Goal: Book appointment/travel/reservation

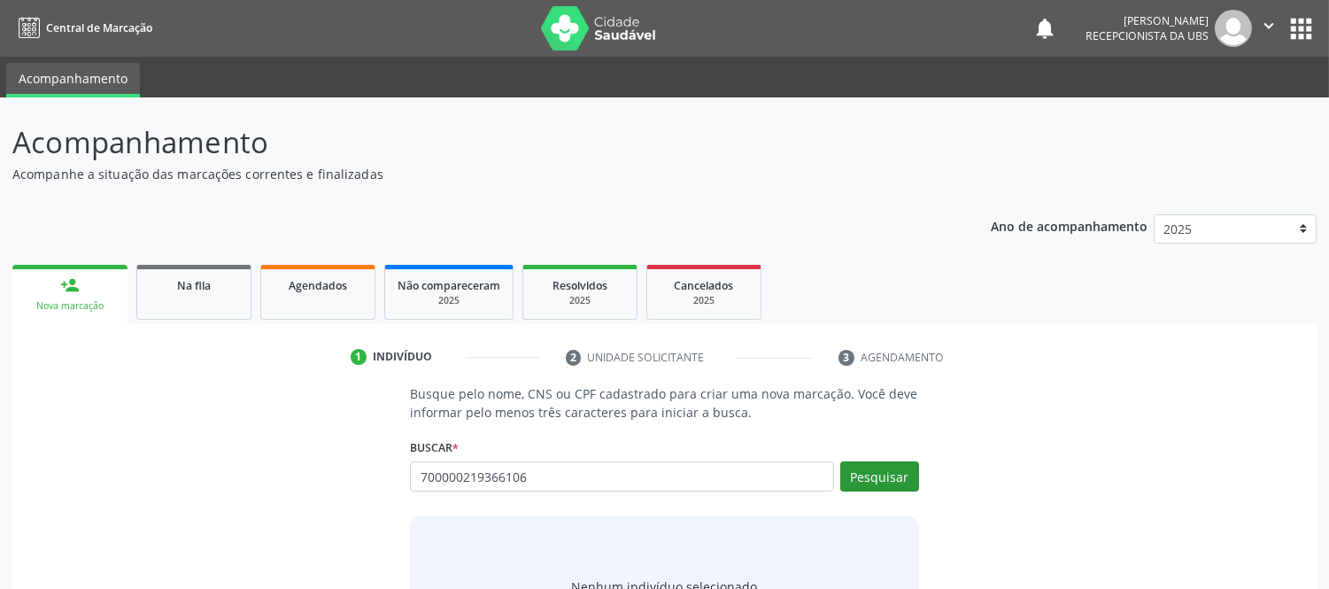
type input "700000219366106"
click at [891, 469] on button "Pesquisar" at bounding box center [880, 476] width 79 height 30
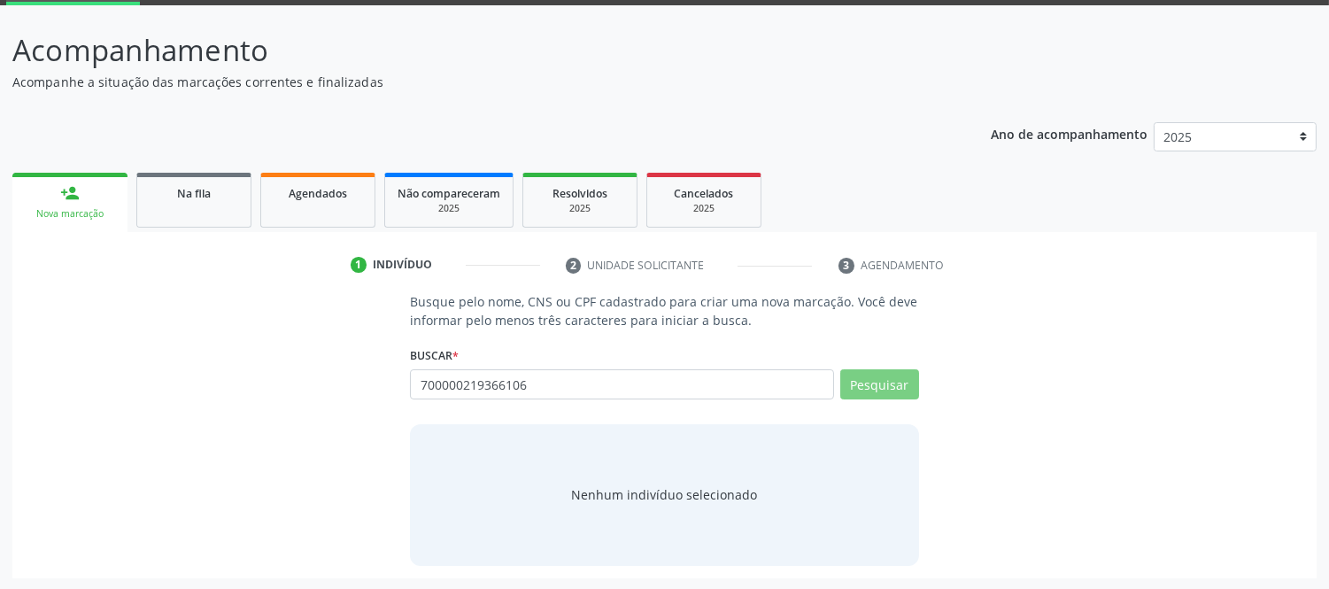
click at [72, 196] on div "person_add" at bounding box center [69, 192] width 19 height 19
click at [89, 205] on link "person_add Nova marcação" at bounding box center [69, 202] width 115 height 59
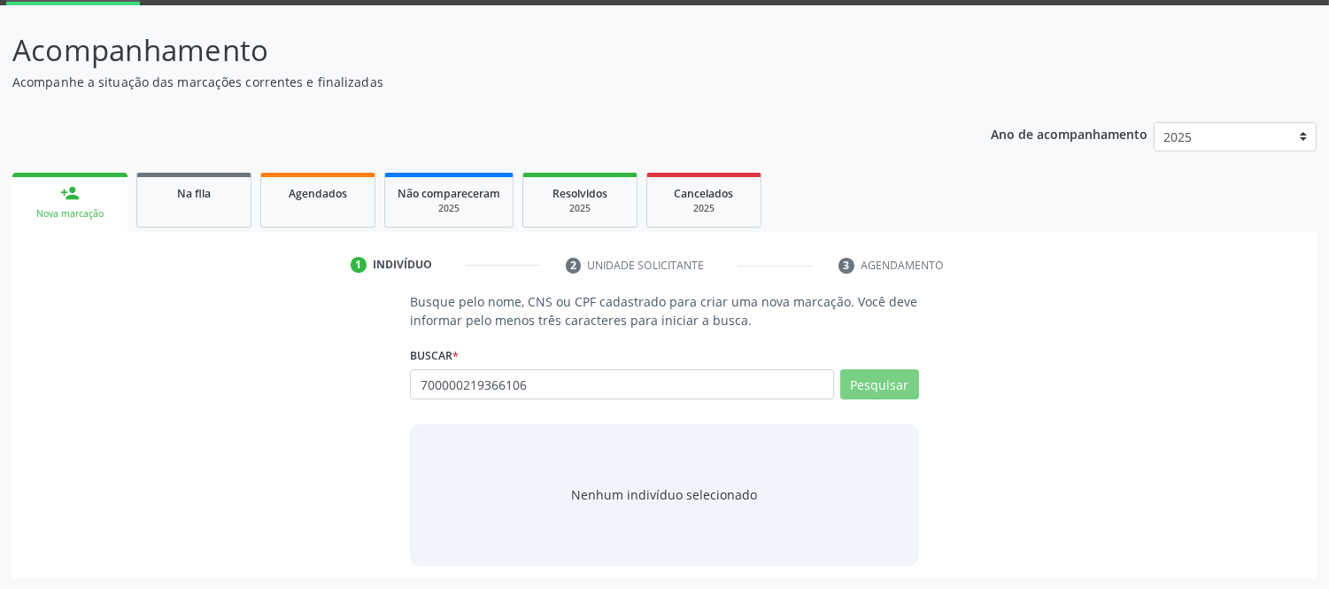
click at [89, 205] on link "person_add Nova marcação" at bounding box center [69, 202] width 115 height 59
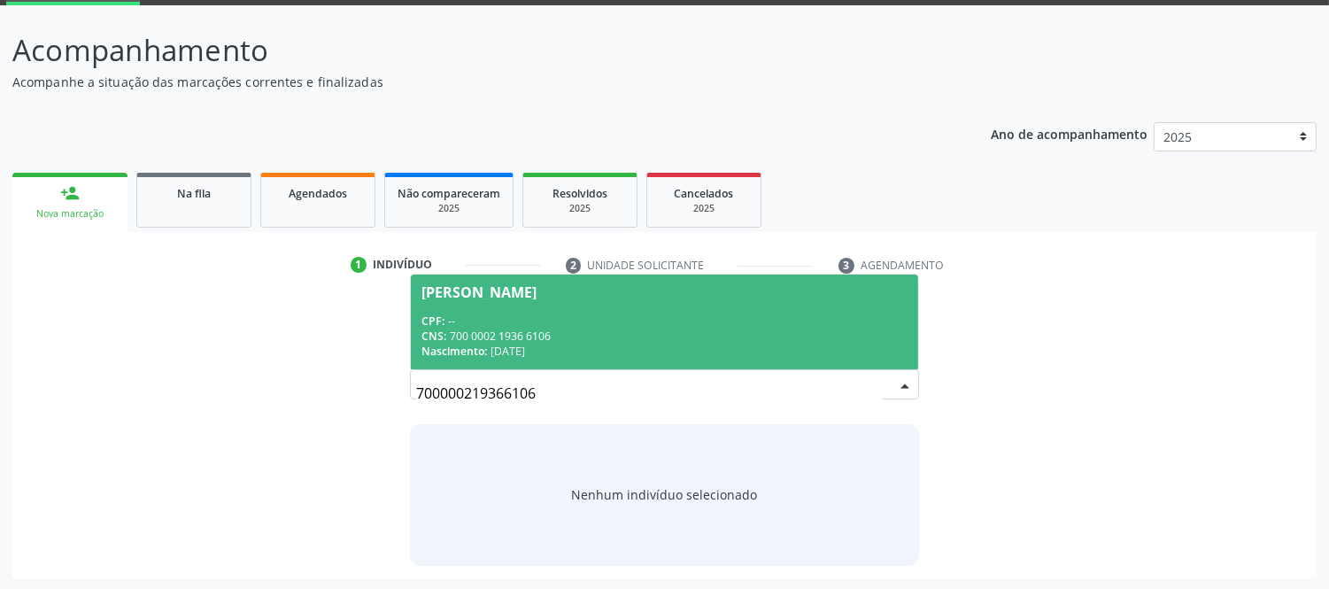
click at [510, 317] on div "CPF: --" at bounding box center [664, 321] width 485 height 15
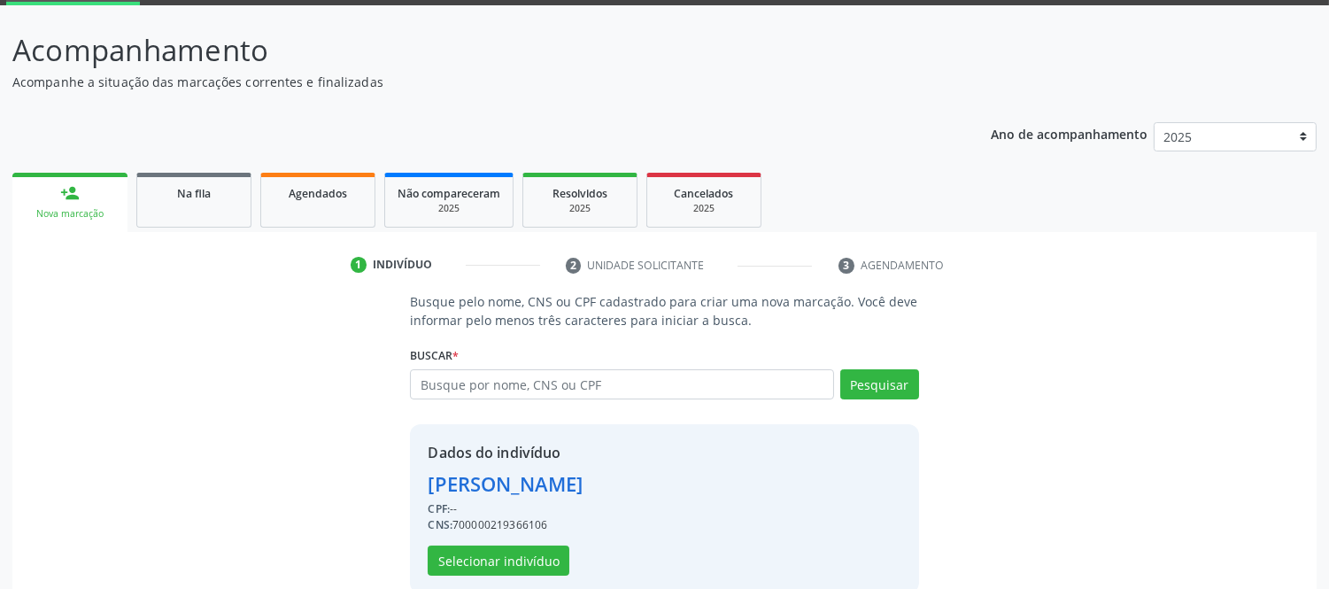
scroll to position [120, 0]
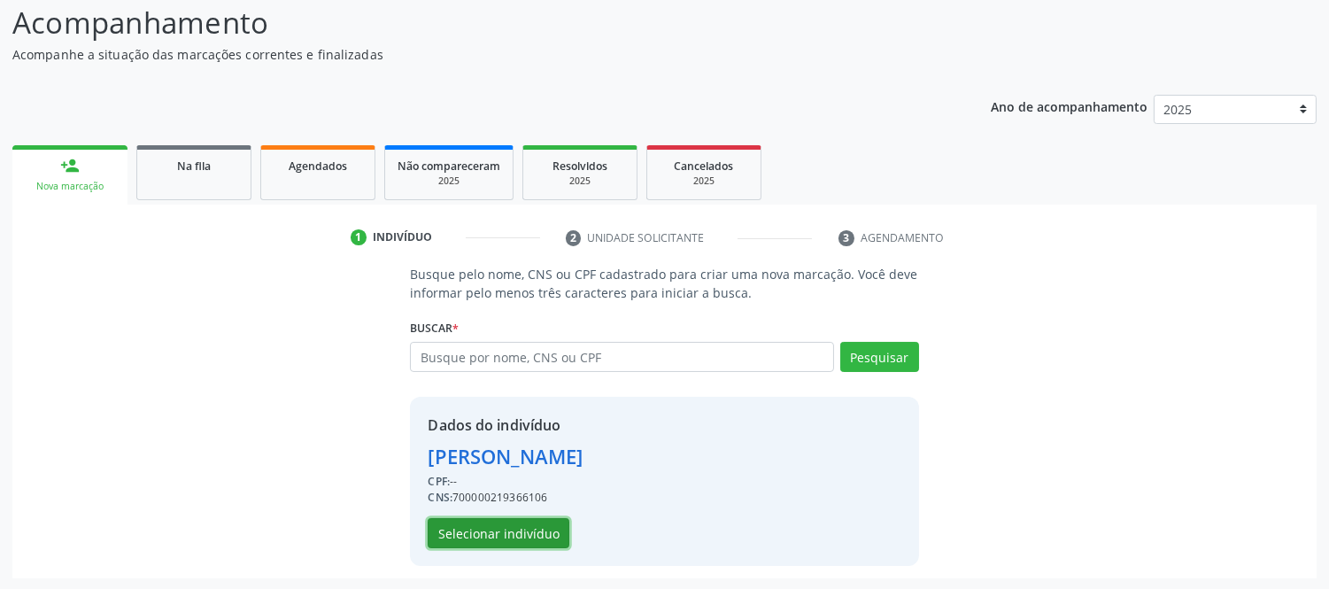
click at [521, 526] on button "Selecionar indivíduo" at bounding box center [499, 533] width 142 height 30
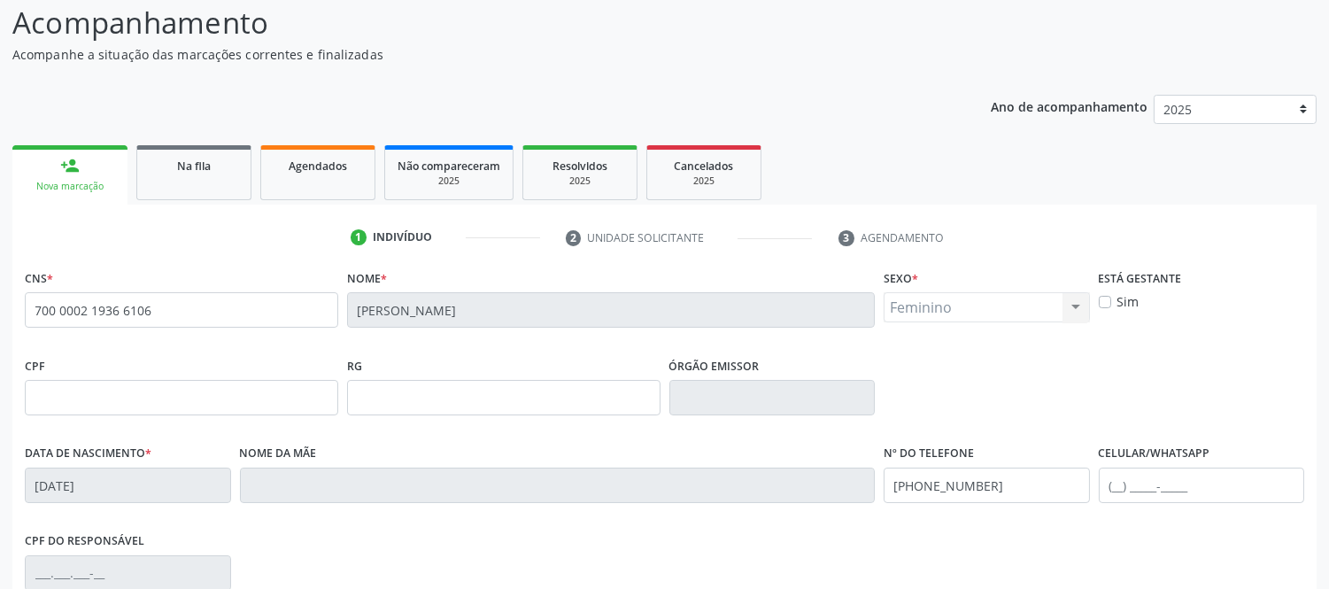
scroll to position [369, 0]
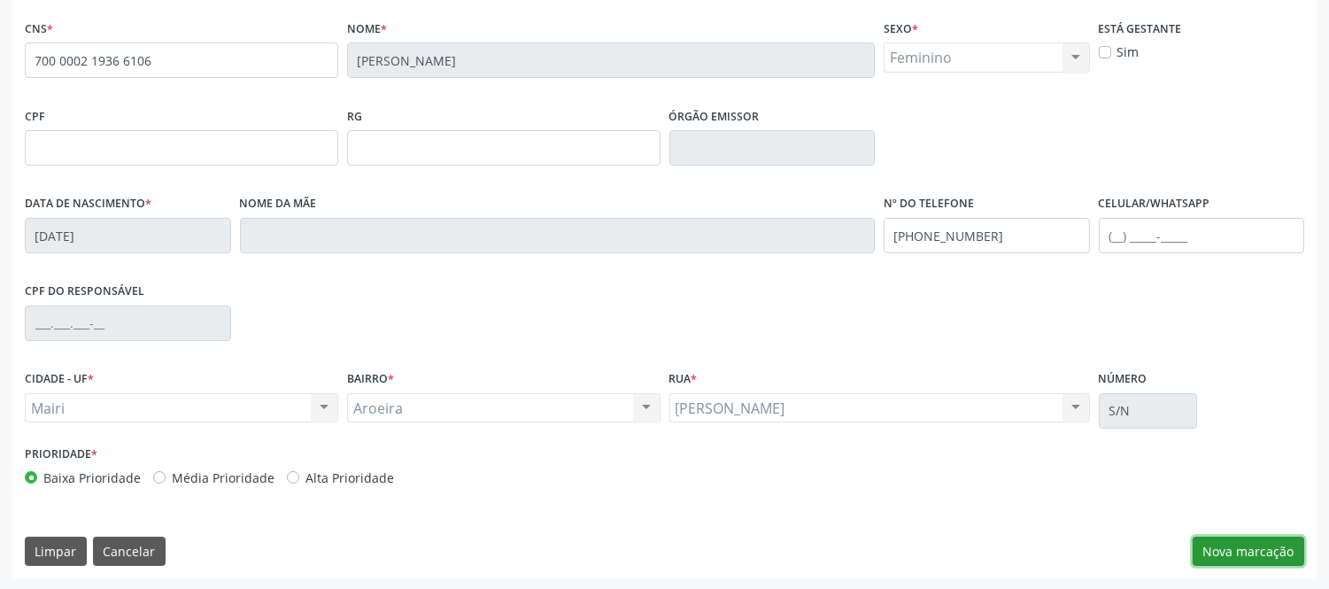
click at [1265, 553] on button "Nova marcação" at bounding box center [1249, 552] width 112 height 30
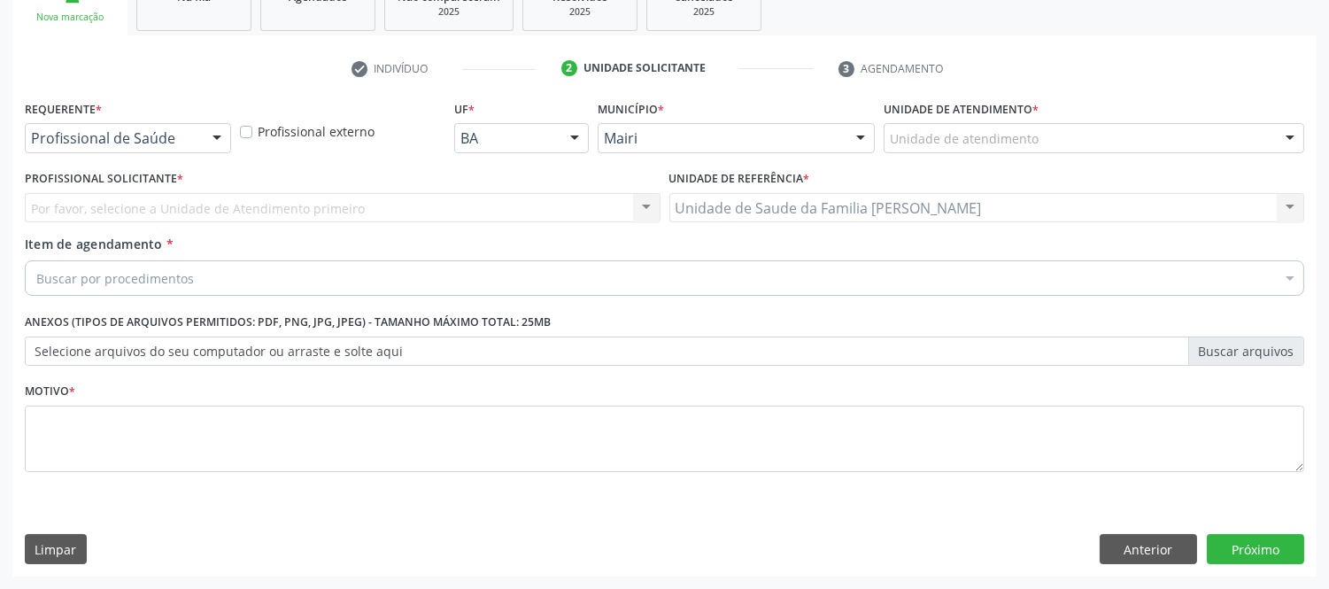
scroll to position [288, 0]
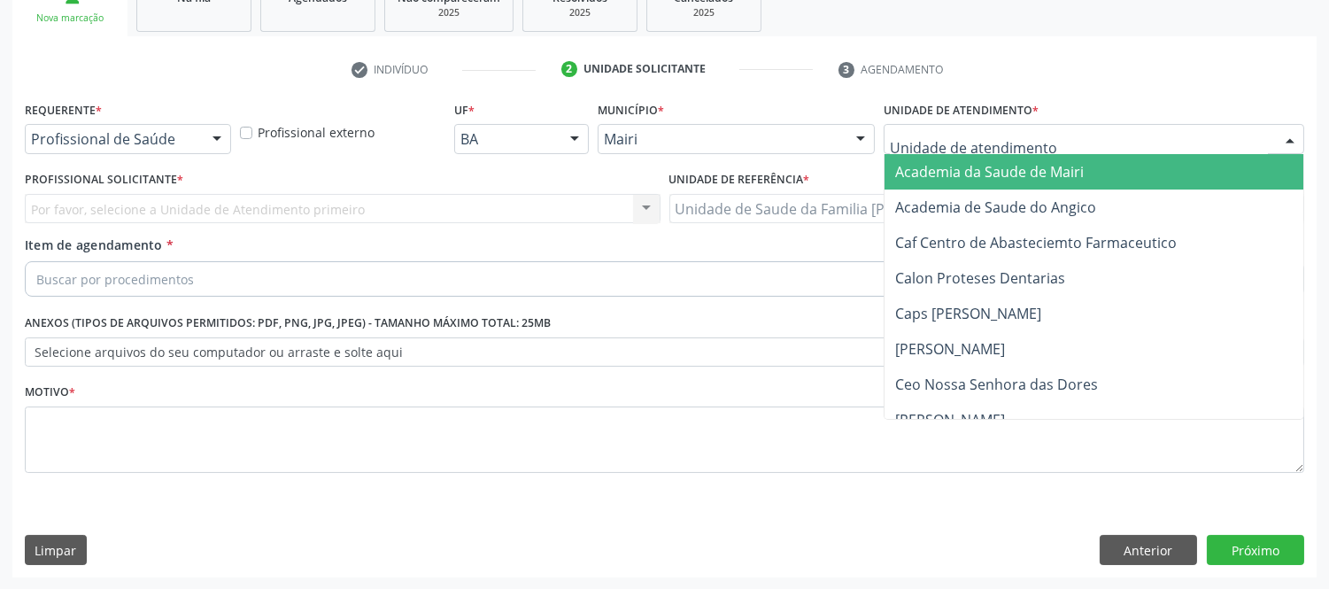
click at [1293, 145] on div at bounding box center [1290, 140] width 27 height 30
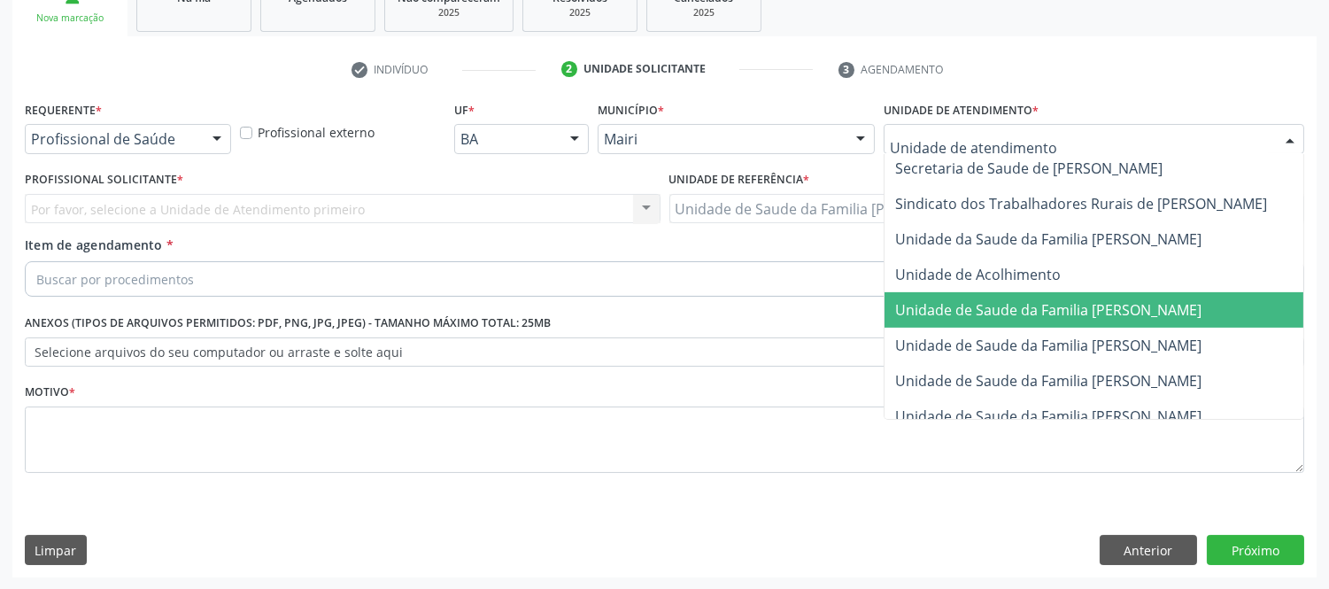
scroll to position [1344, 0]
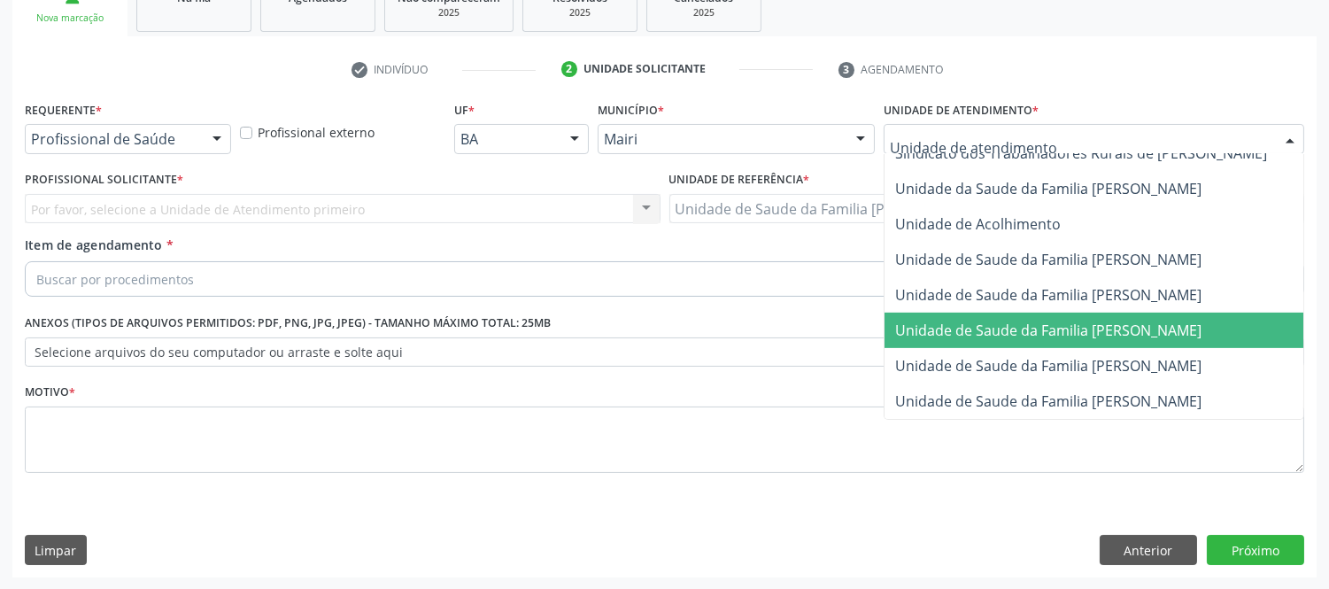
click at [1150, 313] on span "Unidade de Saude da Familia [PERSON_NAME]" at bounding box center [1114, 330] width 458 height 35
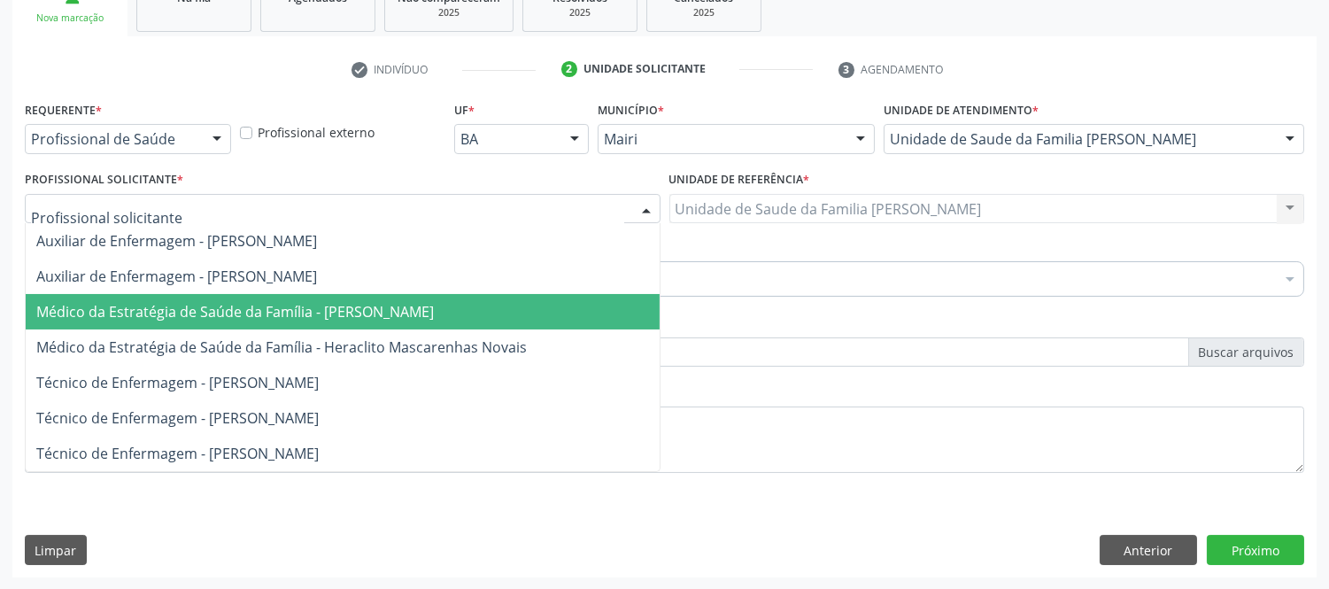
click at [375, 305] on span "Médico da Estratégia de Saúde da Família - [PERSON_NAME]" at bounding box center [235, 311] width 398 height 19
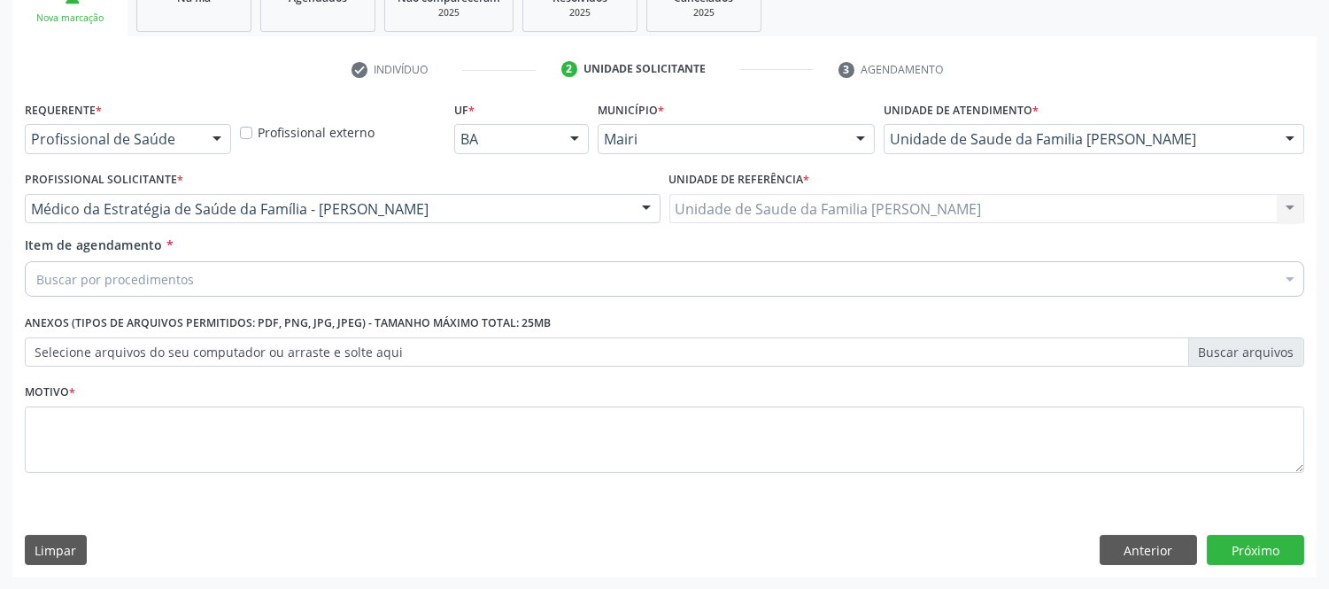
click at [291, 277] on div "Buscar por procedimentos" at bounding box center [665, 278] width 1280 height 35
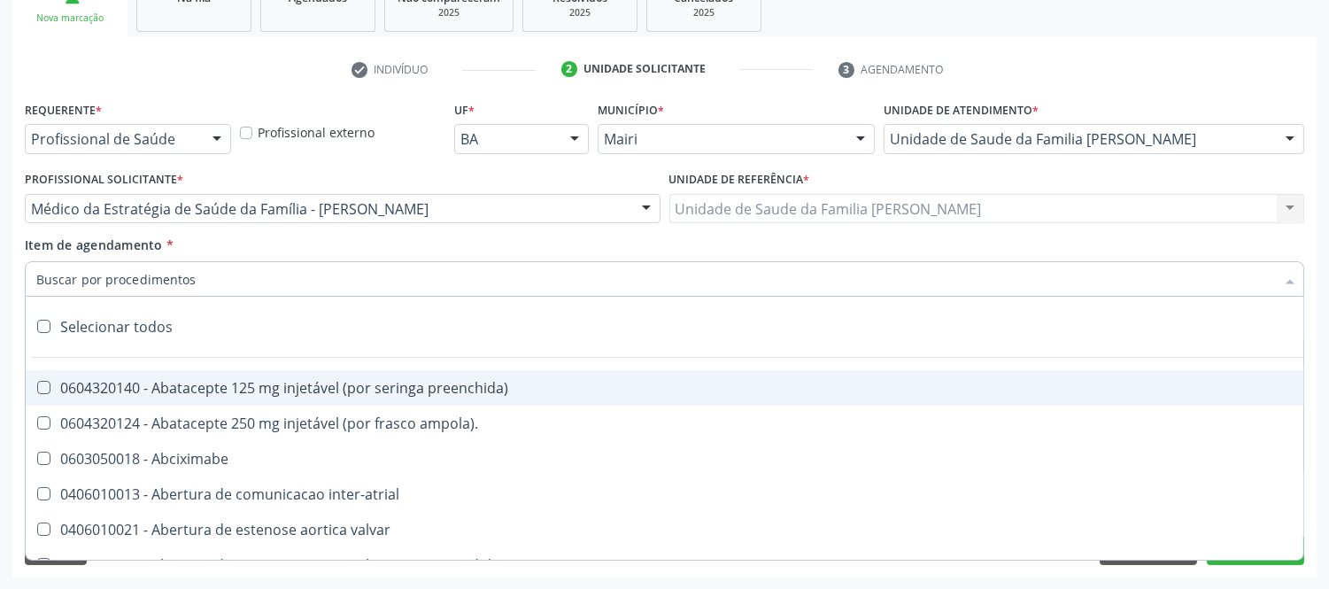
click at [257, 268] on input "Item de agendamento *" at bounding box center [655, 278] width 1239 height 35
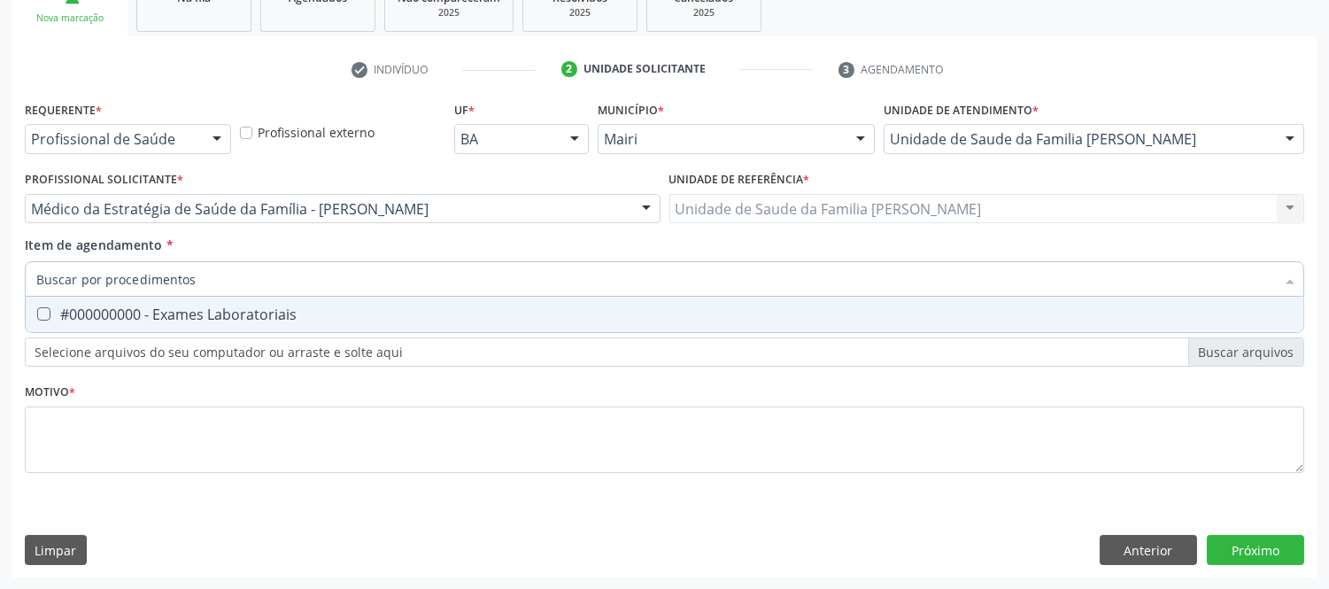
type input "#"
click at [252, 307] on div "#000000000 - Exames Laboratoriais" at bounding box center [664, 314] width 1257 height 14
checkbox Laboratoriais "true"
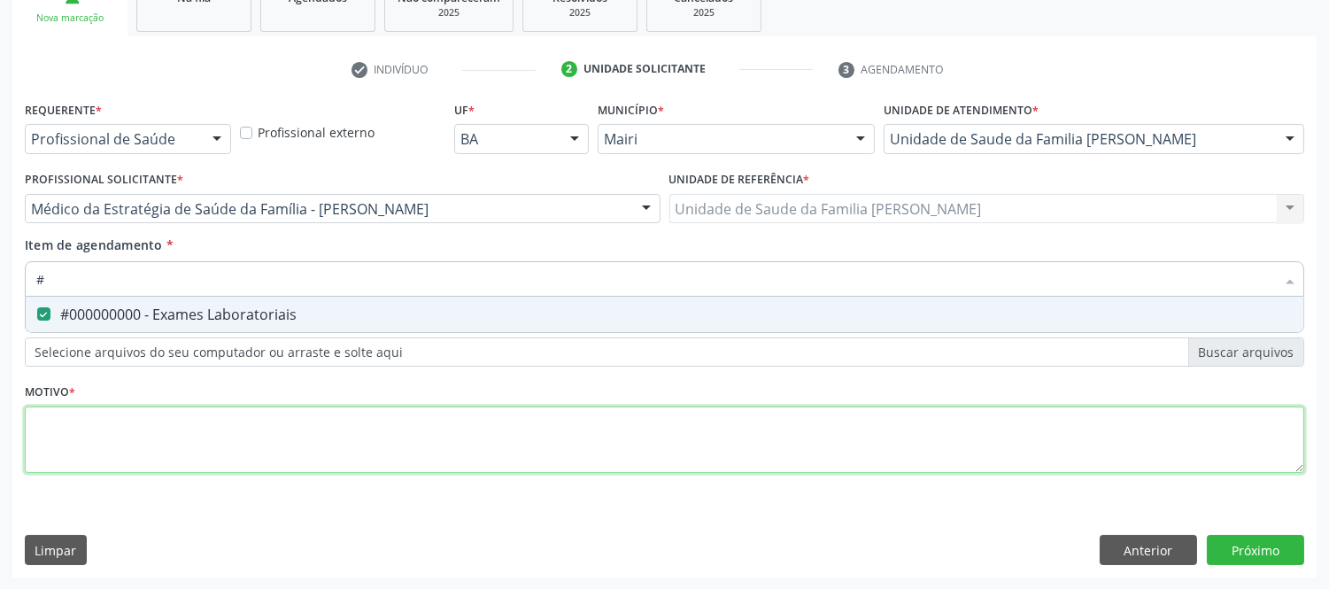
click at [199, 431] on div "Requerente * Profissional de Saúde Profissional de Saúde Paciente Nenhum result…" at bounding box center [665, 297] width 1280 height 401
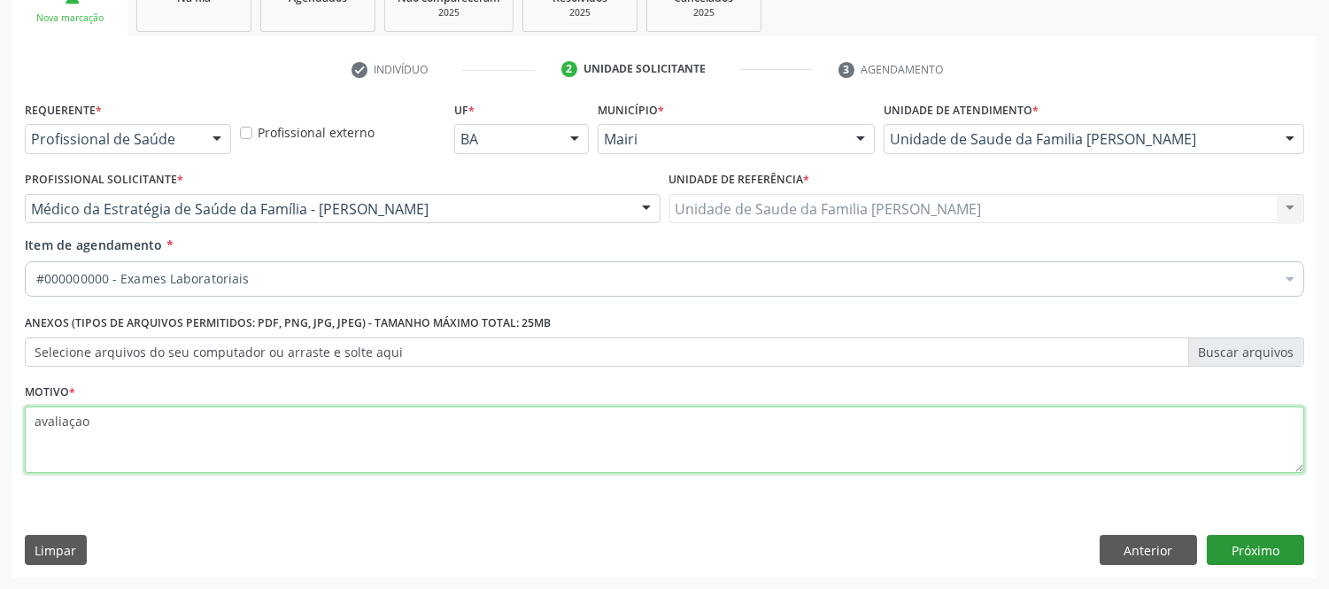
type textarea "avaliaçao"
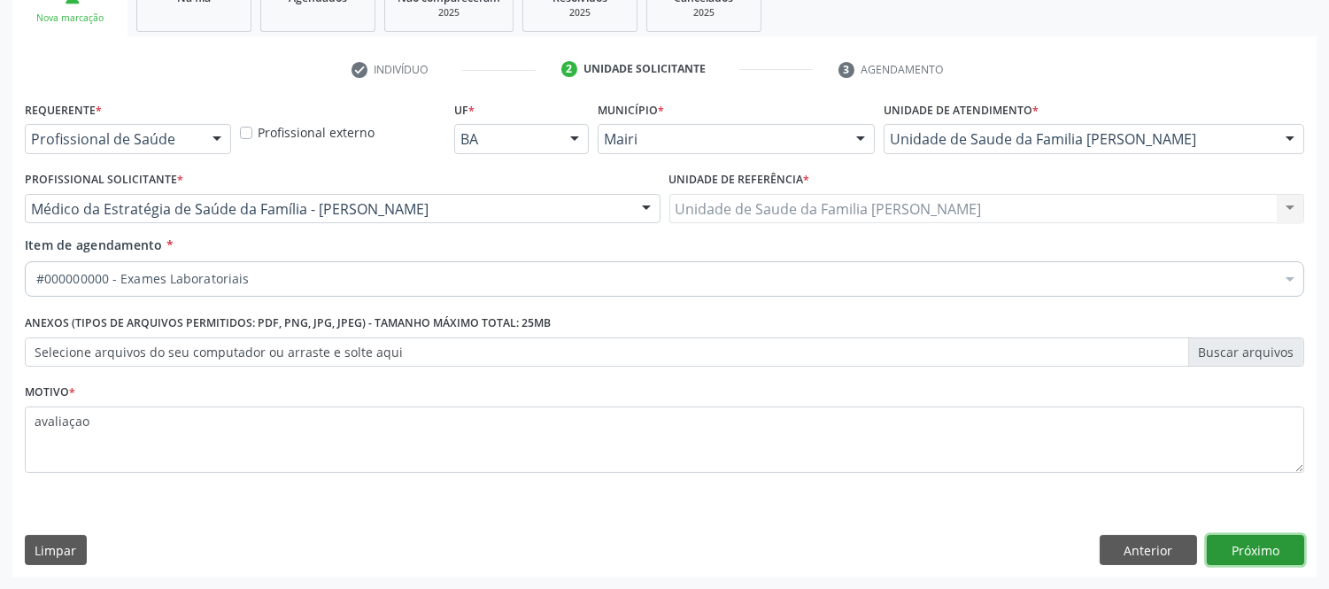
click at [1281, 558] on button "Próximo" at bounding box center [1255, 550] width 97 height 30
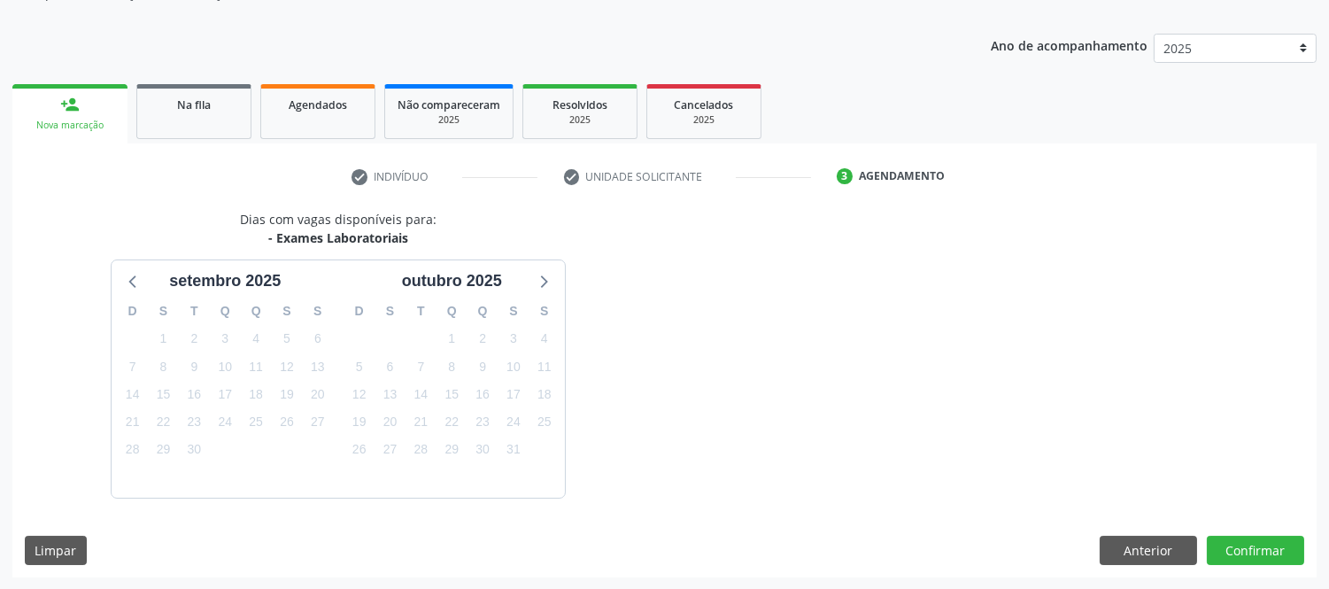
scroll to position [233, 0]
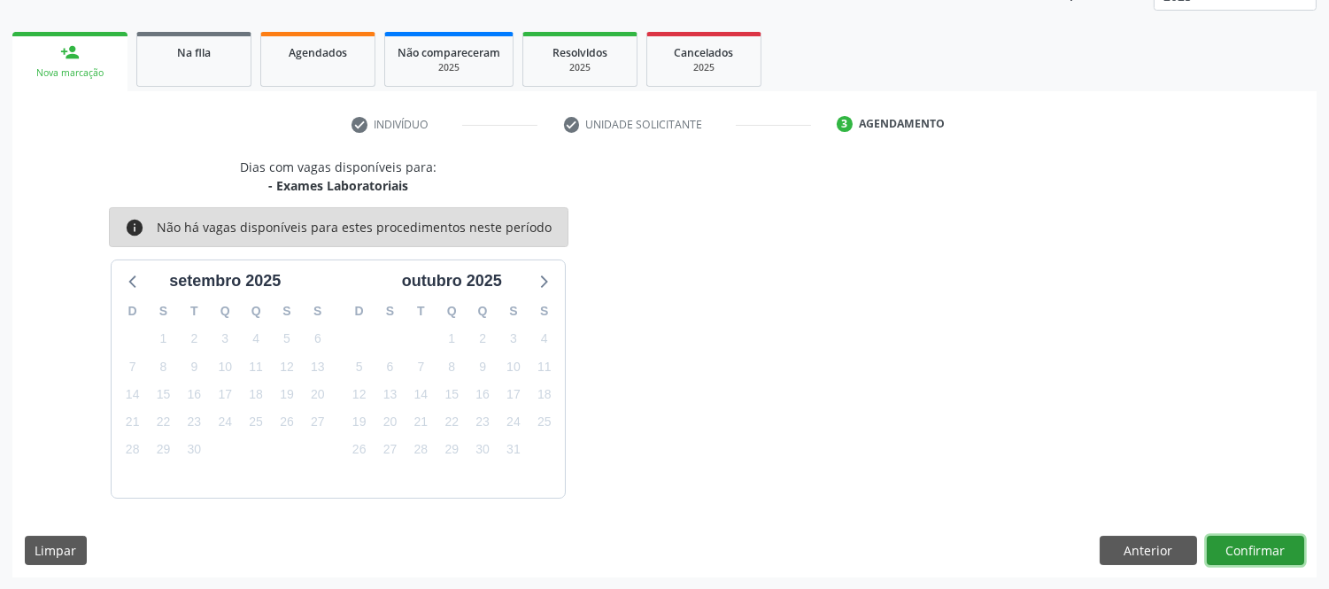
click at [1281, 558] on button "Confirmar" at bounding box center [1255, 551] width 97 height 30
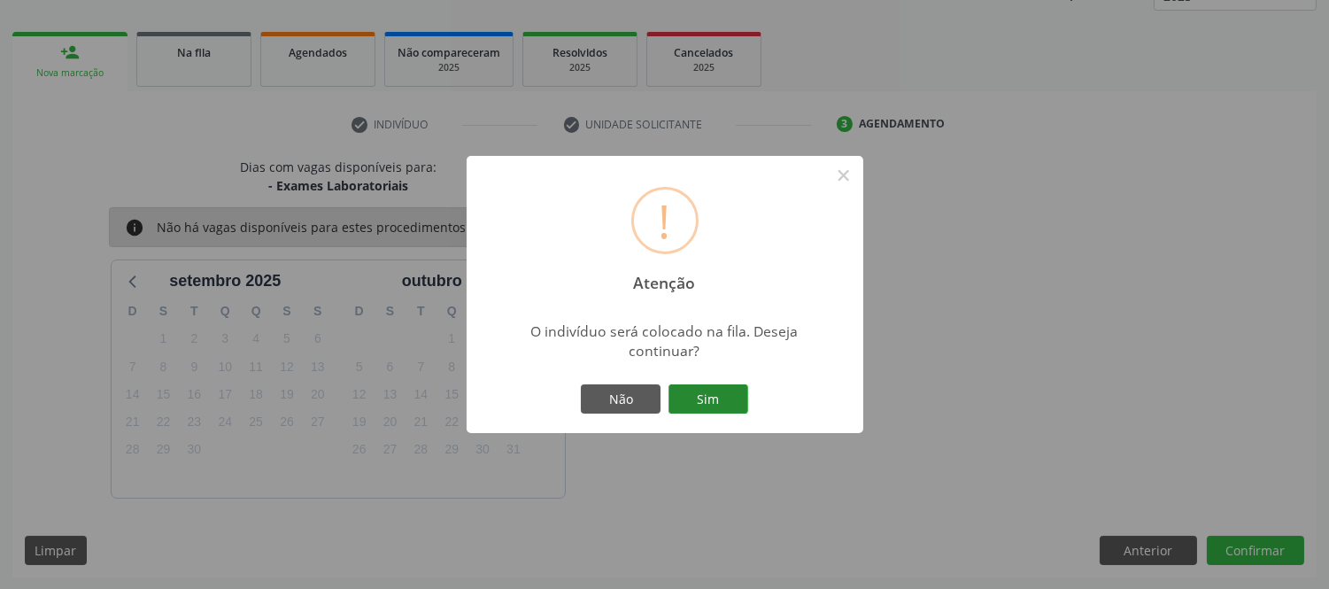
click at [741, 406] on button "Sim" at bounding box center [709, 399] width 80 height 30
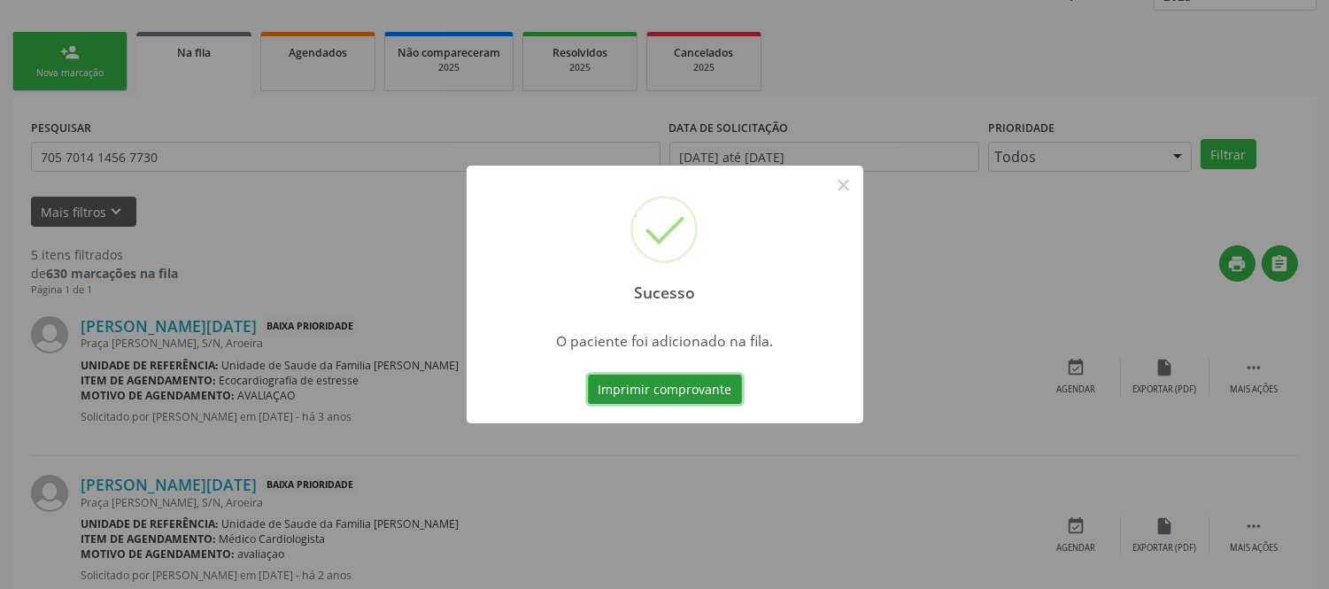
scroll to position [0, 0]
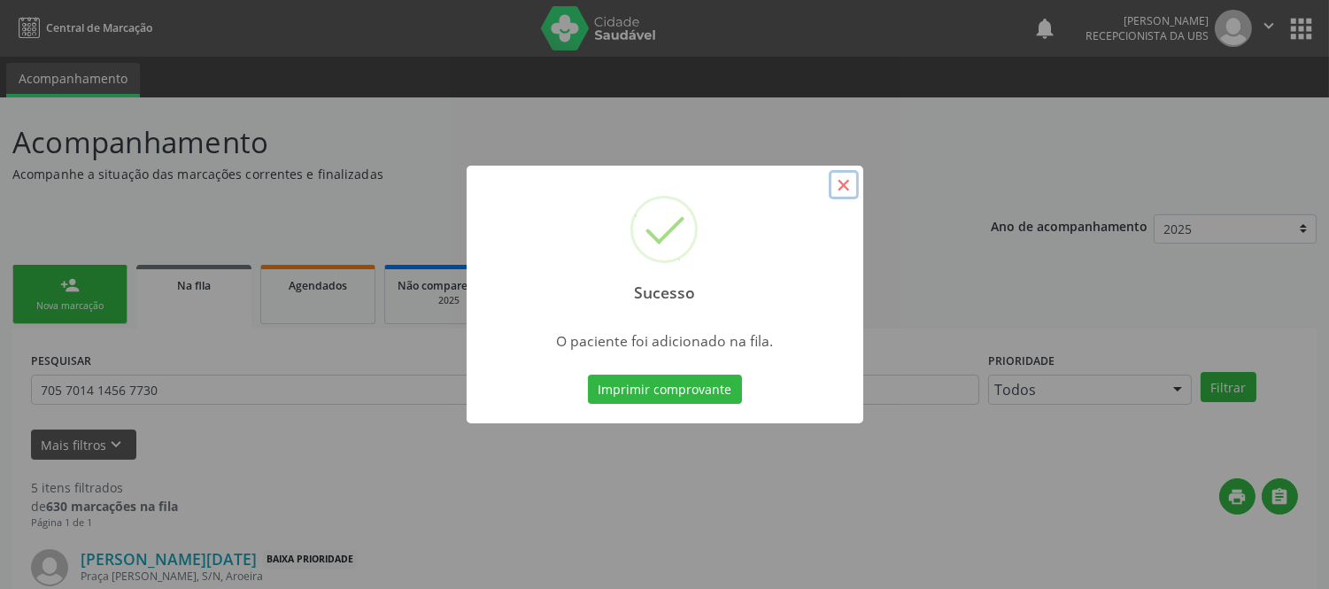
click at [846, 182] on button "×" at bounding box center [844, 185] width 30 height 30
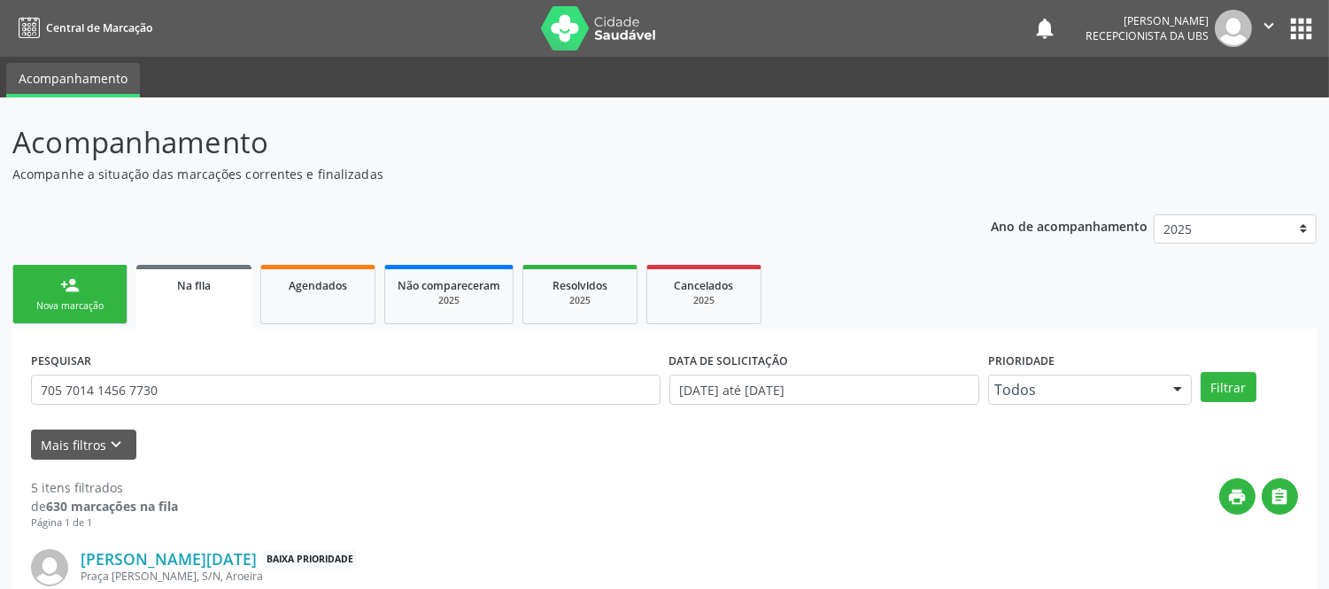
click at [93, 293] on link "person_add Nova marcação" at bounding box center [69, 294] width 115 height 59
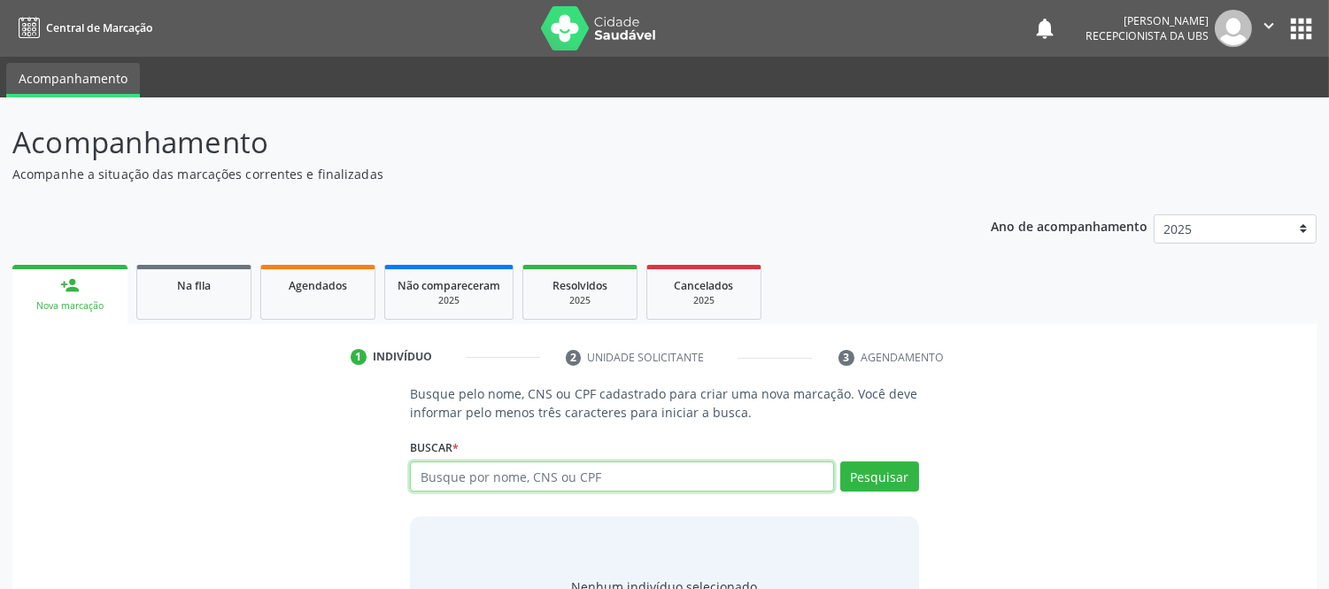
click at [592, 467] on input "text" at bounding box center [621, 476] width 423 height 30
click at [756, 475] on input "text" at bounding box center [621, 476] width 423 height 30
type input "704500365173617"
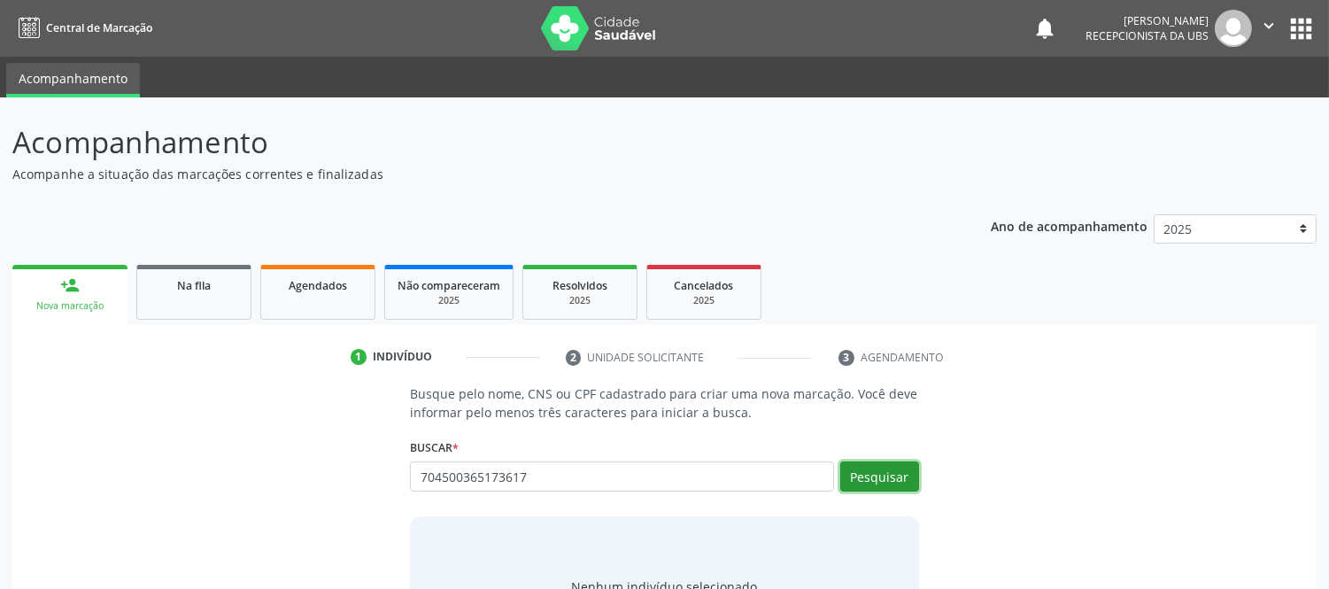
click at [884, 471] on button "Pesquisar" at bounding box center [880, 476] width 79 height 30
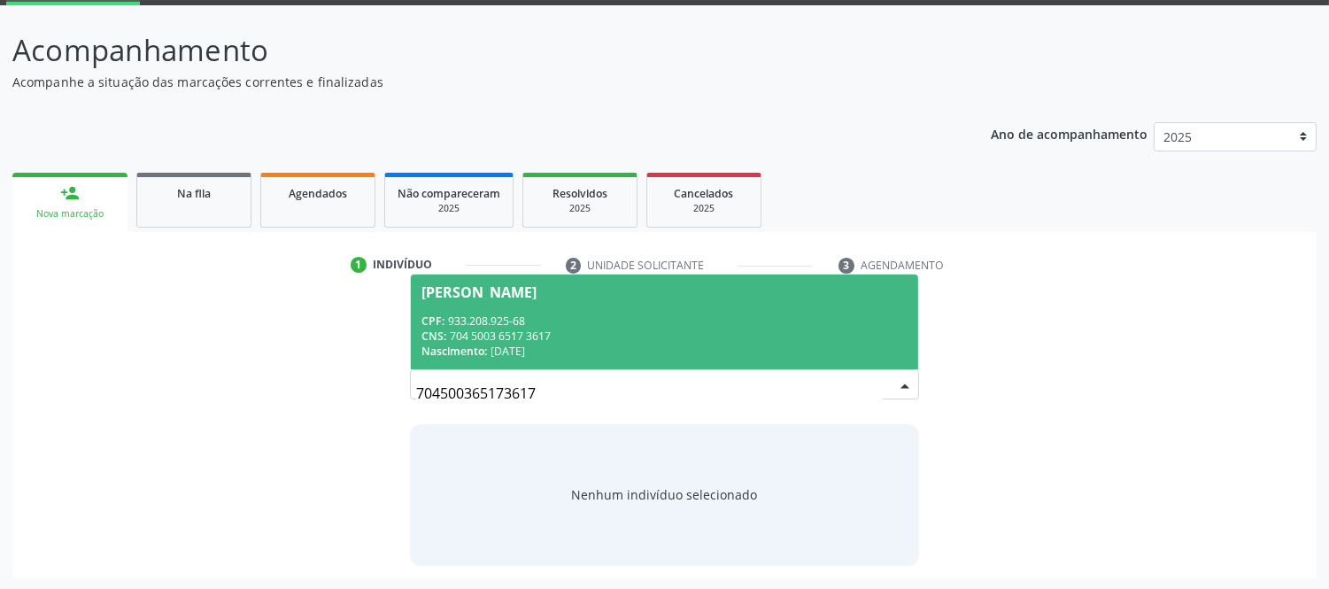
click at [498, 330] on div "CNS: 704 5003 6517 3617" at bounding box center [664, 336] width 485 height 15
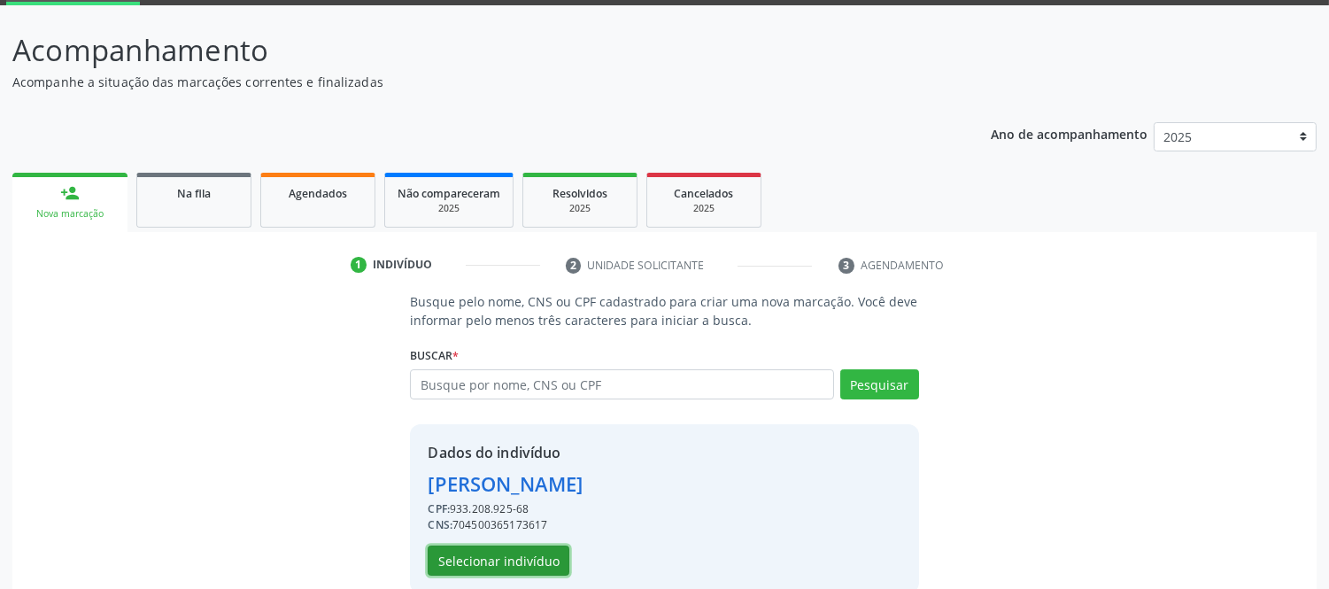
click at [496, 554] on button "Selecionar indivíduo" at bounding box center [499, 561] width 142 height 30
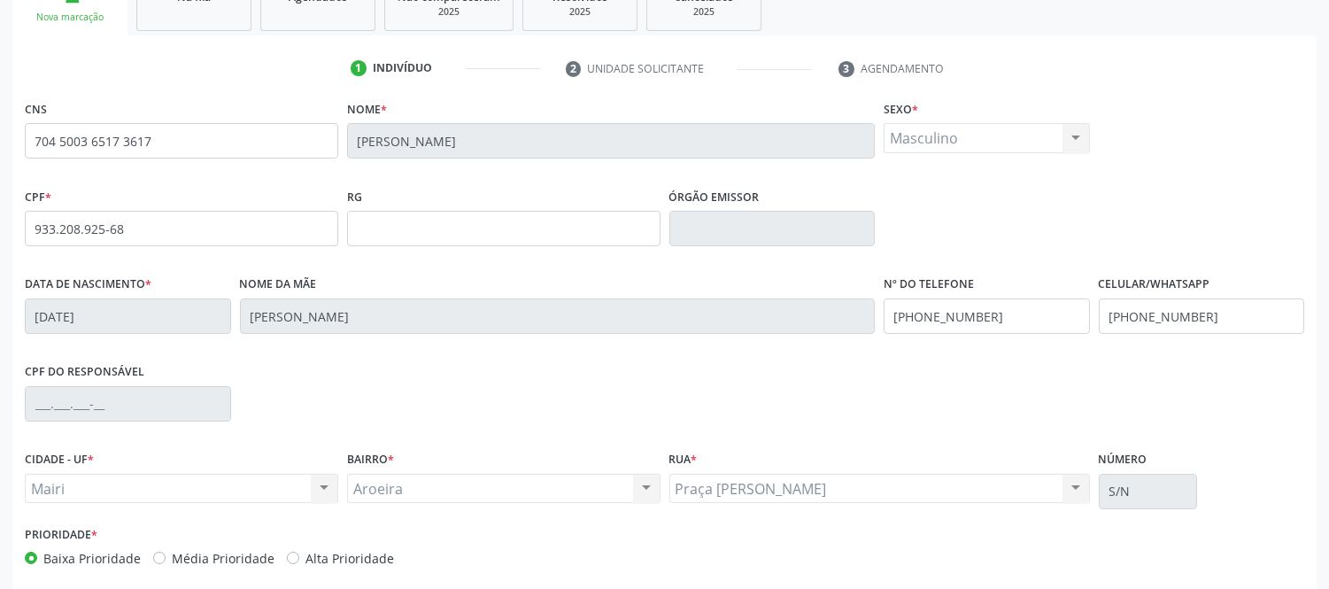
scroll to position [369, 0]
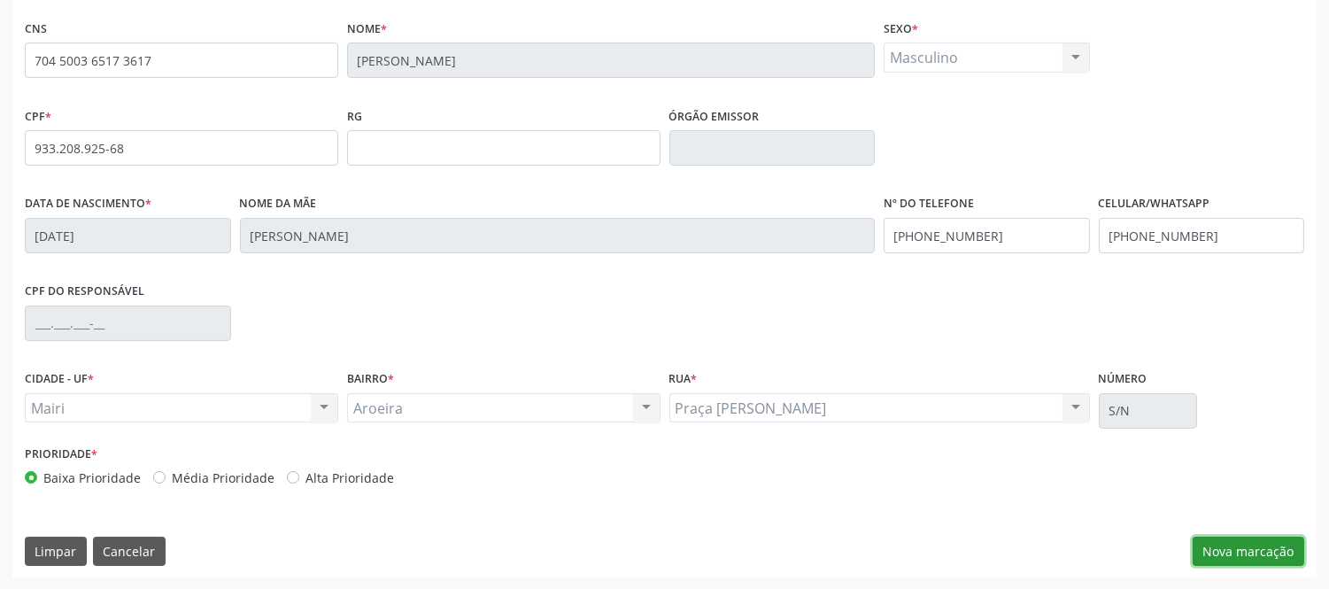
click at [1270, 539] on button "Nova marcação" at bounding box center [1249, 552] width 112 height 30
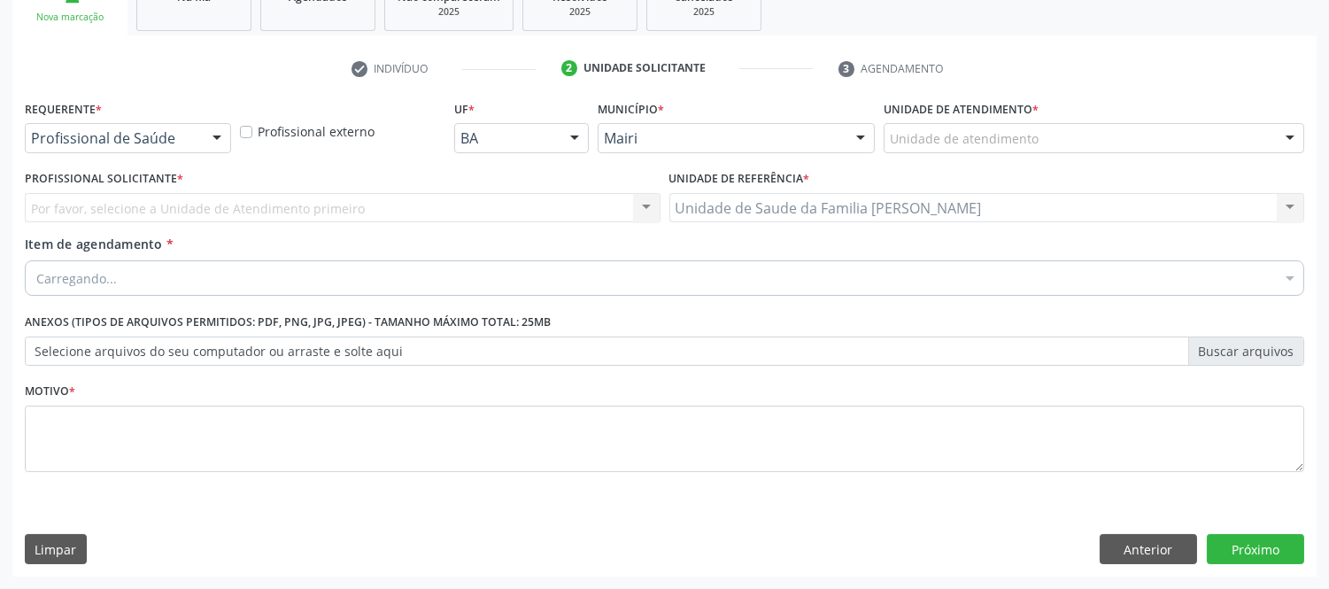
scroll to position [288, 0]
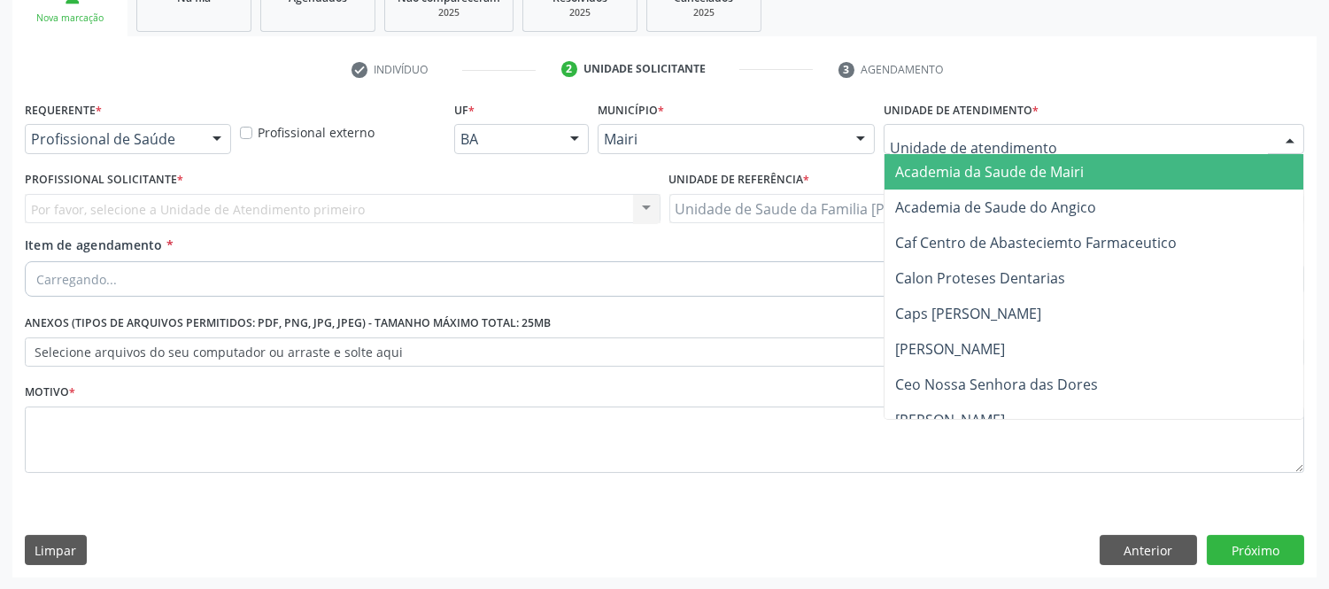
click at [1289, 143] on div at bounding box center [1290, 140] width 27 height 30
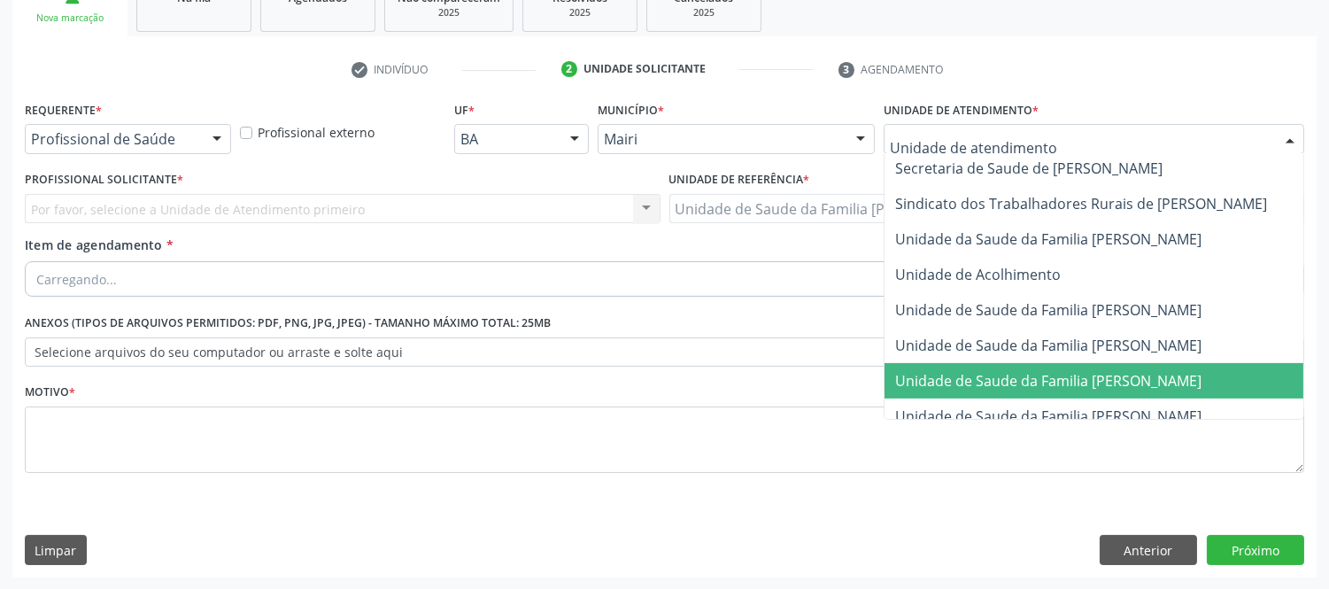
scroll to position [1344, 0]
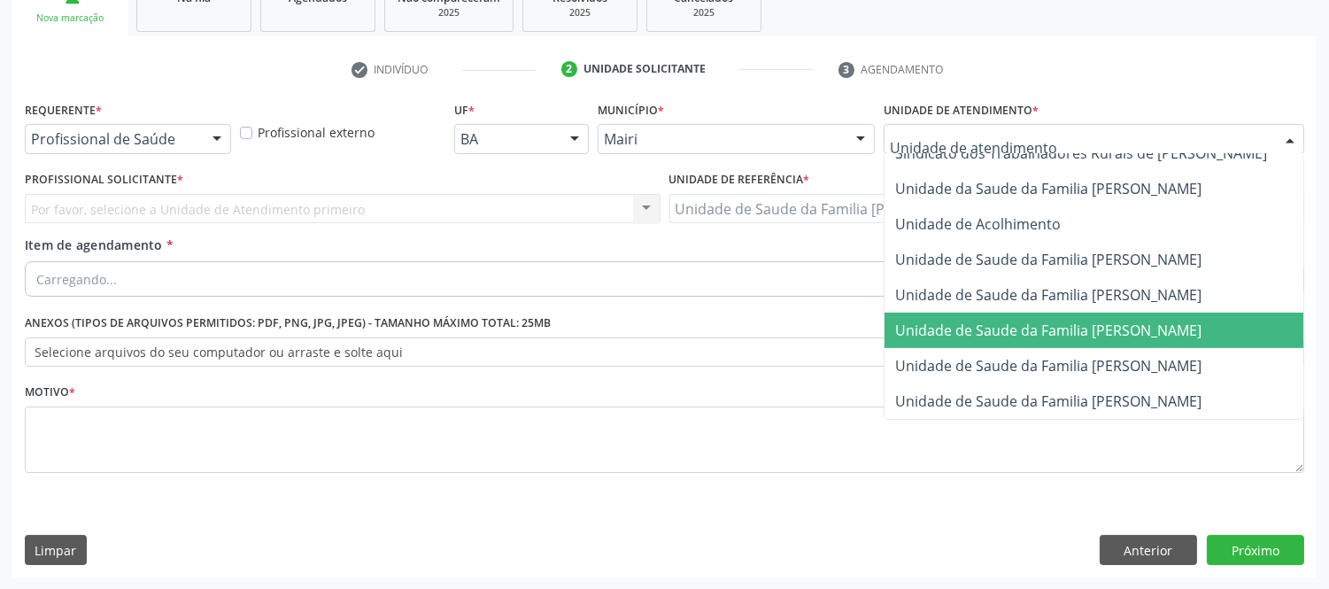
click at [1174, 321] on span "Unidade de Saude da Familia [PERSON_NAME]" at bounding box center [1048, 330] width 306 height 19
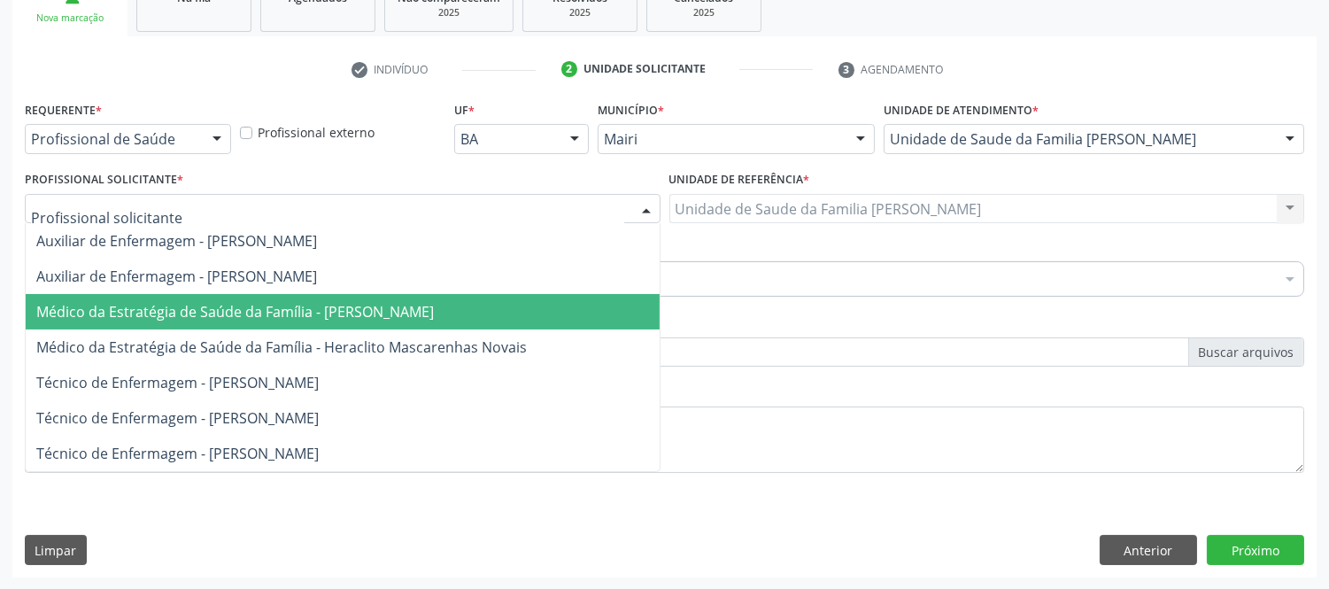
click at [306, 307] on span "Médico da Estratégia de Saúde da Família - [PERSON_NAME]" at bounding box center [235, 311] width 398 height 19
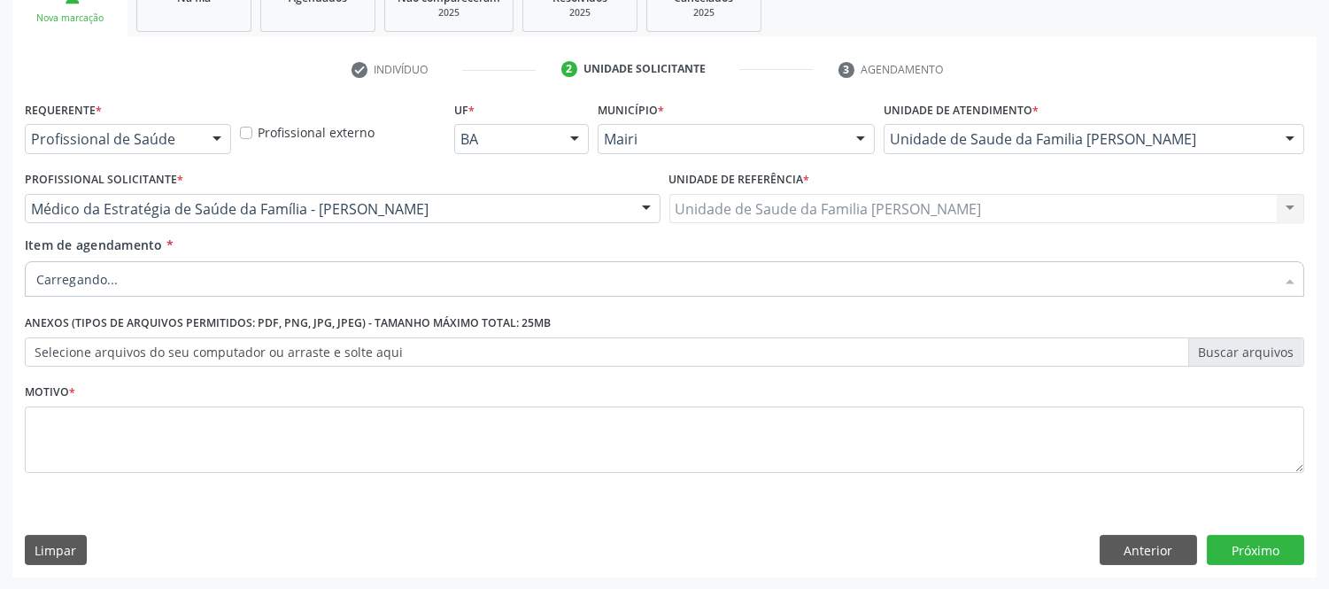
click at [145, 273] on div at bounding box center [665, 278] width 1280 height 35
click at [252, 281] on input "Item de agendamento *" at bounding box center [655, 278] width 1239 height 35
type input "g"
click at [260, 278] on input "g" at bounding box center [655, 278] width 1239 height 35
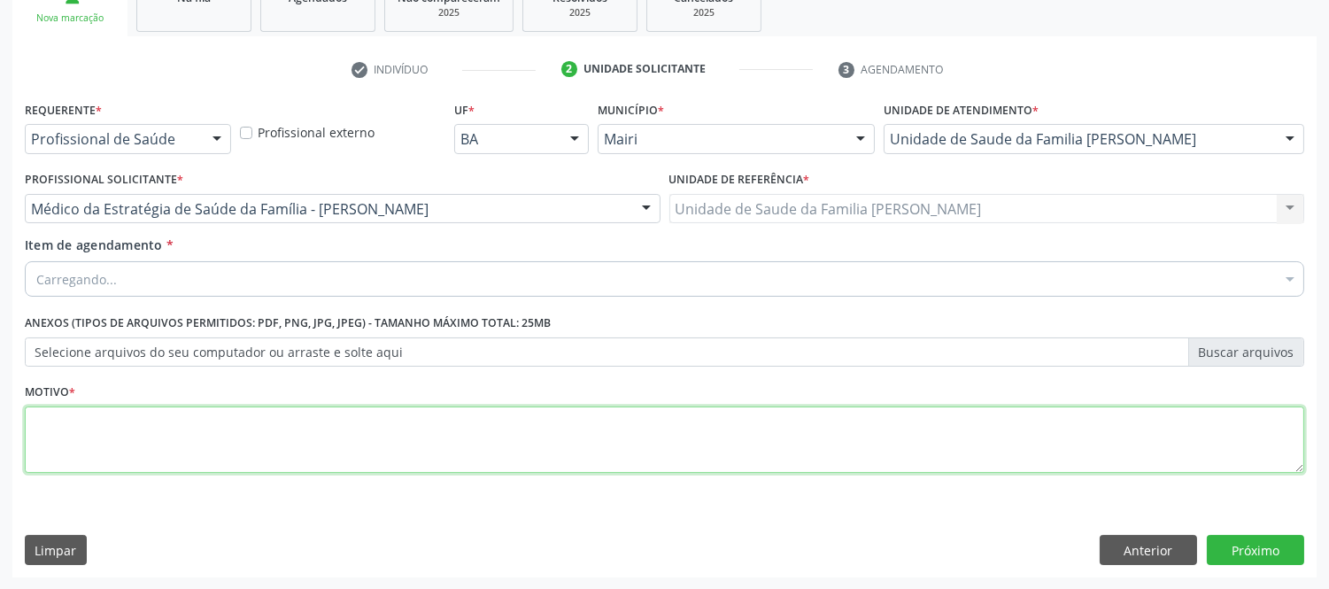
drag, startPoint x: 304, startPoint y: 438, endPoint x: 288, endPoint y: 414, distance: 28.7
click at [303, 438] on textarea at bounding box center [665, 440] width 1280 height 67
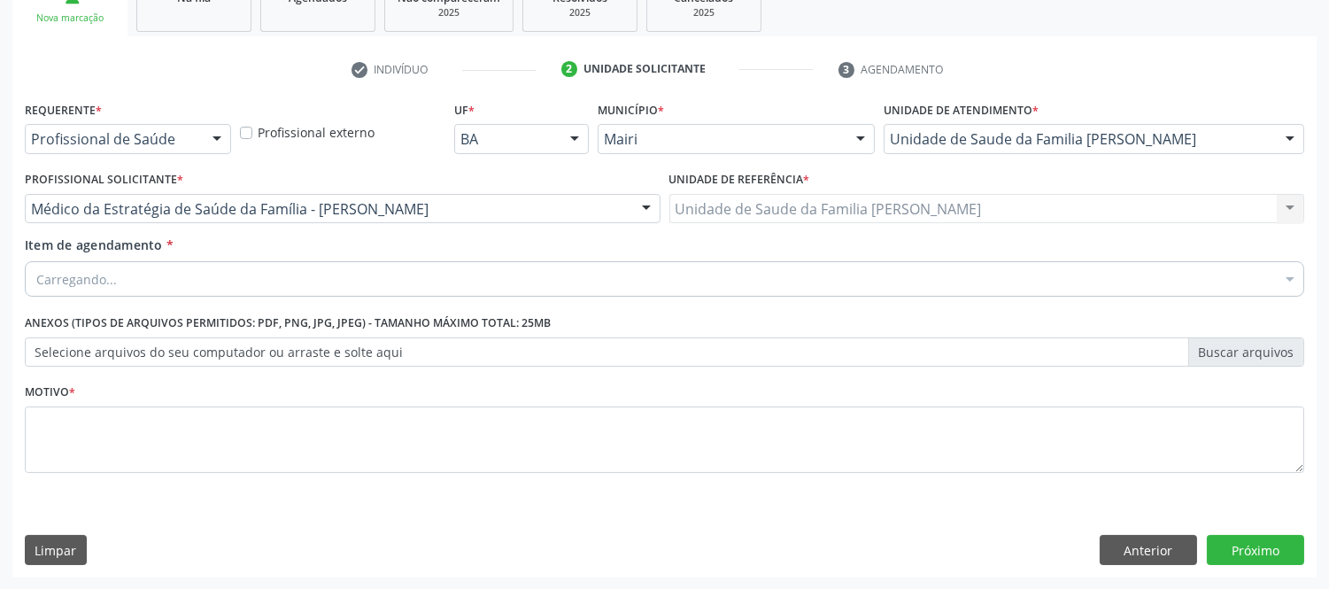
click at [291, 283] on div "Carregando..." at bounding box center [665, 278] width 1280 height 35
type input "#"
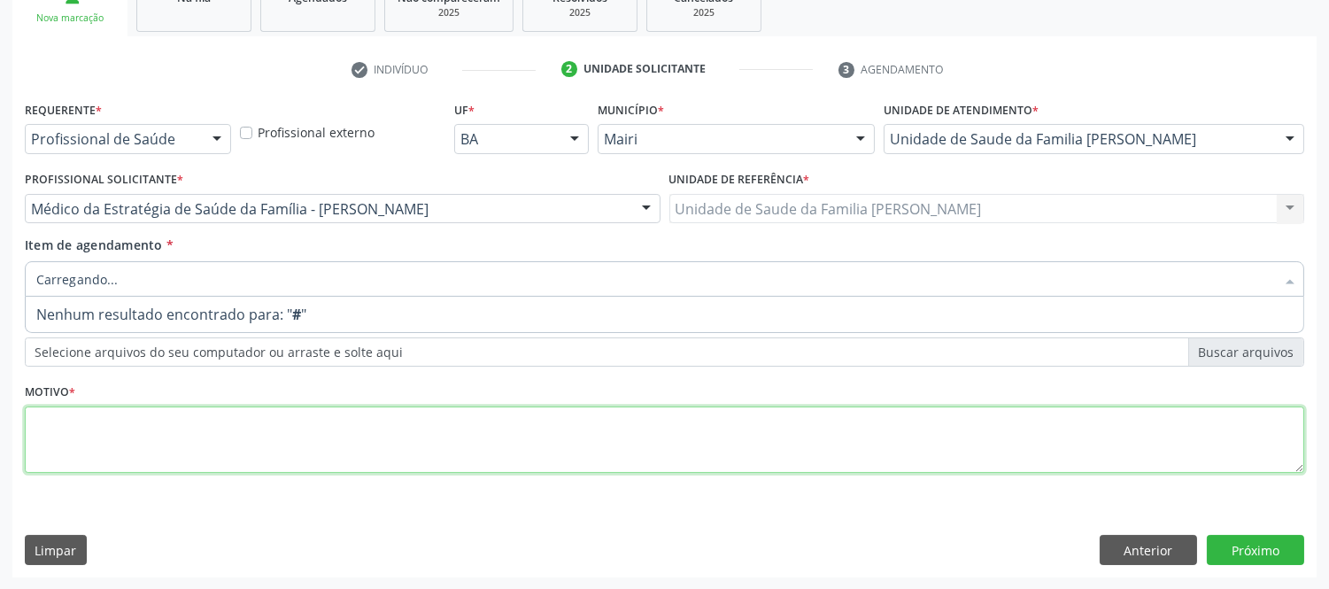
click at [253, 458] on textarea at bounding box center [665, 440] width 1280 height 67
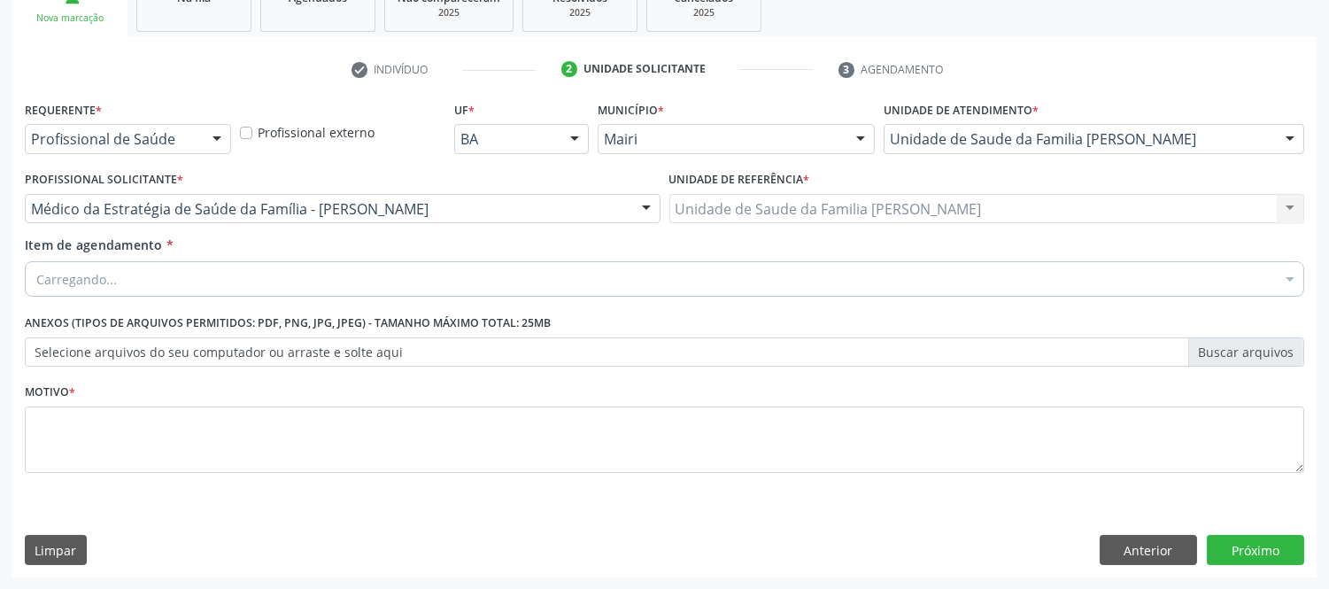
click at [387, 276] on div "Carregando..." at bounding box center [665, 278] width 1280 height 35
click at [369, 275] on div "Buscar por procedimentos" at bounding box center [665, 278] width 1280 height 35
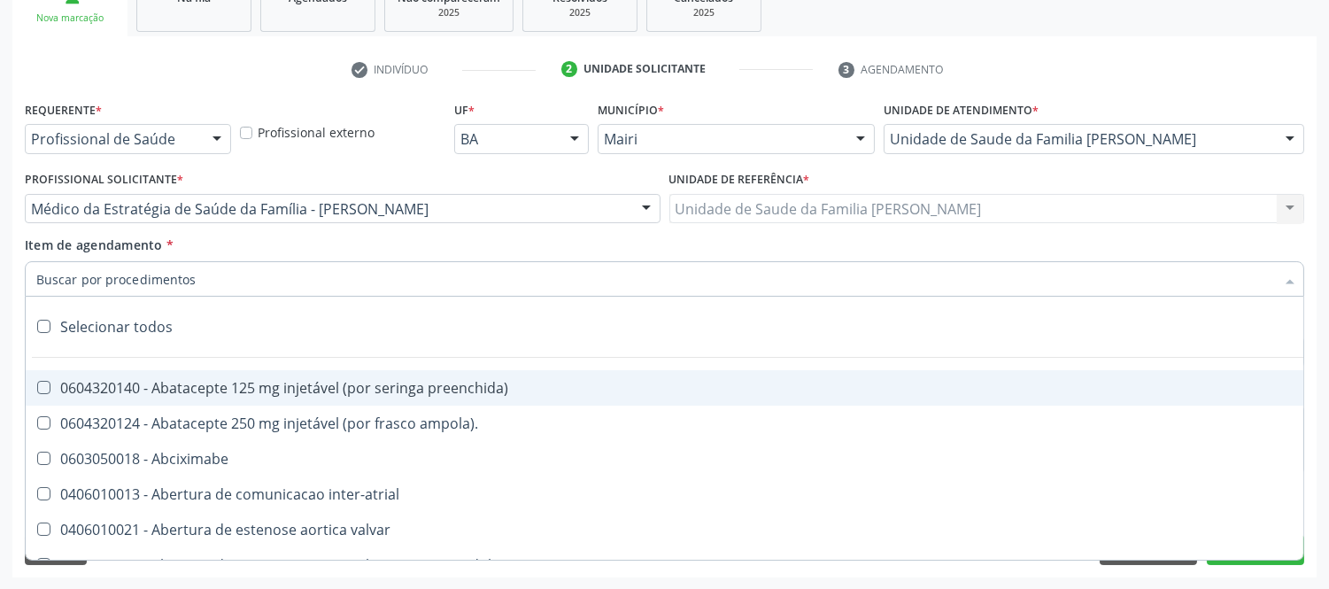
type input "#"
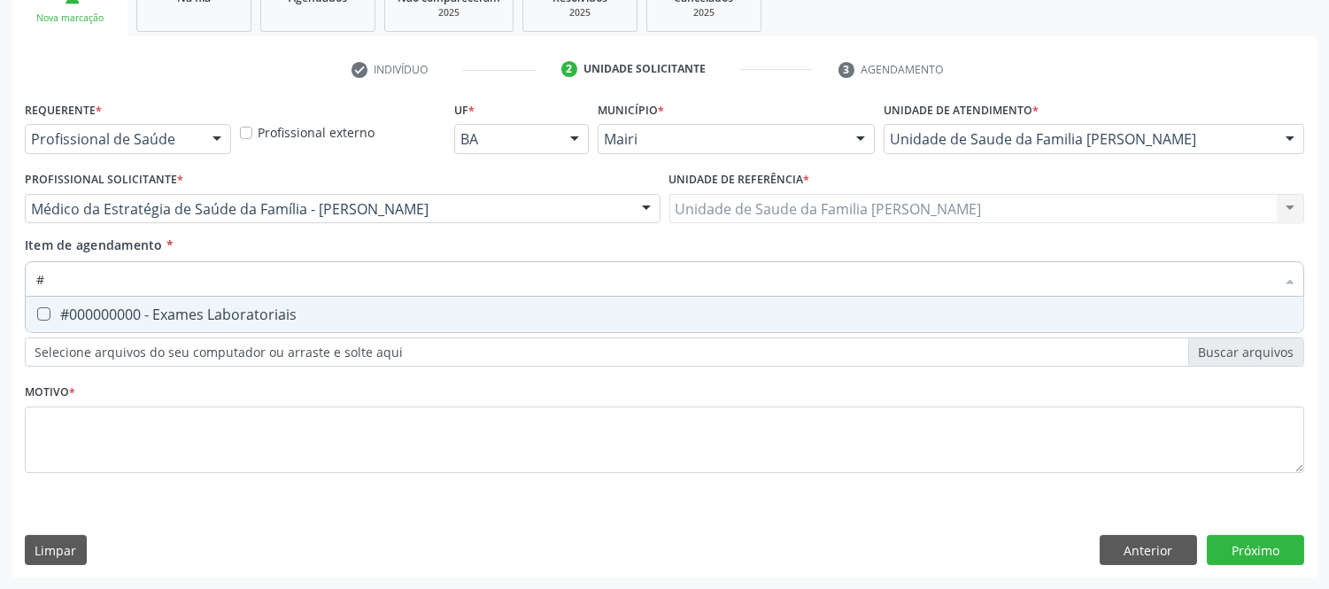
click at [326, 314] on div "#000000000 - Exames Laboratoriais" at bounding box center [664, 314] width 1257 height 14
checkbox Laboratoriais "true"
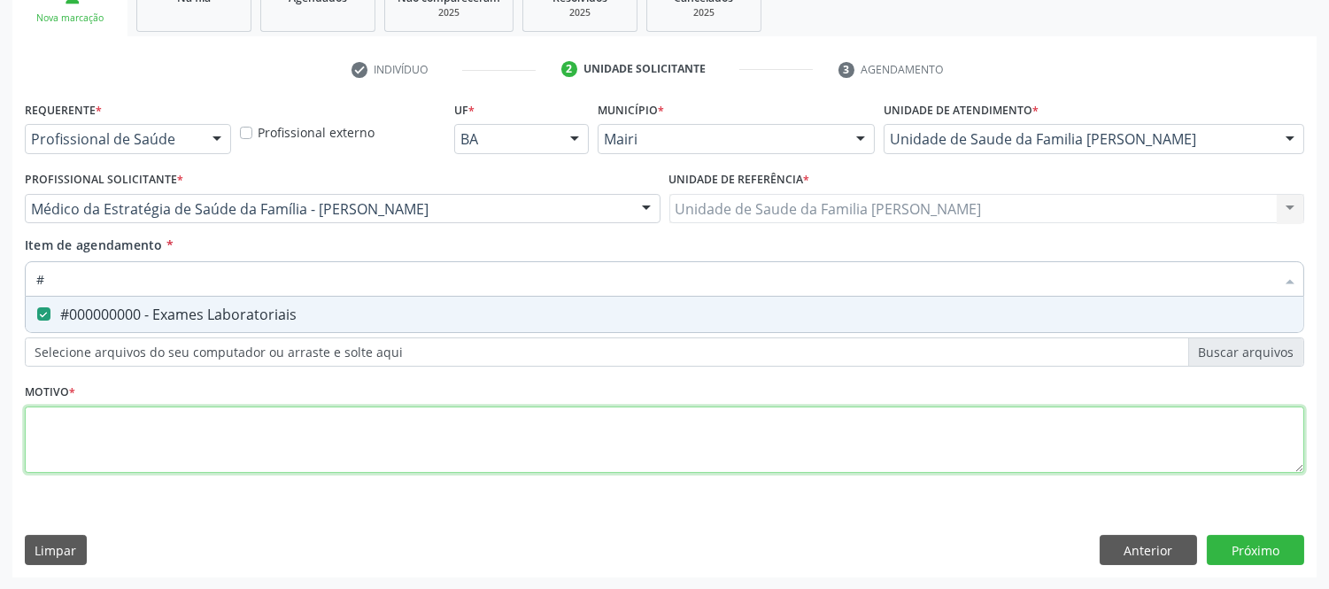
click at [232, 434] on div "Requerente * Profissional de Saúde Profissional de Saúde Paciente Nenhum result…" at bounding box center [665, 297] width 1280 height 401
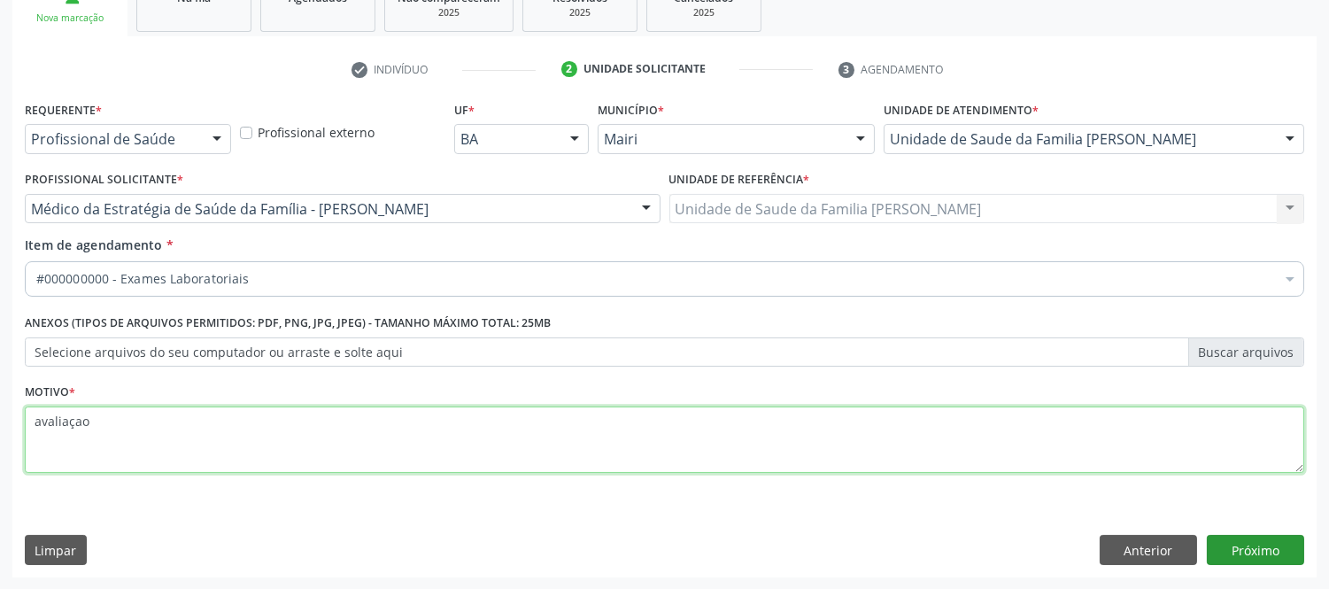
type textarea "avaliaçao"
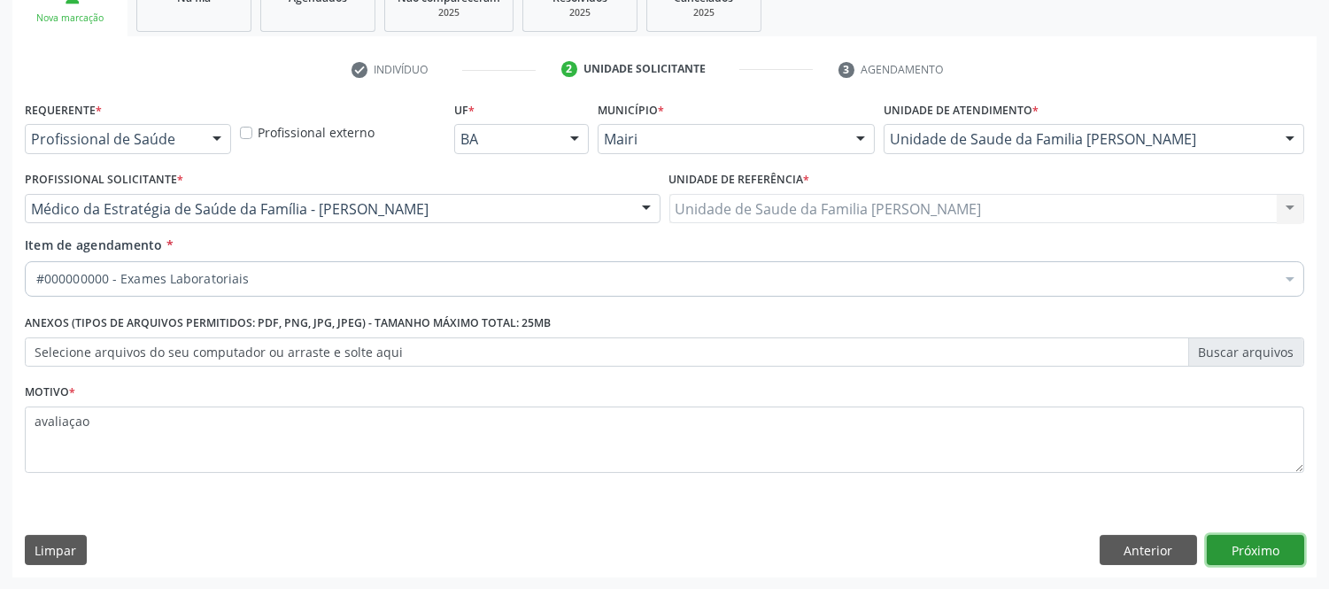
click at [1278, 550] on button "Próximo" at bounding box center [1255, 550] width 97 height 30
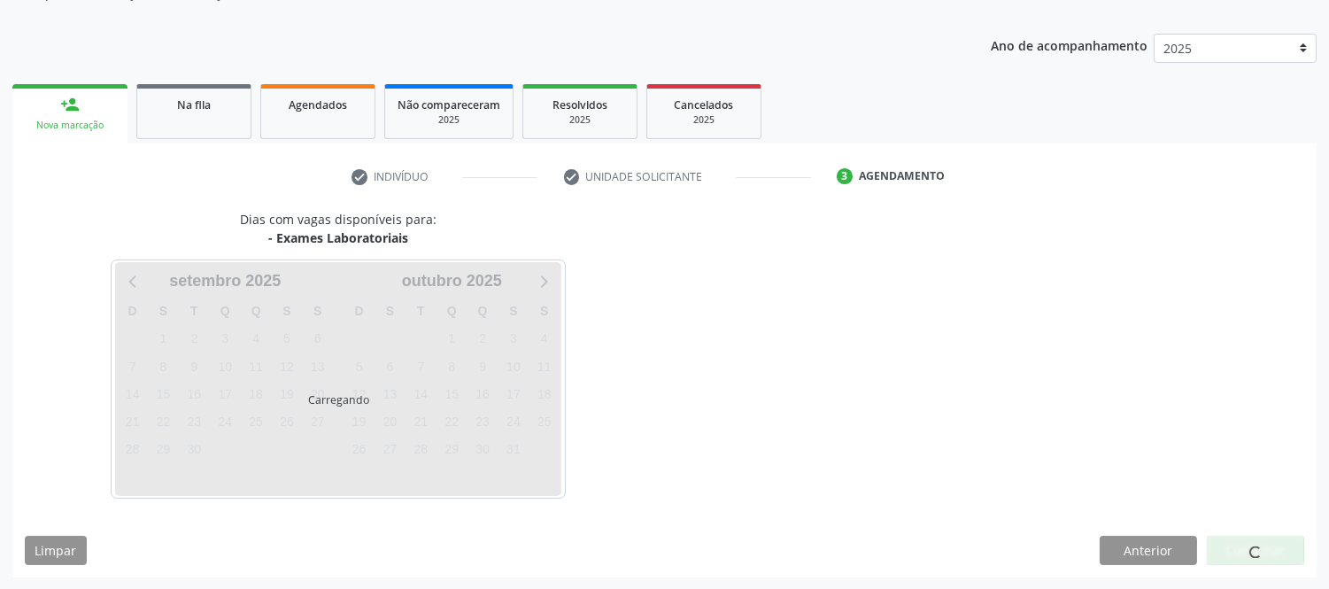
scroll to position [233, 0]
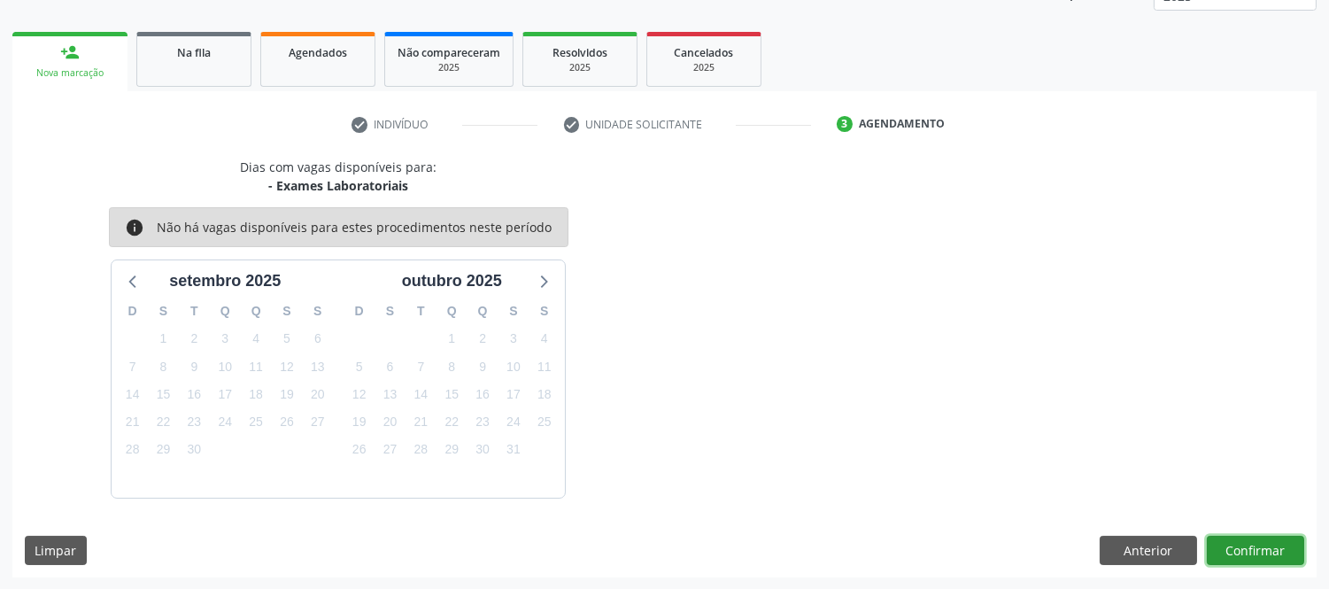
click at [1267, 553] on button "Confirmar" at bounding box center [1255, 551] width 97 height 30
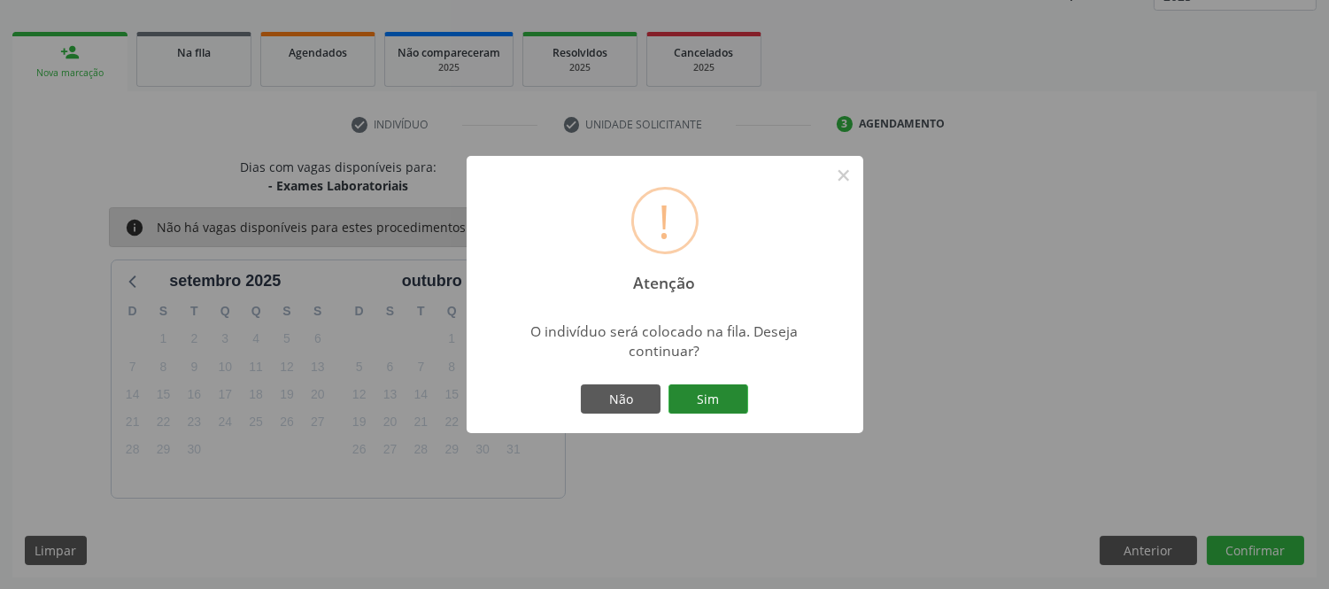
click at [707, 399] on button "Sim" at bounding box center [709, 399] width 80 height 30
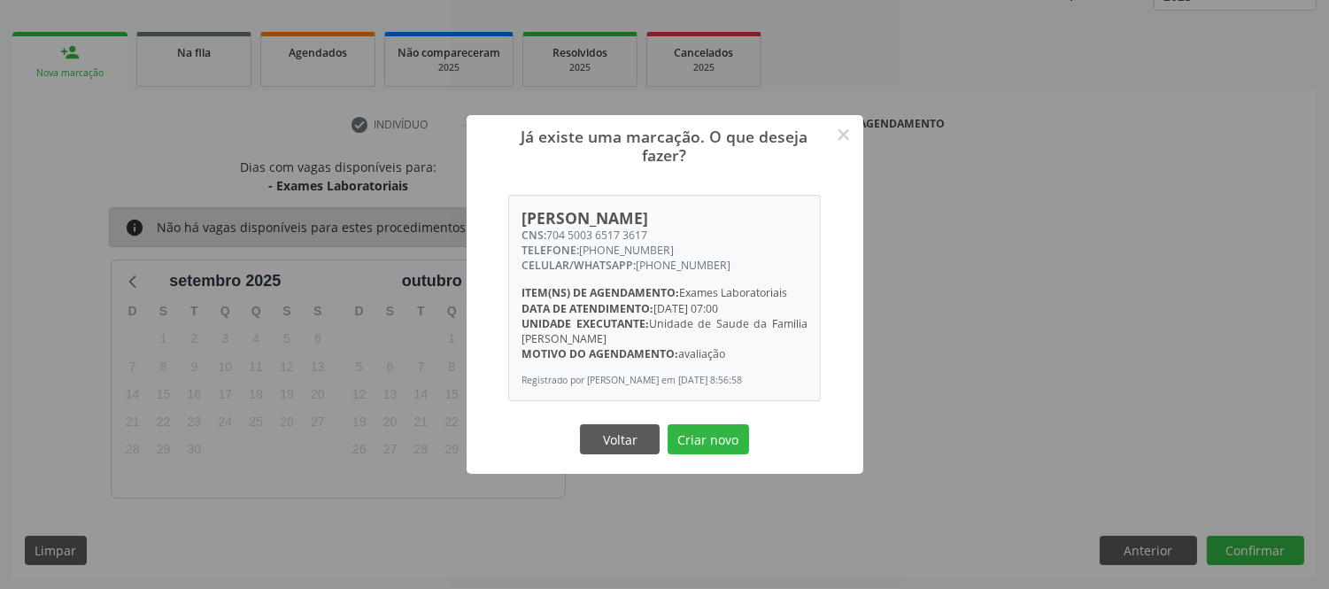
click at [727, 447] on button "Criar novo" at bounding box center [708, 439] width 81 height 30
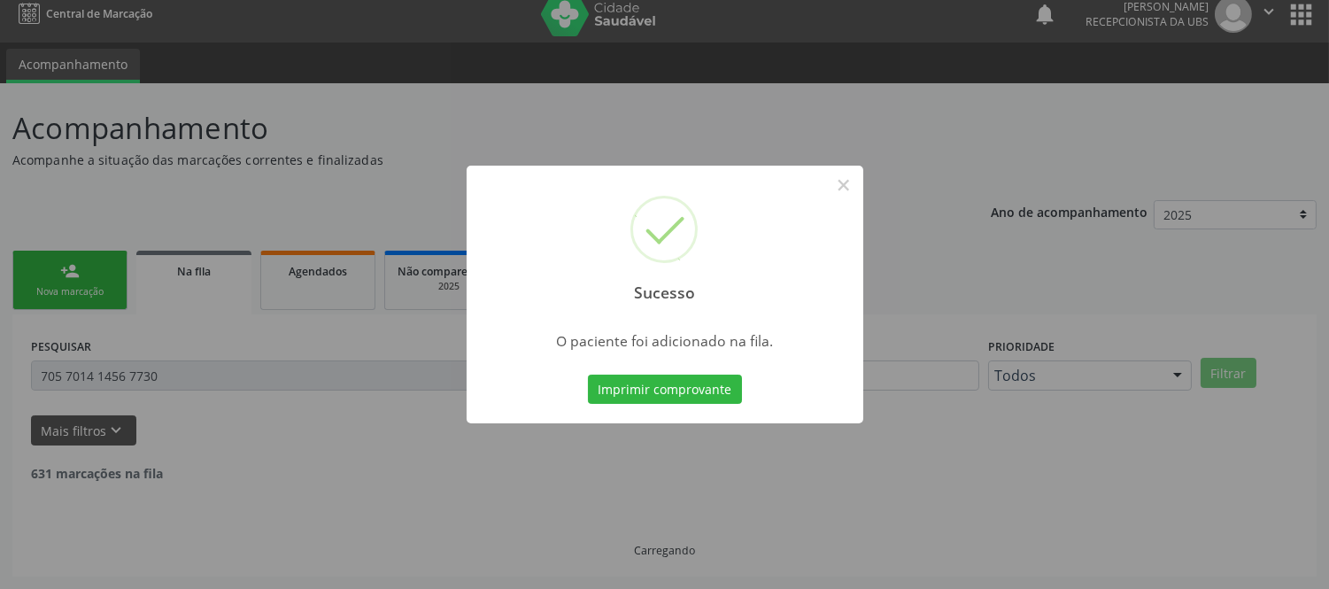
scroll to position [0, 0]
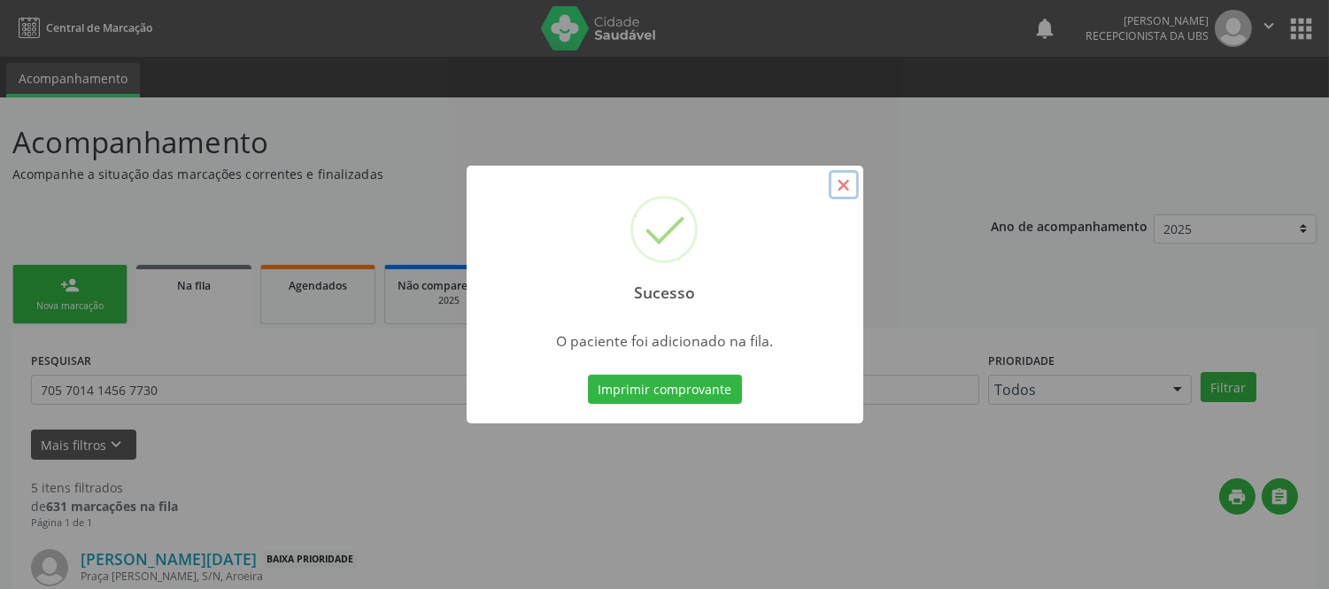
click at [835, 181] on button "×" at bounding box center [844, 185] width 30 height 30
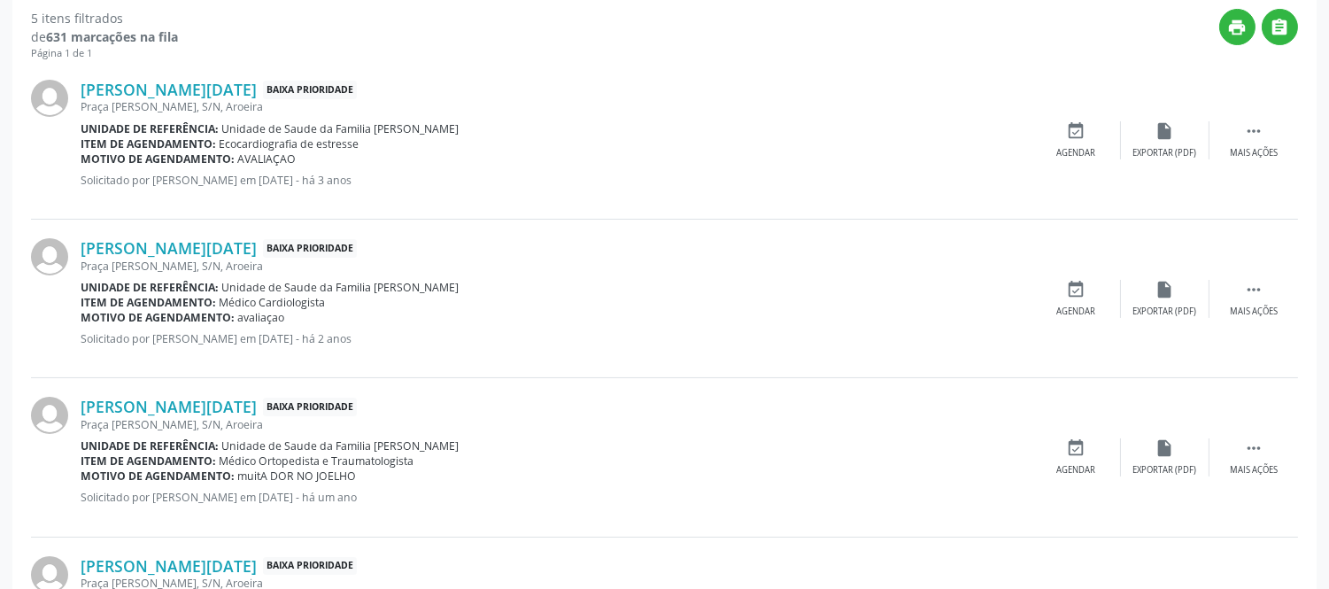
scroll to position [174, 0]
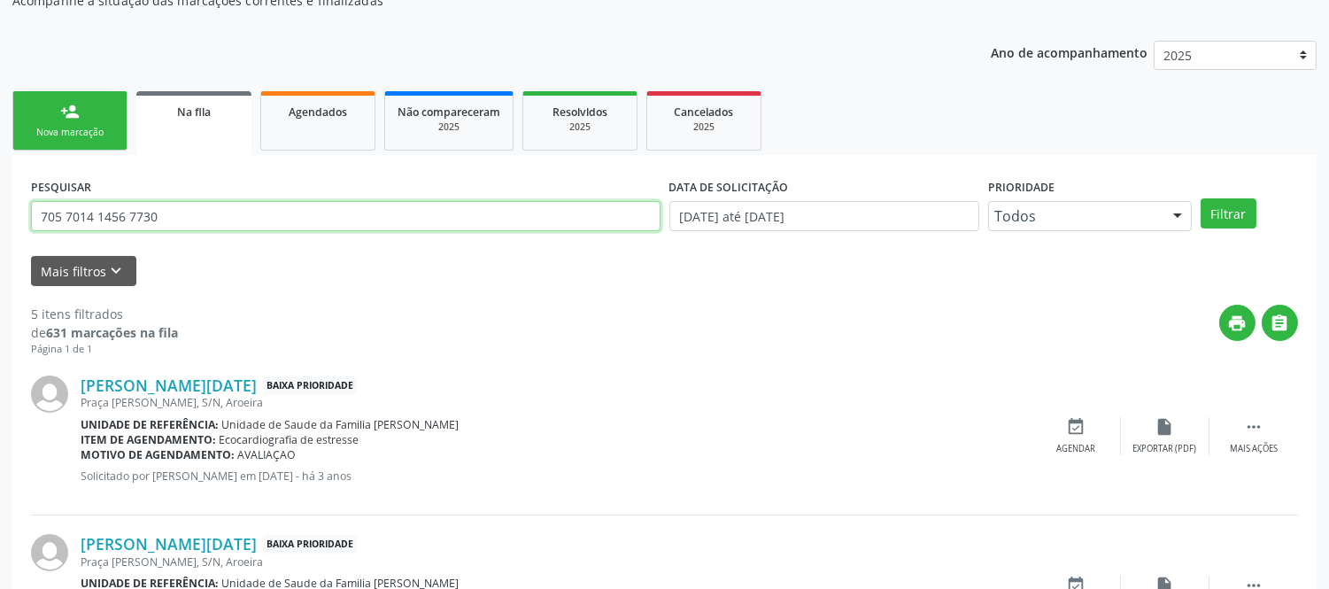
click at [230, 206] on input "705 7014 1456 7730" at bounding box center [346, 216] width 630 height 30
click at [229, 206] on input "705 7014 1456 7730" at bounding box center [346, 216] width 630 height 30
click at [228, 206] on input "705 7014 1456 7730" at bounding box center [346, 216] width 630 height 30
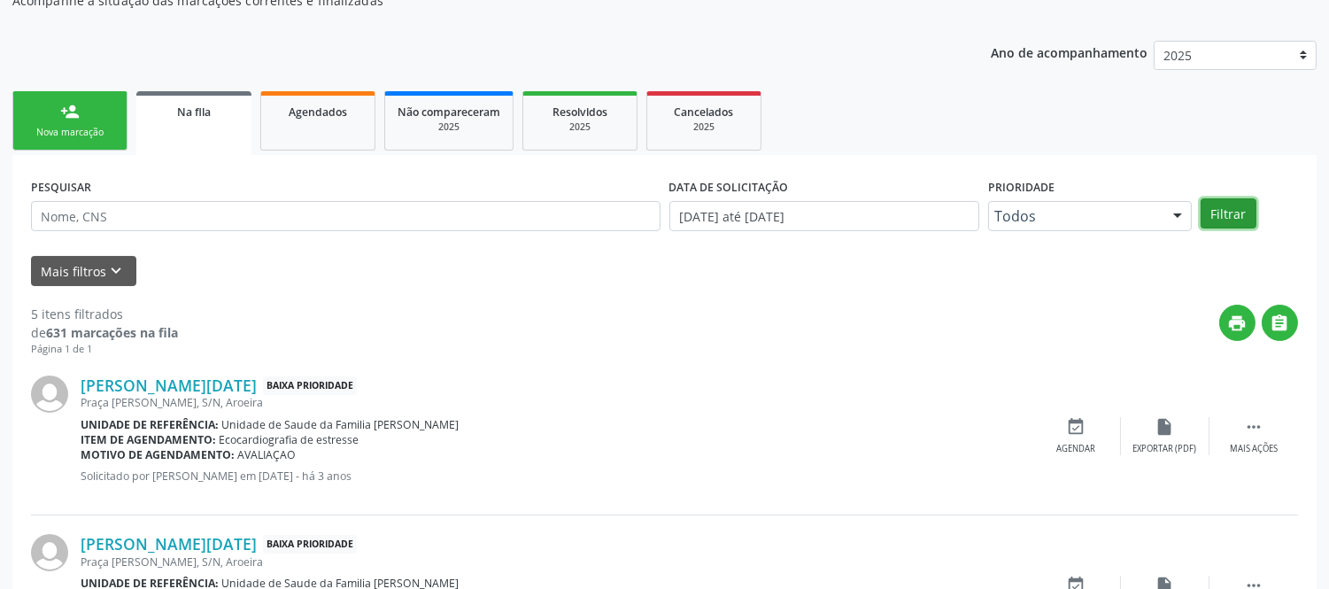
click at [1223, 213] on button "Filtrar" at bounding box center [1229, 213] width 56 height 30
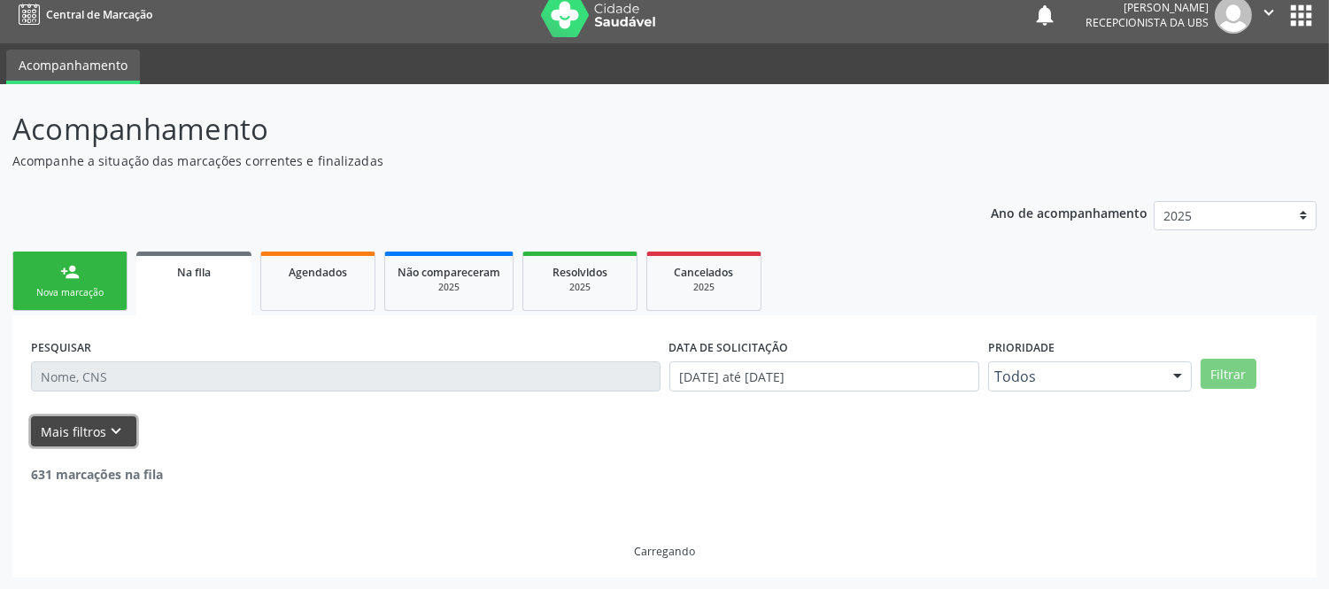
click at [94, 427] on button "Mais filtros keyboard_arrow_down" at bounding box center [83, 431] width 105 height 31
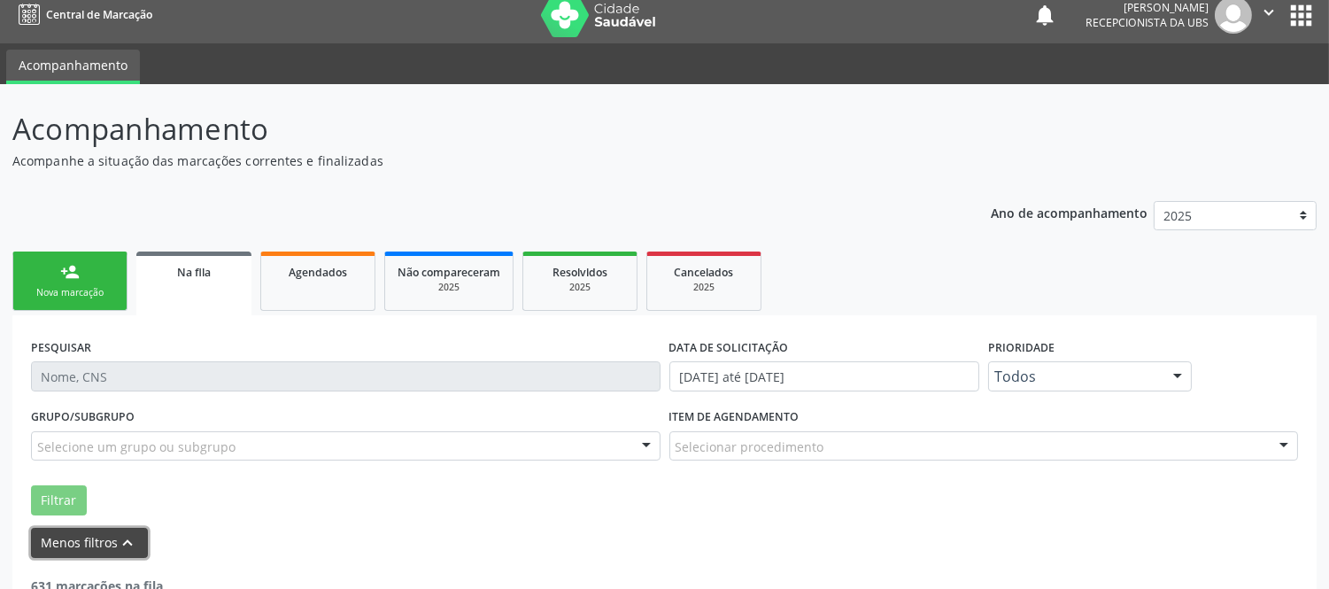
scroll to position [125, 0]
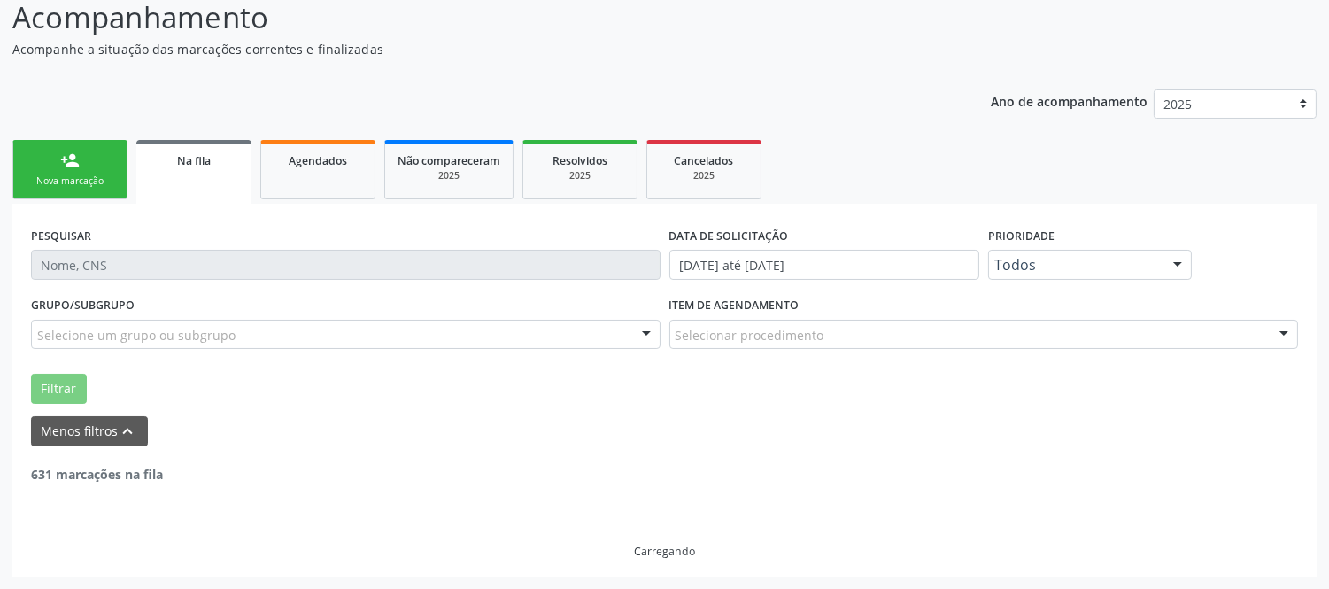
click at [188, 151] on div "Na fila" at bounding box center [194, 160] width 90 height 19
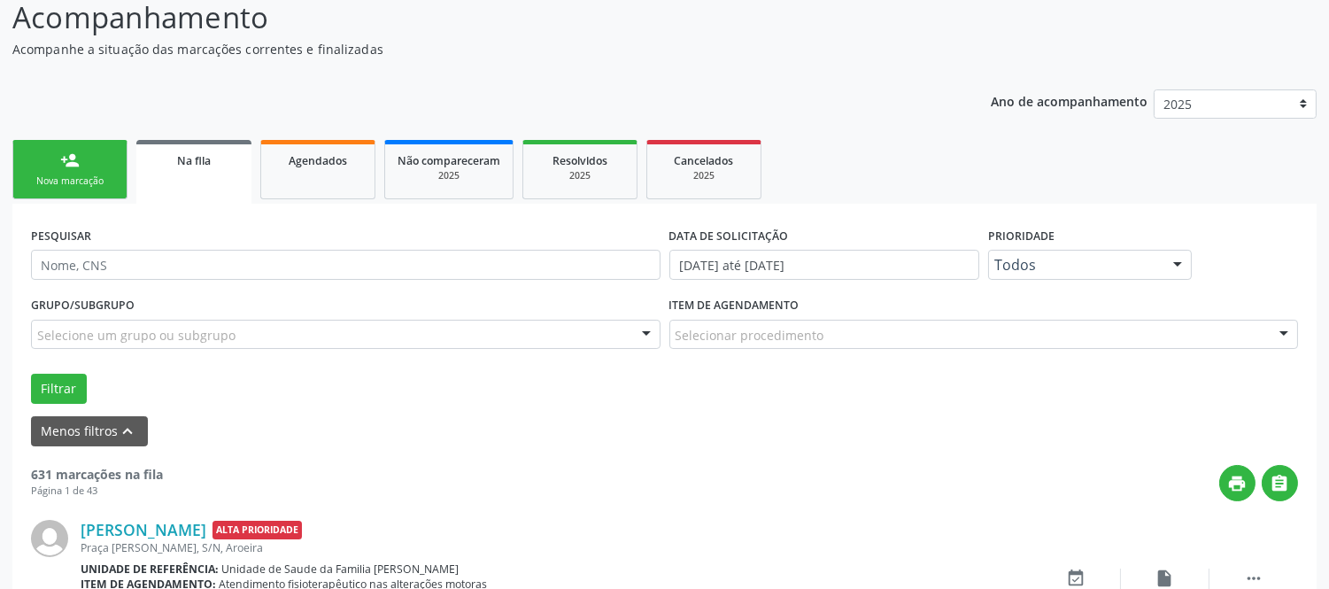
scroll to position [616, 0]
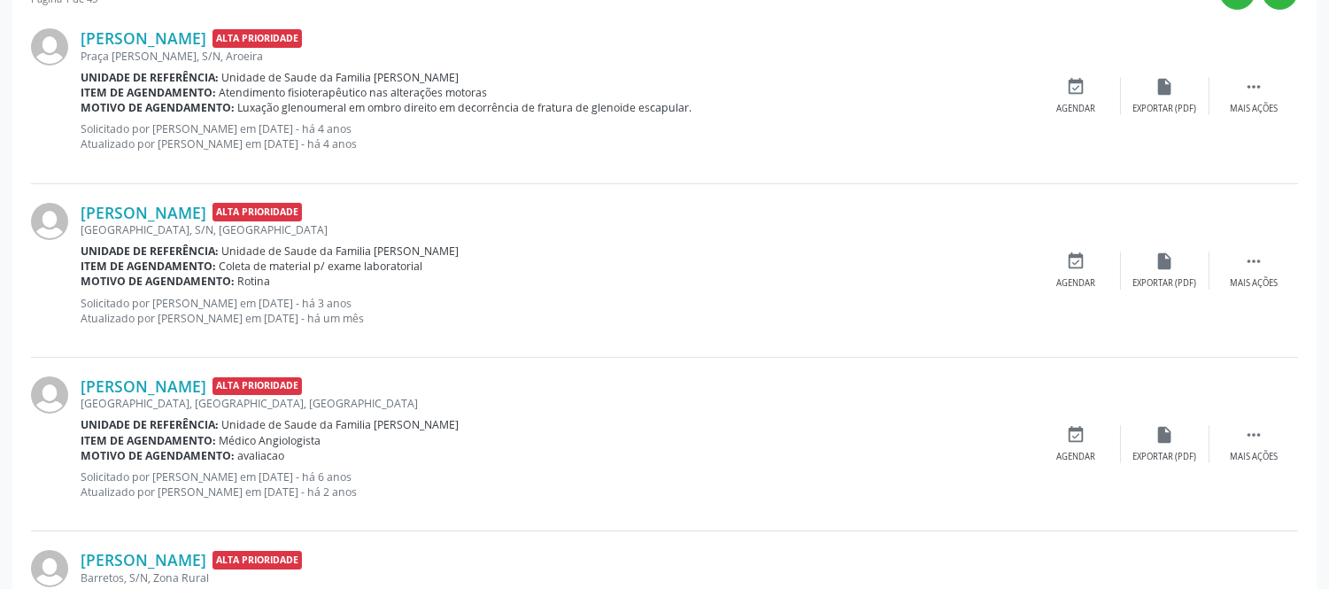
drag, startPoint x: 75, startPoint y: 206, endPoint x: 267, endPoint y: 208, distance: 191.3
click at [267, 208] on div "[PERSON_NAME] Alta Prioridade [GEOGRAPHIC_DATA], [GEOGRAPHIC_DATA], [GEOGRAPHIC…" at bounding box center [664, 271] width 1267 height 174
copy div "[PERSON_NAME]"
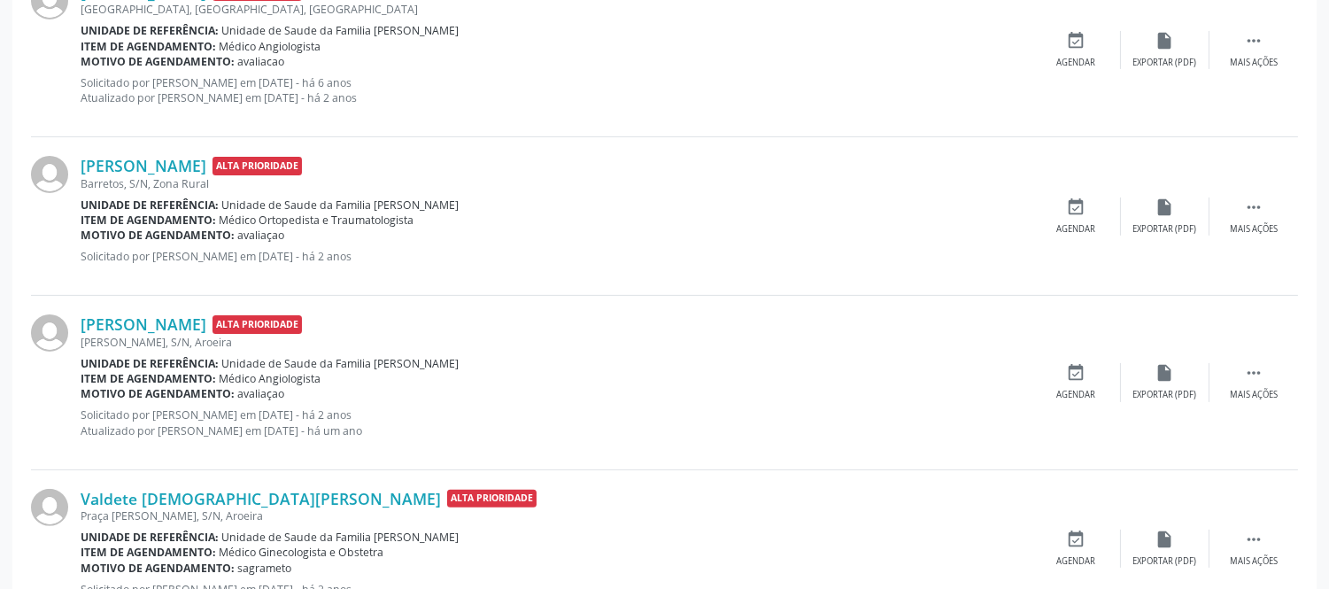
scroll to position [1109, 0]
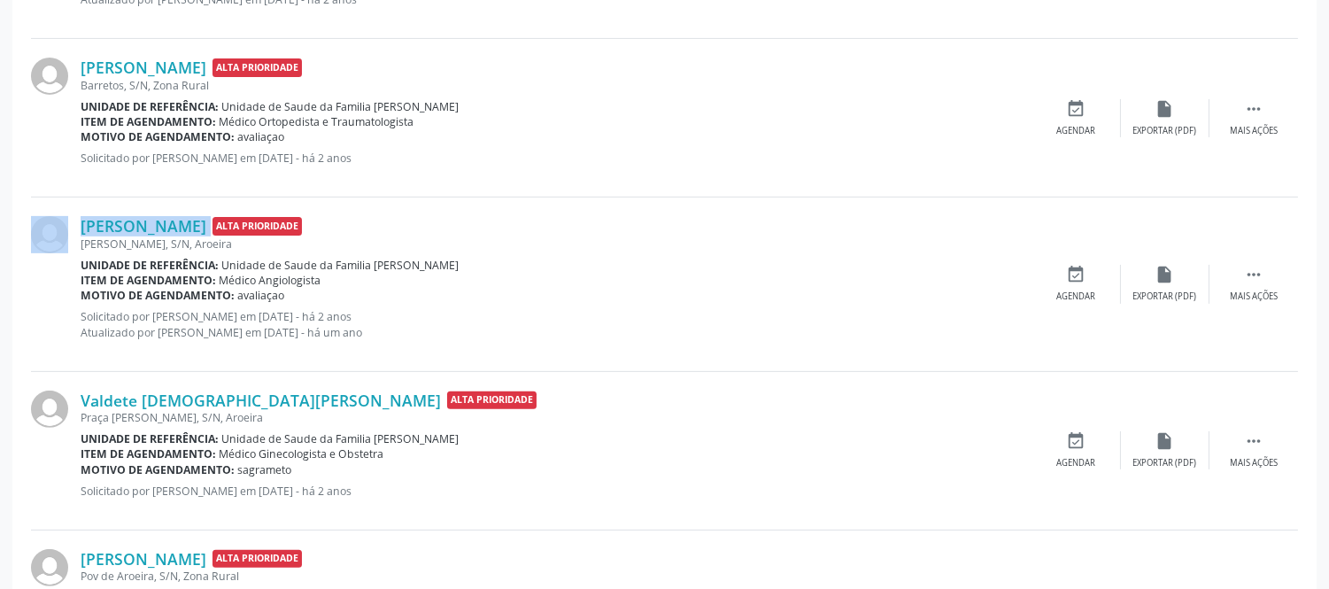
drag, startPoint x: 73, startPoint y: 218, endPoint x: 295, endPoint y: 228, distance: 222.5
click at [295, 228] on div "[PERSON_NAME] Alta Prioridade [PERSON_NAME], S/N, Aroeira Unidade de referência…" at bounding box center [664, 285] width 1267 height 174
copy div "[PERSON_NAME]"
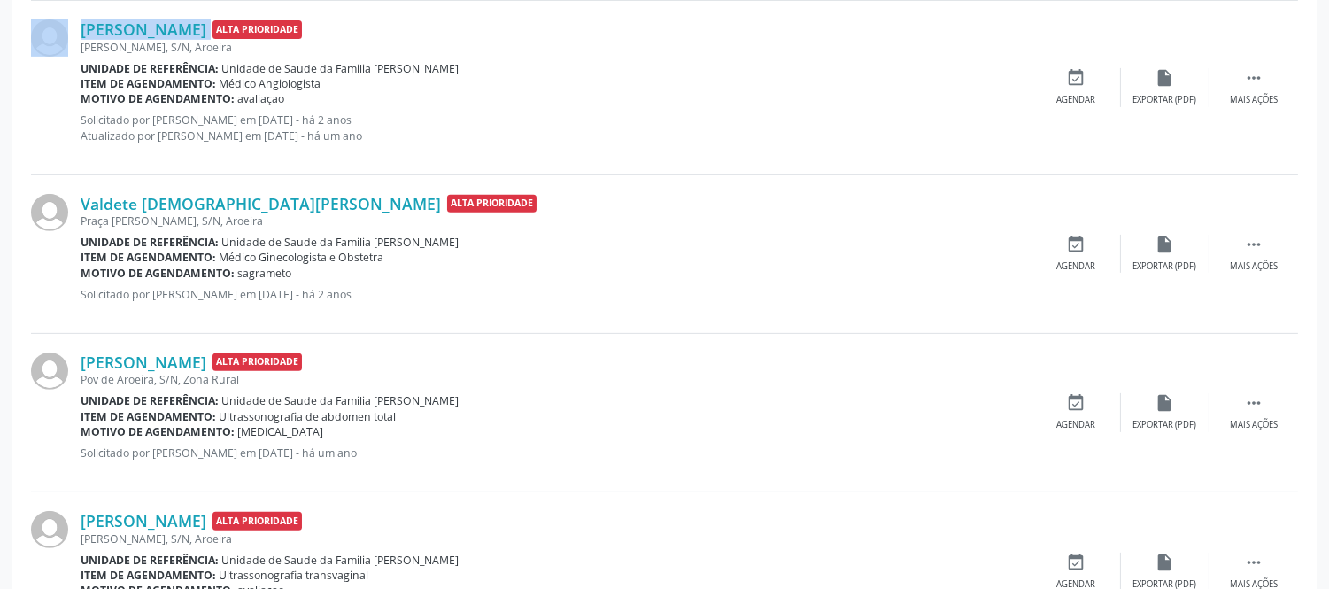
scroll to position [1404, 0]
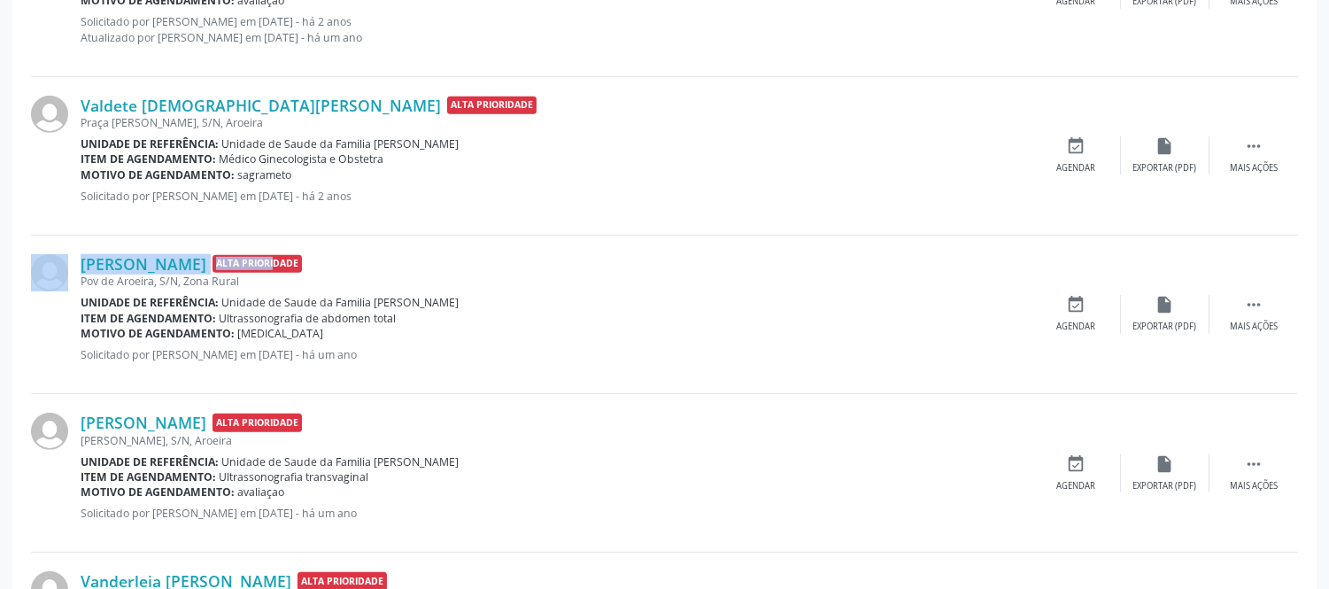
drag, startPoint x: 72, startPoint y: 249, endPoint x: 333, endPoint y: 244, distance: 261.3
click at [333, 244] on div "[PERSON_NAME] Alta Prioridade Pov de Aroeira, S/N, Zona Rural Unidade de referê…" at bounding box center [664, 315] width 1267 height 159
click at [206, 259] on link "[PERSON_NAME]" at bounding box center [144, 263] width 126 height 19
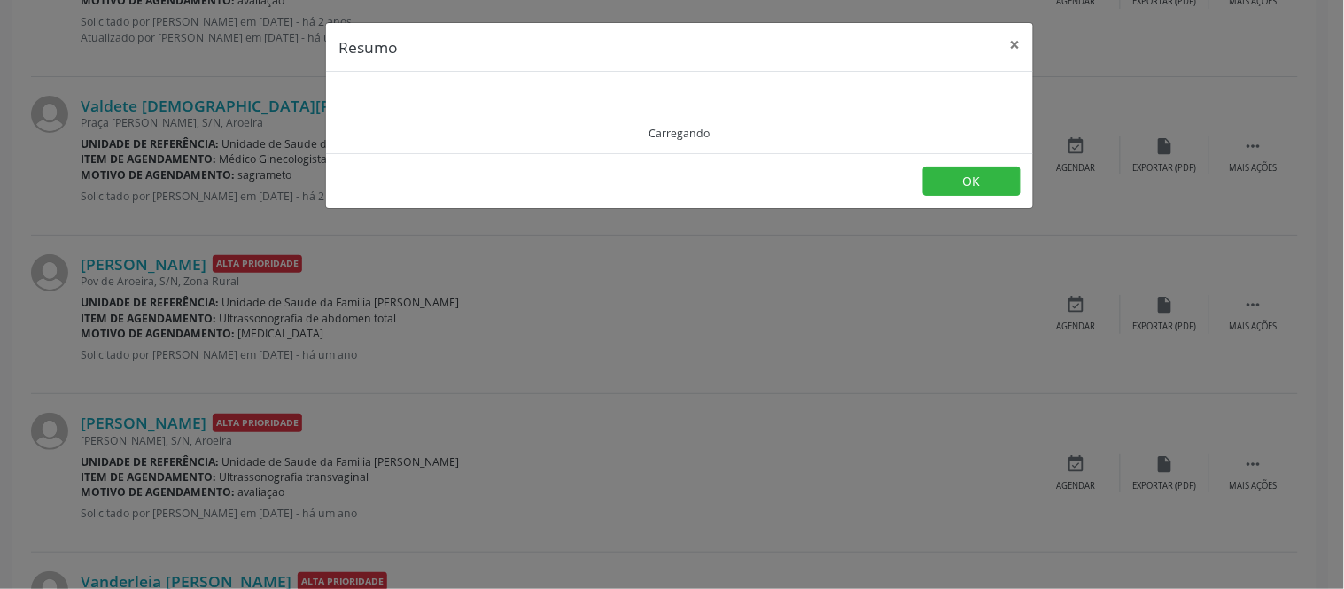
click at [12, 350] on div "Resumo × Carregando OK" at bounding box center [672, 294] width 1344 height 589
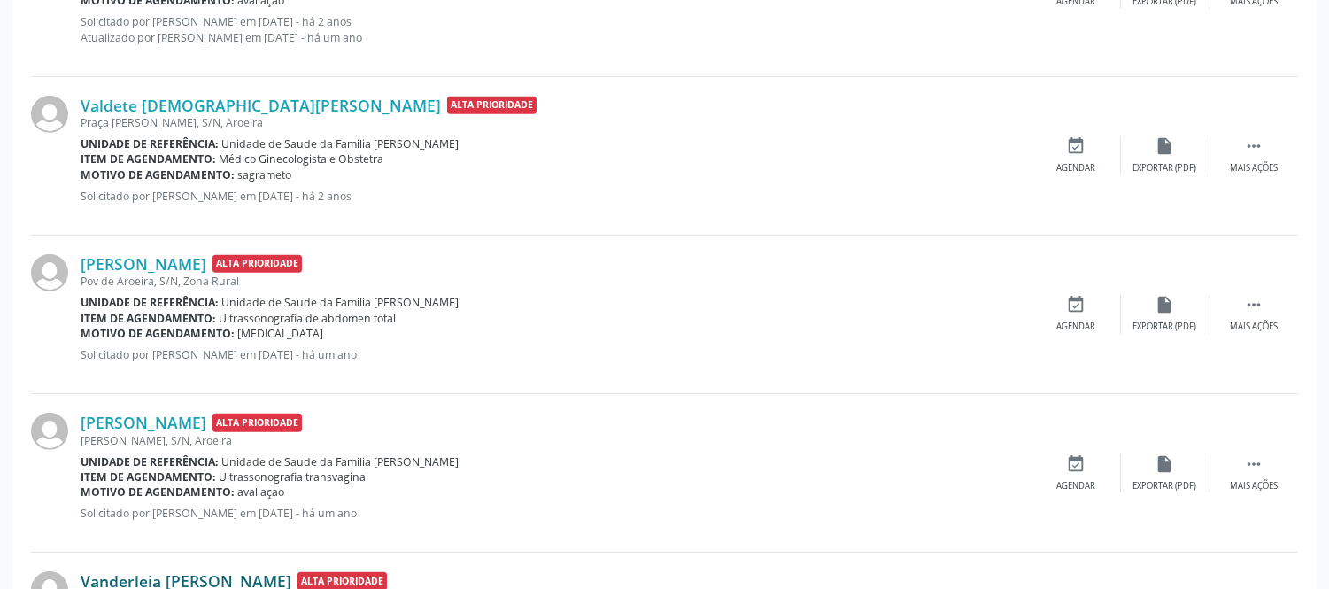
scroll to position [1601, 0]
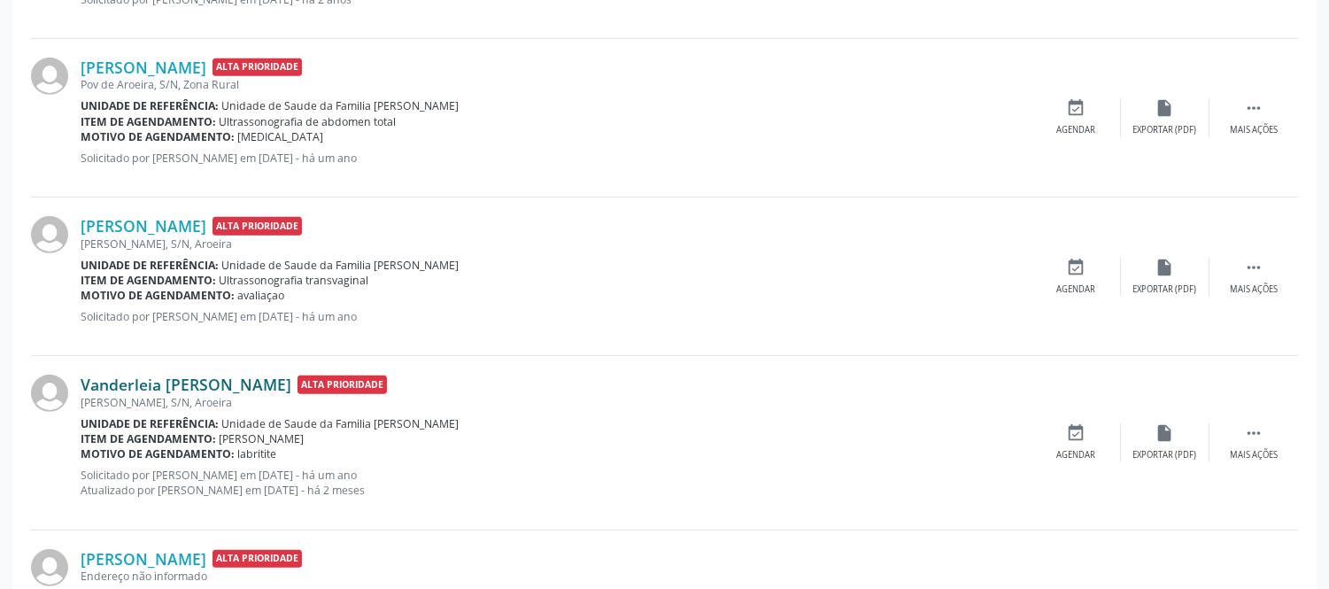
drag, startPoint x: 78, startPoint y: 368, endPoint x: 264, endPoint y: 384, distance: 186.6
click at [275, 377] on div "Vanderleia [PERSON_NAME] Alta Prioridade [PERSON_NAME], S/N, Aroeira Unidade de…" at bounding box center [664, 443] width 1267 height 174
copy div "Vanderleia [PERSON_NAME]"
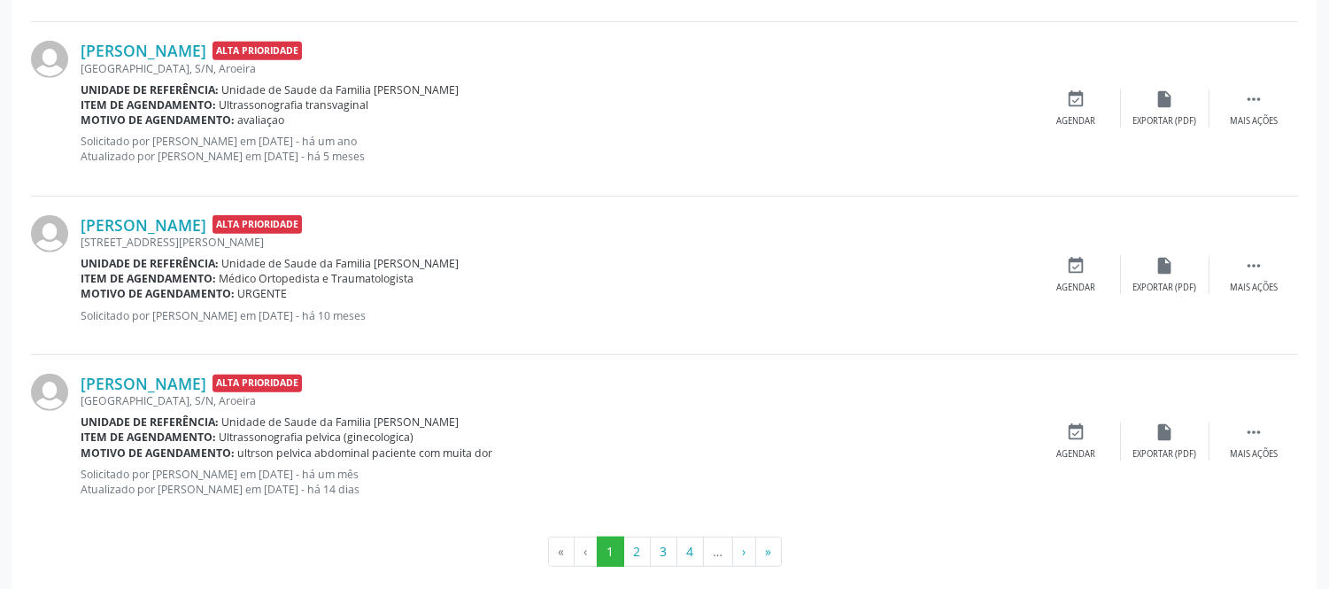
scroll to position [2605, 0]
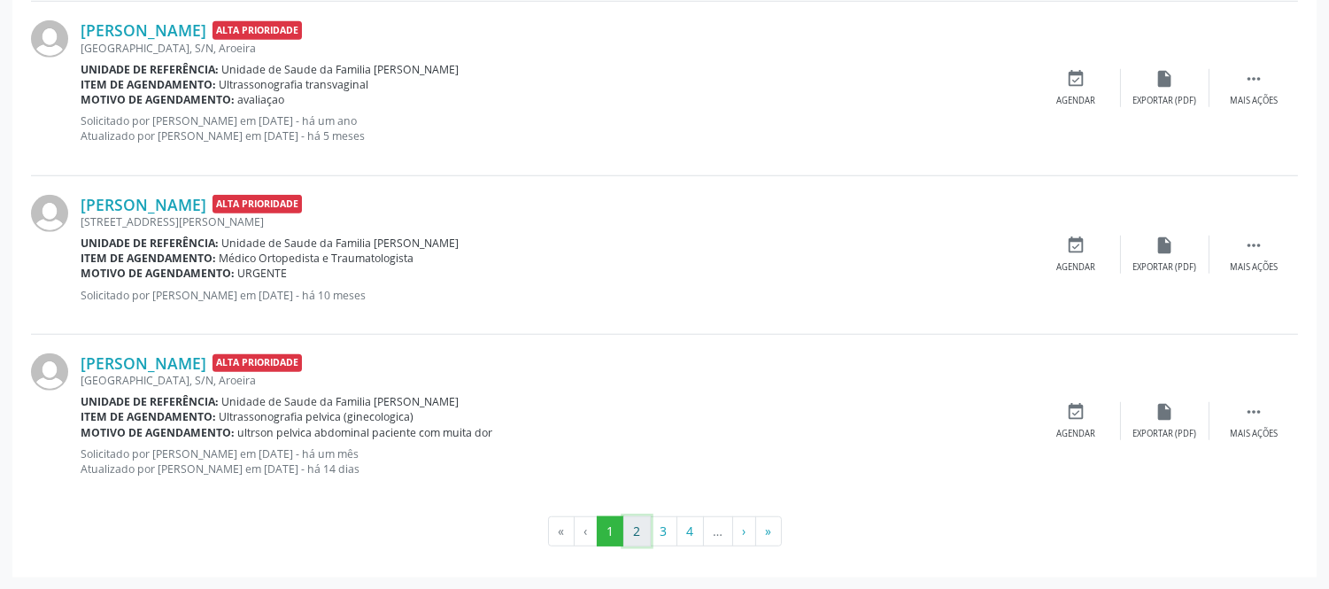
click at [638, 532] on button "2" at bounding box center [637, 531] width 27 height 30
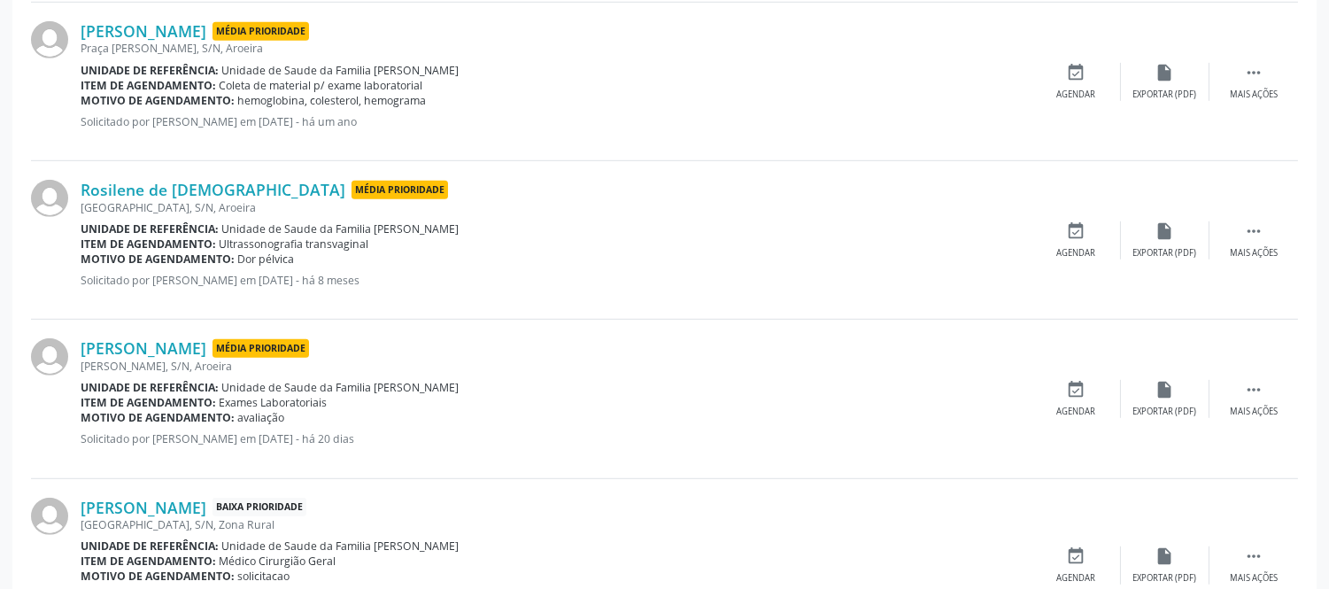
scroll to position [1969, 0]
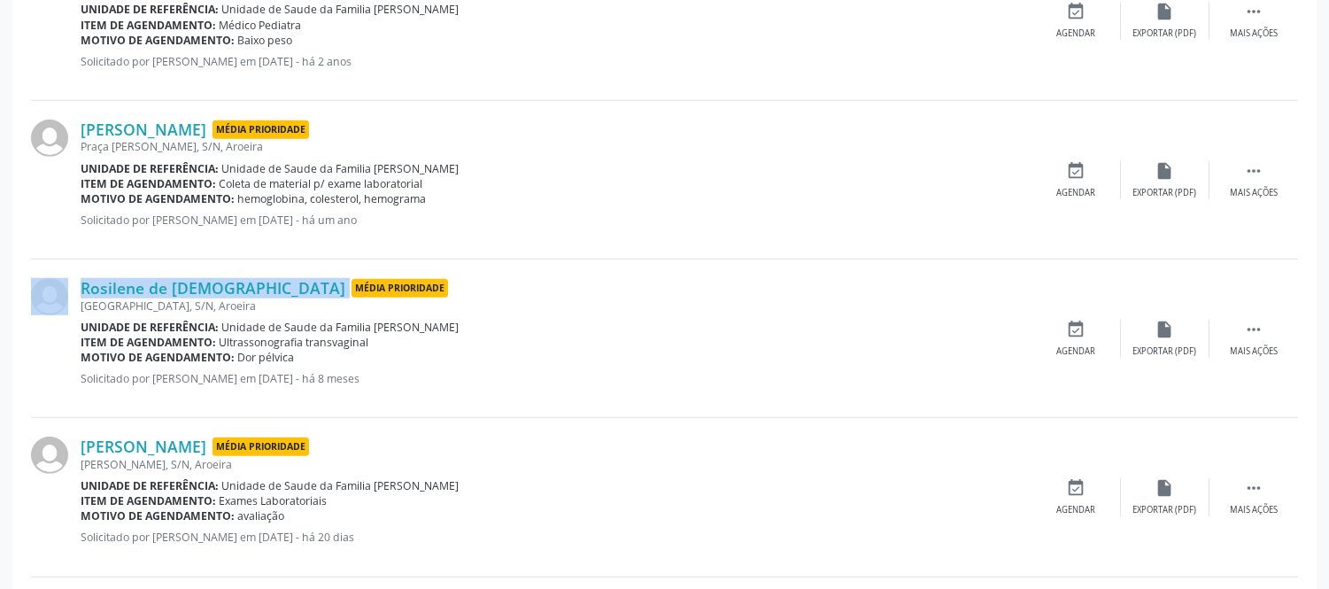
drag, startPoint x: 77, startPoint y: 280, endPoint x: 216, endPoint y: 291, distance: 139.5
click at [216, 291] on div "Rosilene de [DEMOGRAPHIC_DATA] Média Prioridade [GEOGRAPHIC_DATA], S/N, [GEOGRA…" at bounding box center [664, 339] width 1267 height 159
copy div "Rosilene de [DEMOGRAPHIC_DATA]"
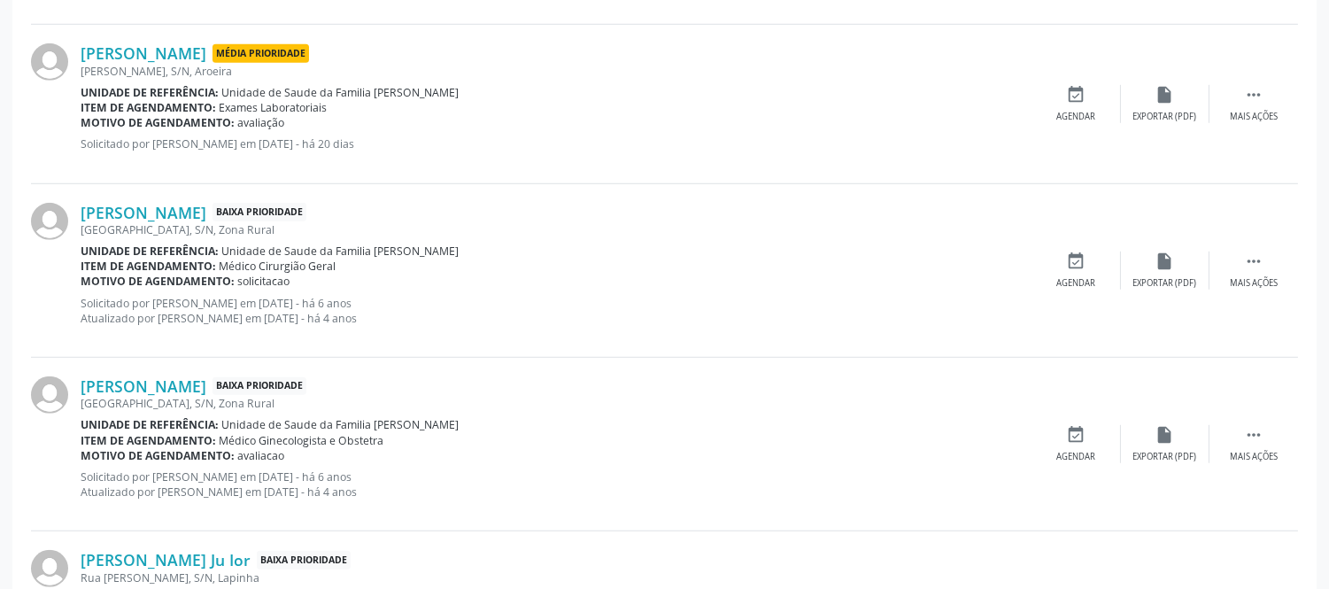
scroll to position [2166, 0]
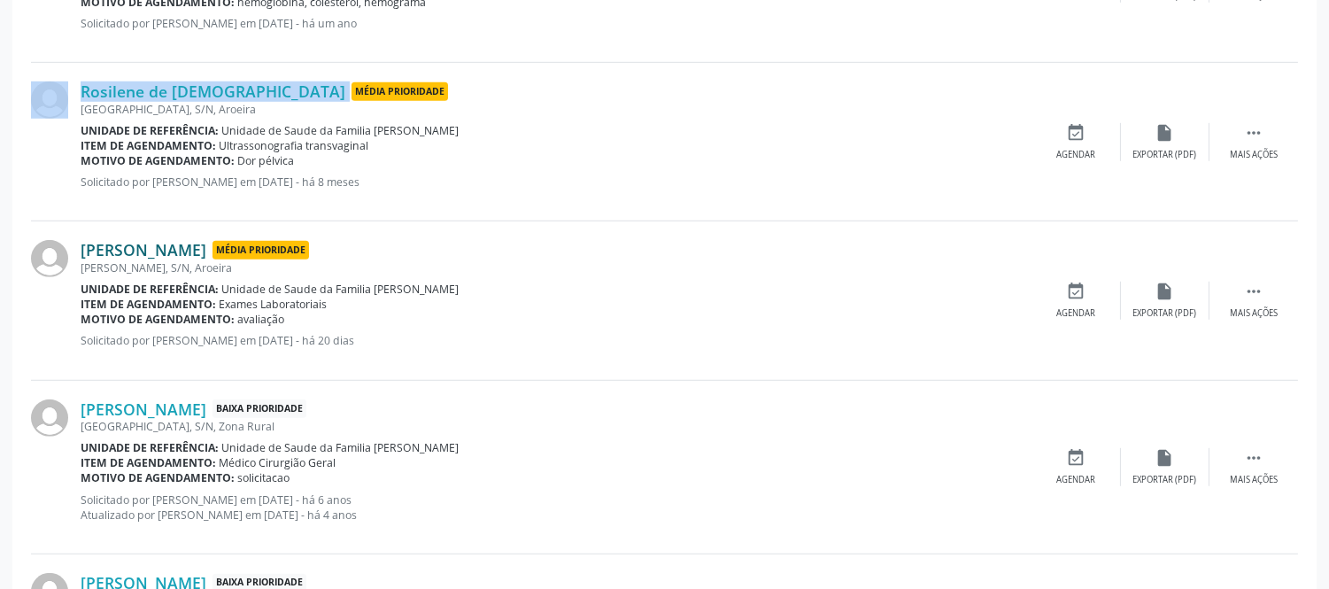
drag, startPoint x: 77, startPoint y: 234, endPoint x: 243, endPoint y: 254, distance: 166.9
click at [243, 254] on div "[PERSON_NAME] Média Prioridade [PERSON_NAME], S/N, Aroeira Unidade de referênci…" at bounding box center [664, 300] width 1267 height 159
click at [206, 254] on link "[PERSON_NAME]" at bounding box center [144, 249] width 126 height 19
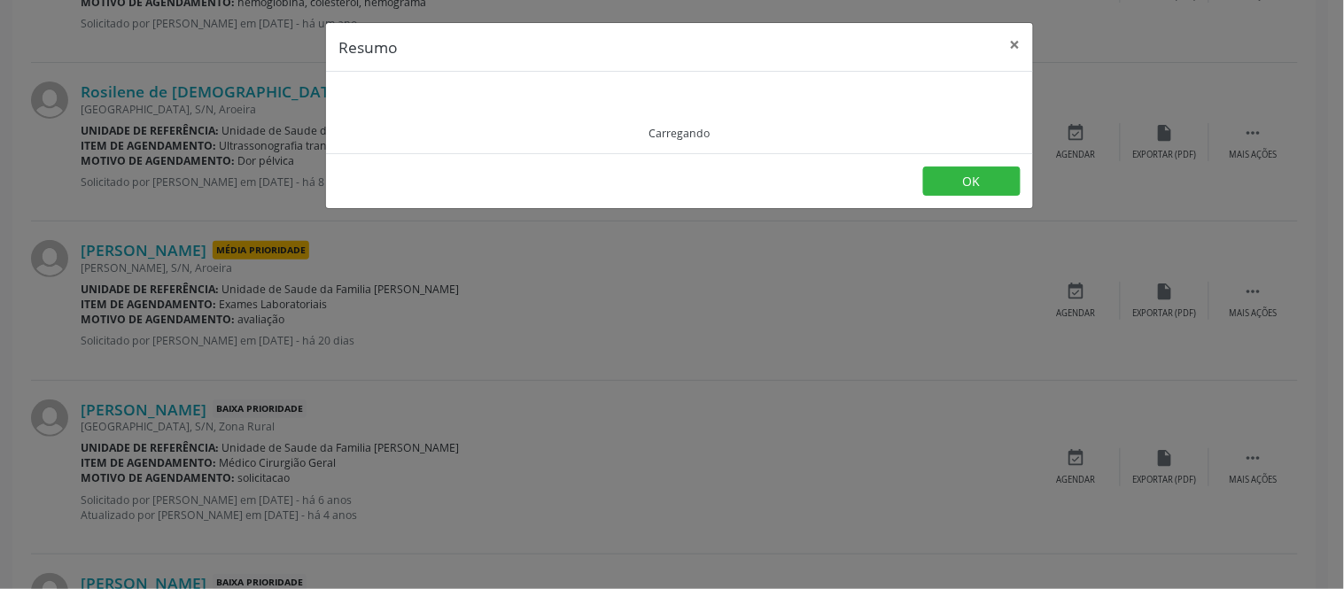
click at [44, 337] on div "Resumo × Carregando OK" at bounding box center [672, 294] width 1344 height 589
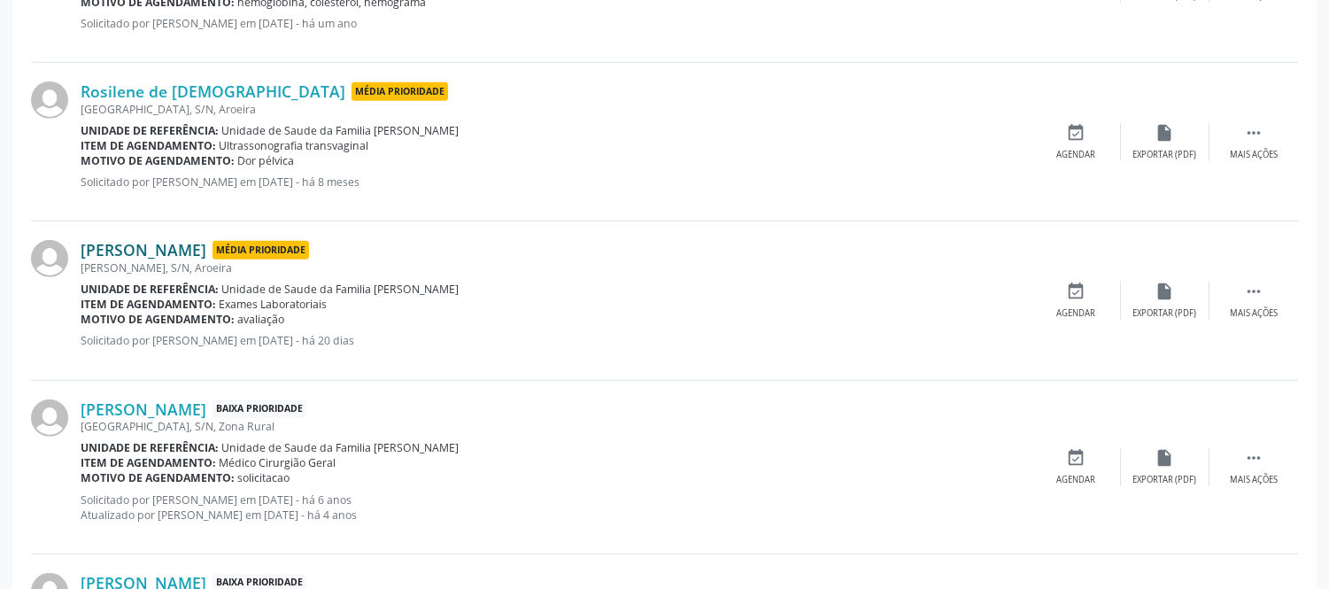
drag, startPoint x: 81, startPoint y: 239, endPoint x: 243, endPoint y: 259, distance: 163.3
click at [243, 259] on div "[PERSON_NAME] Média Prioridade [PERSON_NAME], S/N, Aroeira Unidade de referênci…" at bounding box center [664, 300] width 1267 height 159
copy link "[PERSON_NAME]"
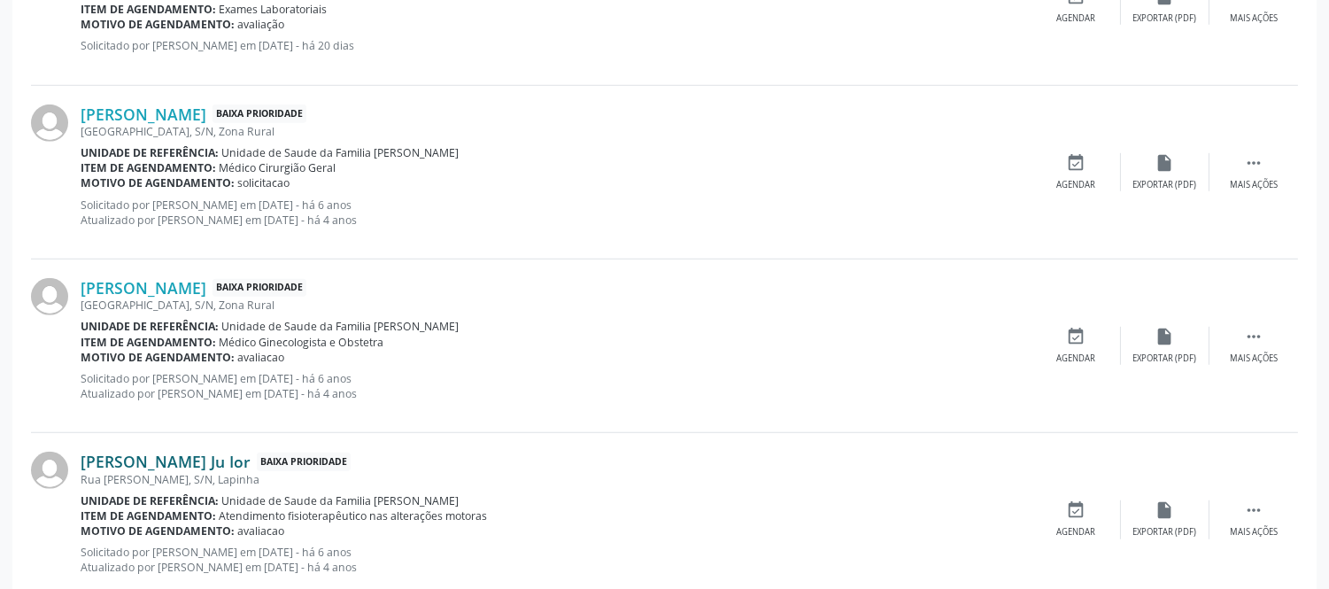
scroll to position [2560, 0]
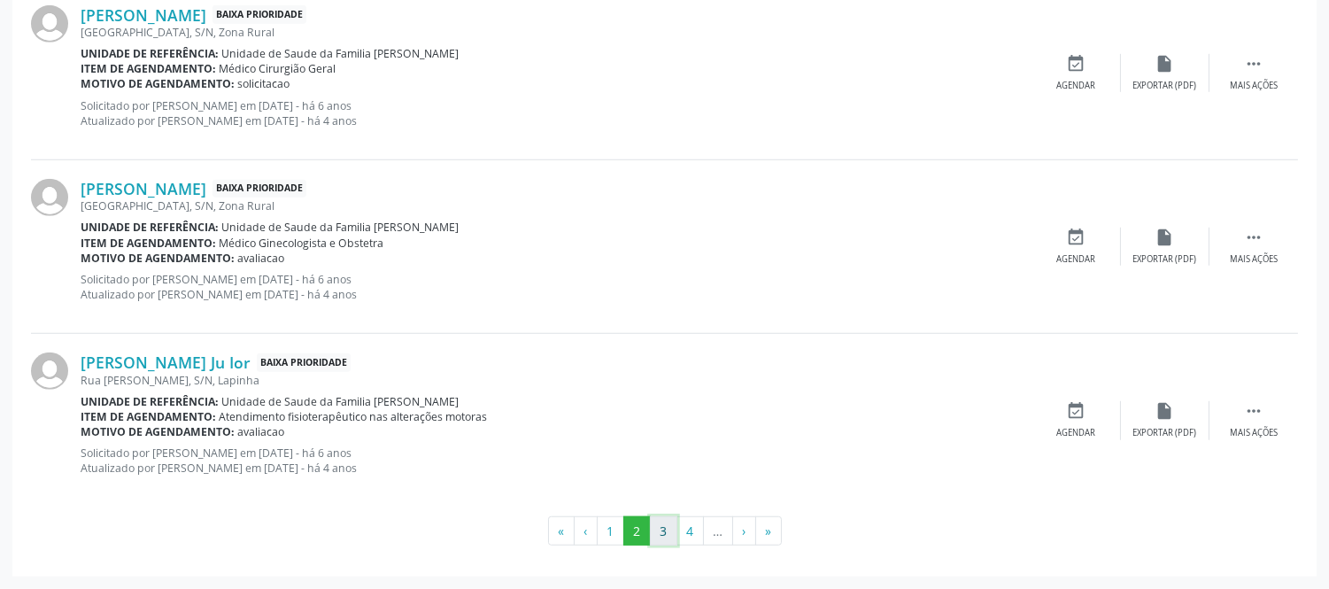
click at [659, 535] on button "3" at bounding box center [663, 531] width 27 height 30
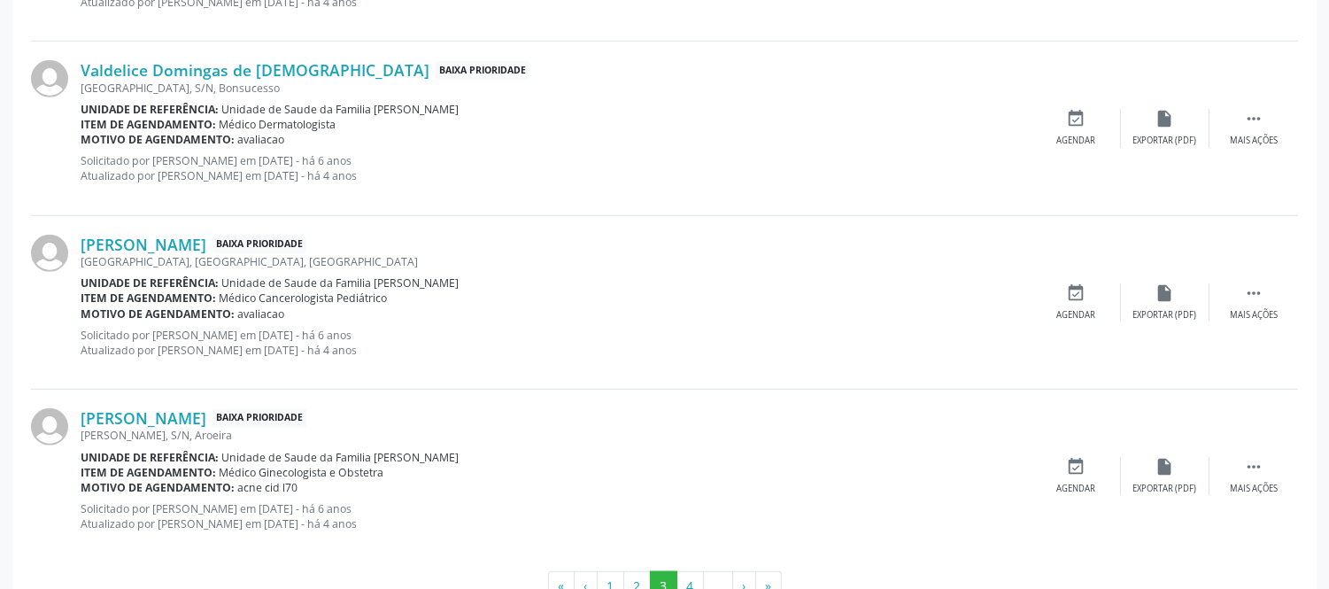
scroll to position [2726, 0]
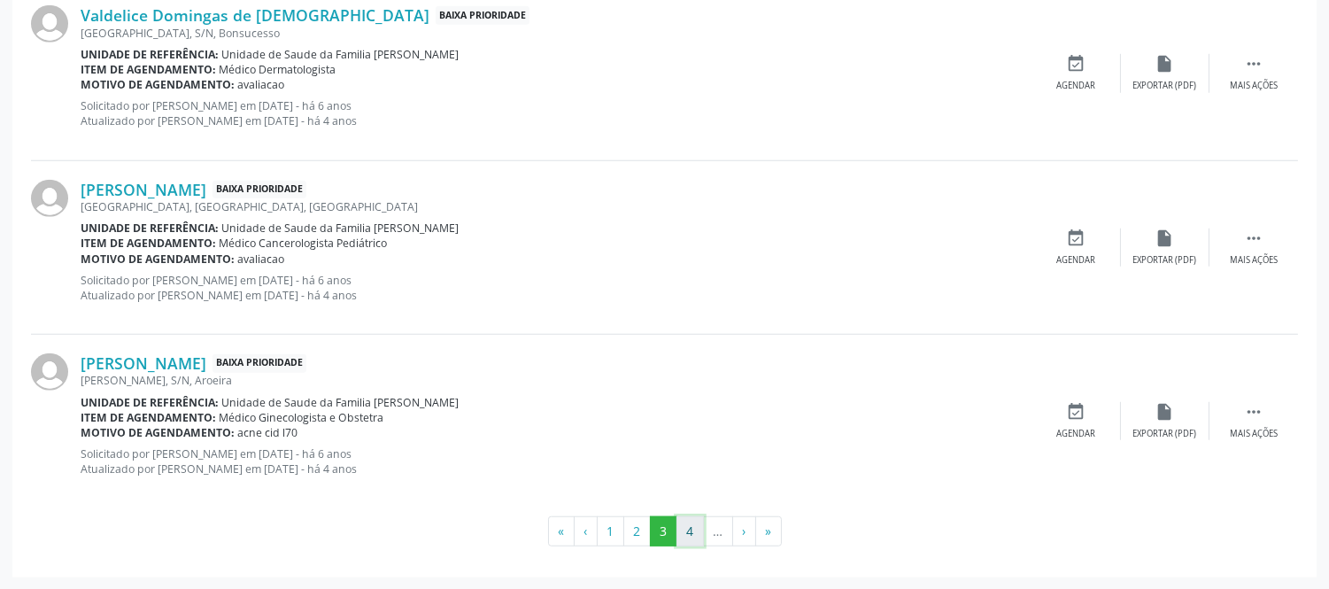
click at [686, 525] on button "4" at bounding box center [690, 531] width 27 height 30
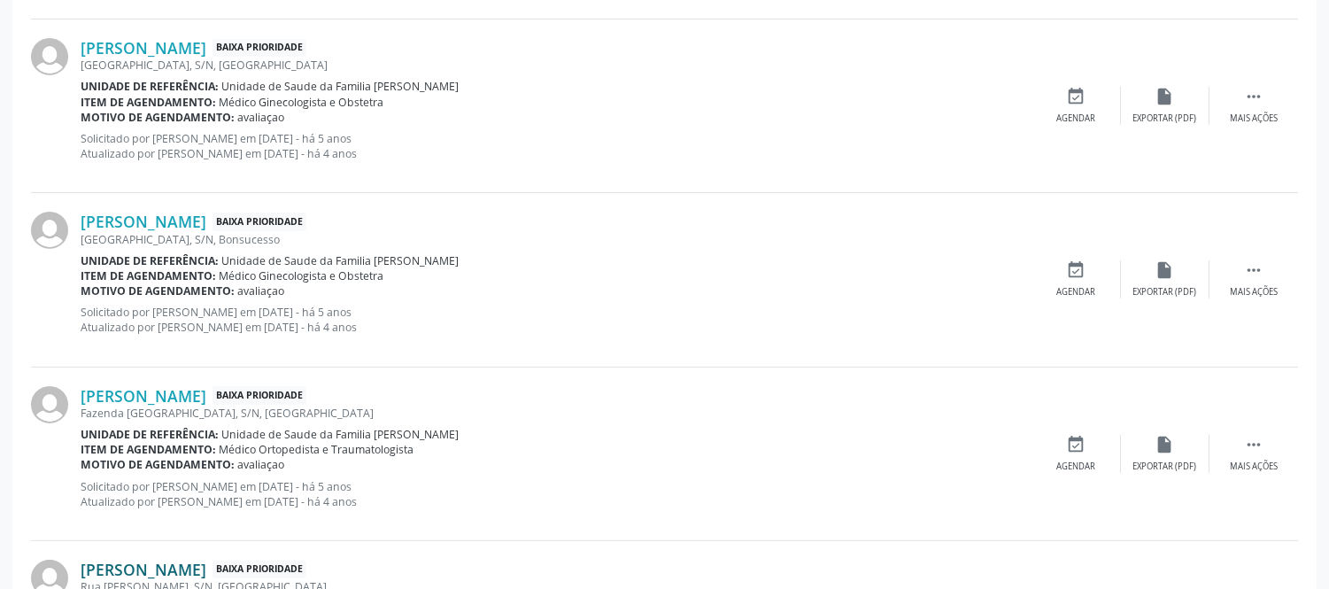
scroll to position [758, 0]
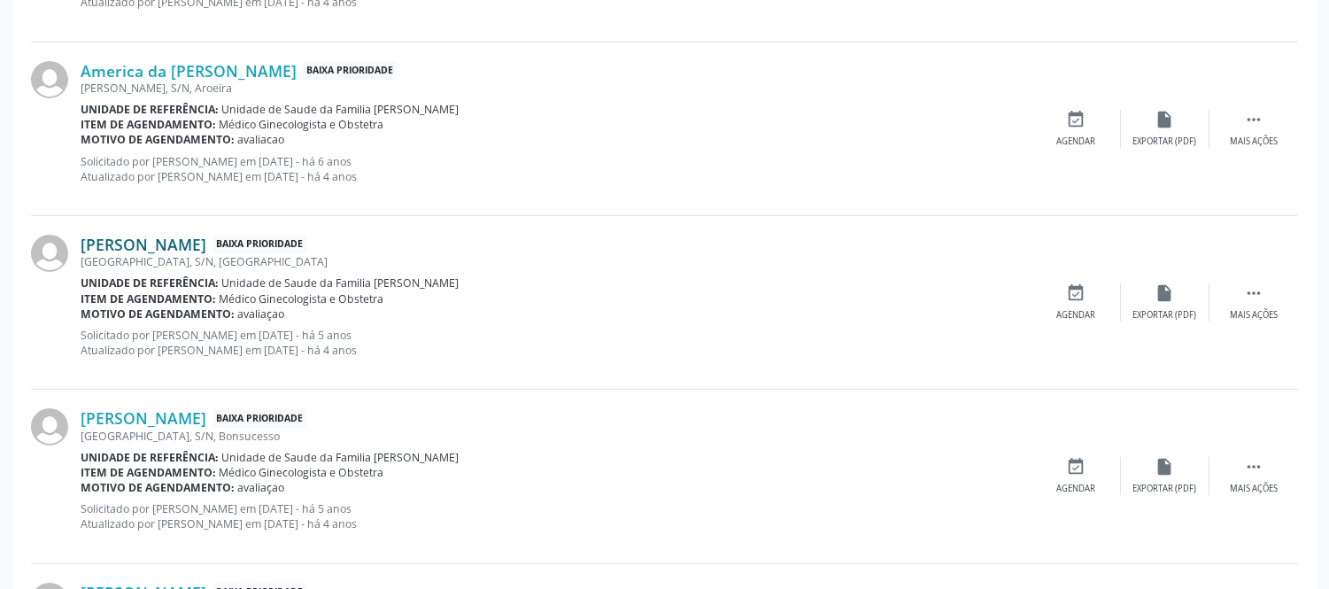
drag, startPoint x: 76, startPoint y: 231, endPoint x: 252, endPoint y: 243, distance: 175.8
click at [252, 243] on div "[PERSON_NAME] Baixa Prioridade [GEOGRAPHIC_DATA], S/N, [GEOGRAPHIC_DATA] Unidad…" at bounding box center [664, 303] width 1267 height 174
copy div "[PERSON_NAME]"
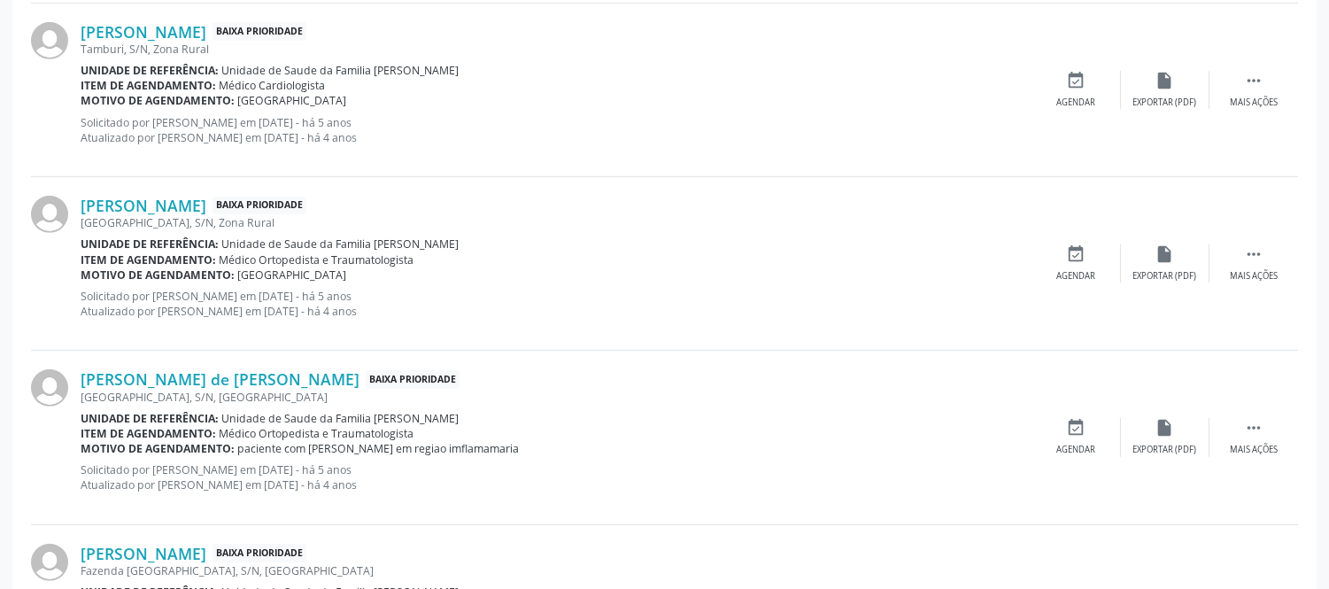
scroll to position [1940, 0]
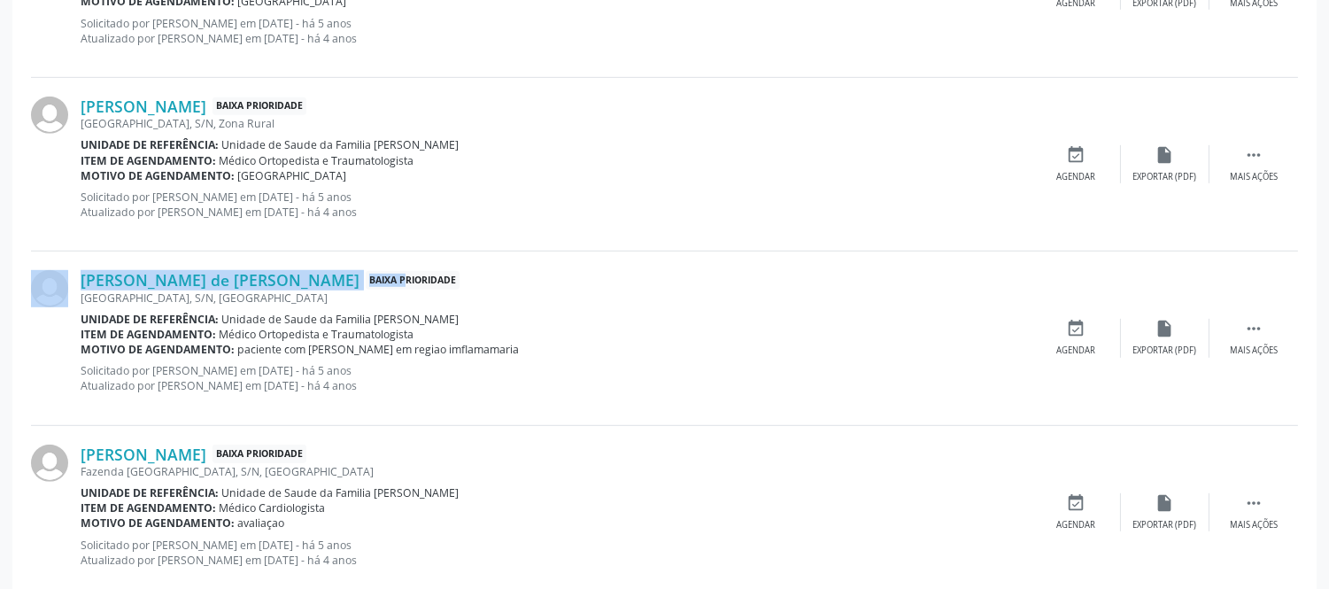
drag, startPoint x: 78, startPoint y: 264, endPoint x: 261, endPoint y: 275, distance: 183.7
click at [261, 275] on div "[PERSON_NAME] de [PERSON_NAME] Baixa Prioridade [GEOGRAPHIC_DATA], [GEOGRAPHIC_…" at bounding box center [664, 339] width 1267 height 174
click at [366, 281] on span "Baixa Prioridade" at bounding box center [413, 280] width 94 height 19
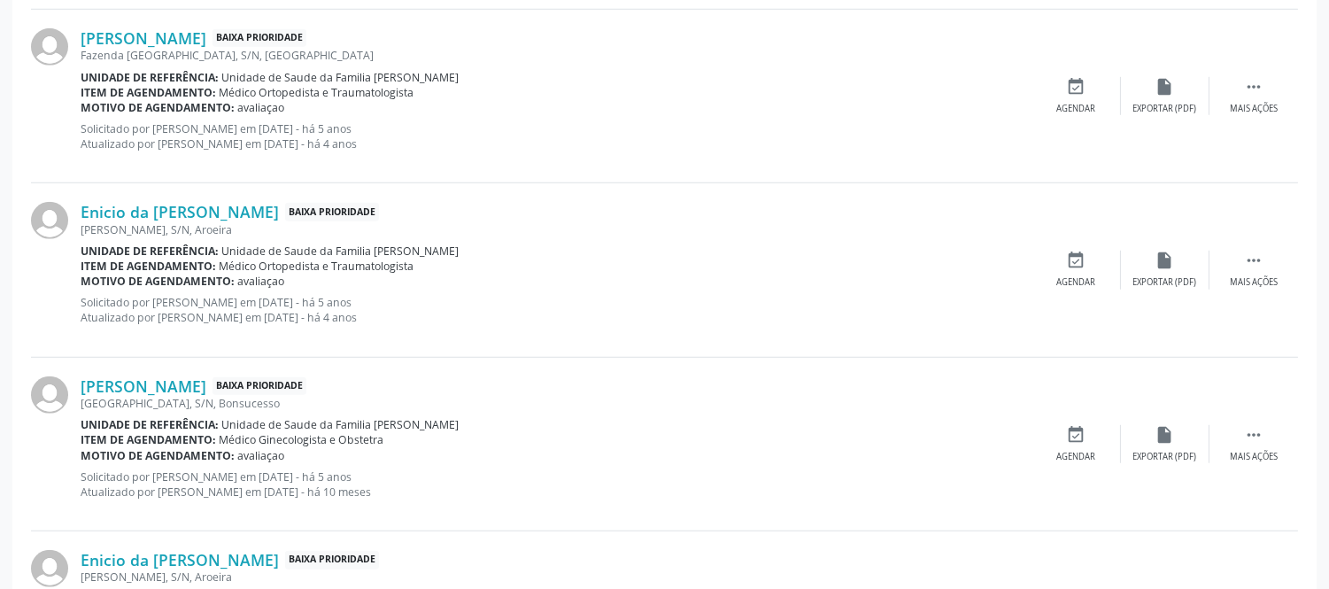
scroll to position [2726, 0]
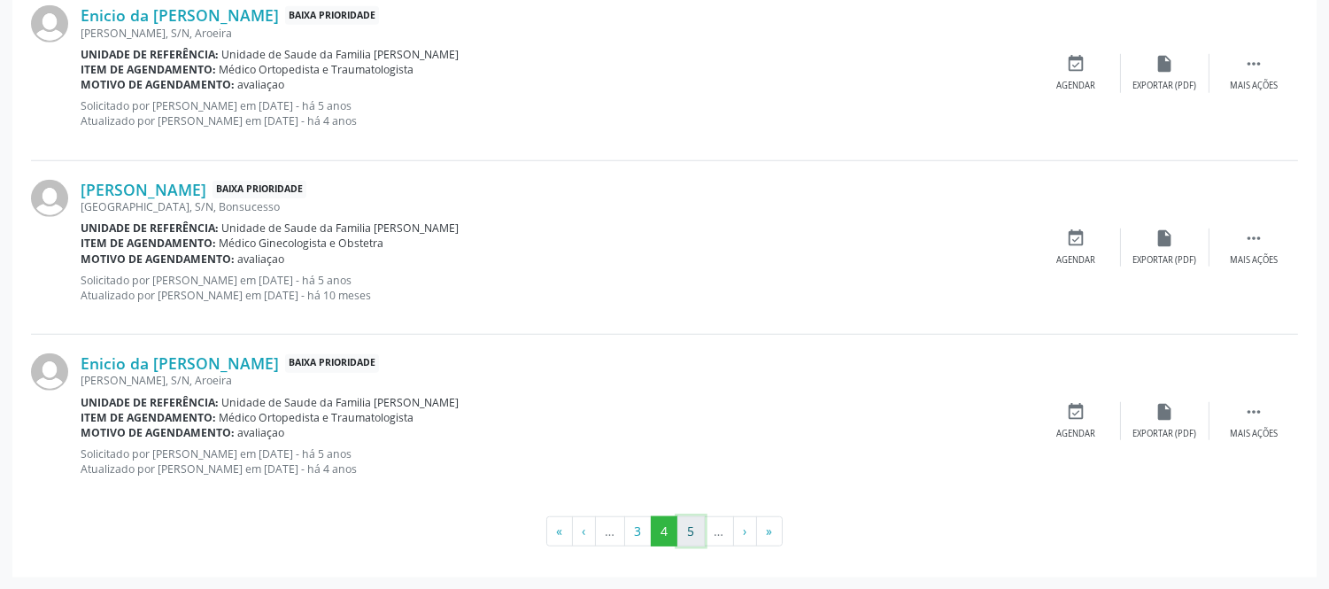
click at [692, 525] on button "5" at bounding box center [691, 531] width 27 height 30
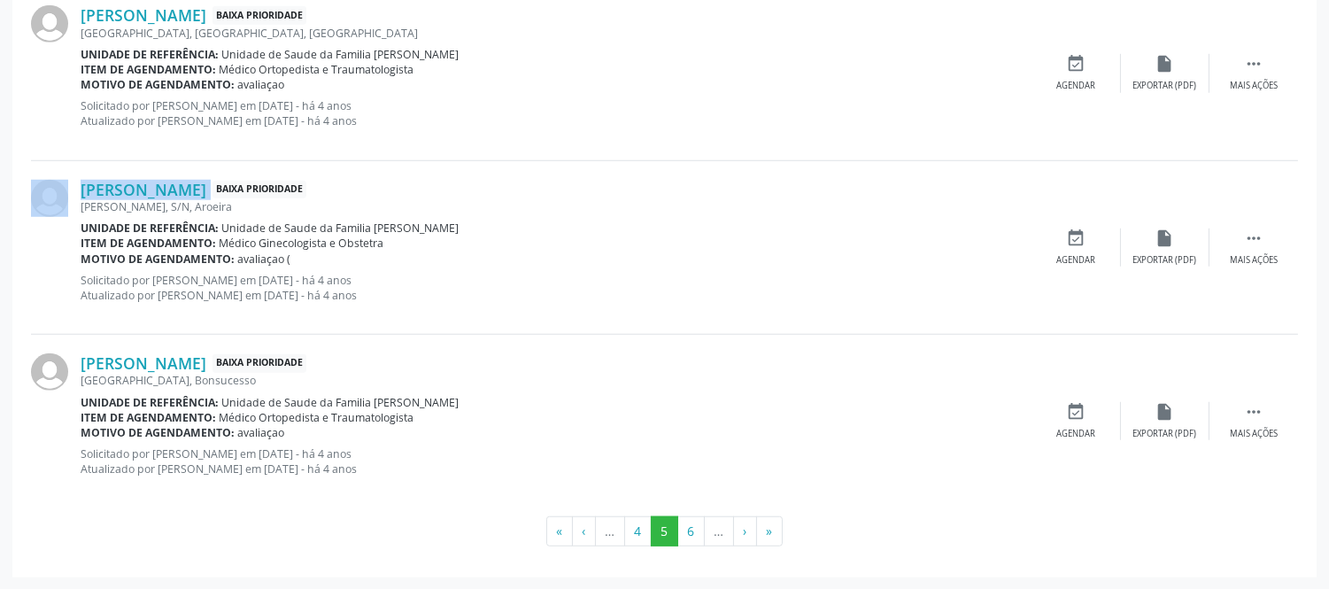
drag, startPoint x: 71, startPoint y: 182, endPoint x: 332, endPoint y: 192, distance: 261.5
click at [332, 192] on div "[PERSON_NAME] Baixa Prioridade [PERSON_NAME], S/N, Aroeira Unidade de referênci…" at bounding box center [664, 248] width 1267 height 174
copy div "[PERSON_NAME]"
click at [698, 535] on button "6" at bounding box center [691, 531] width 27 height 30
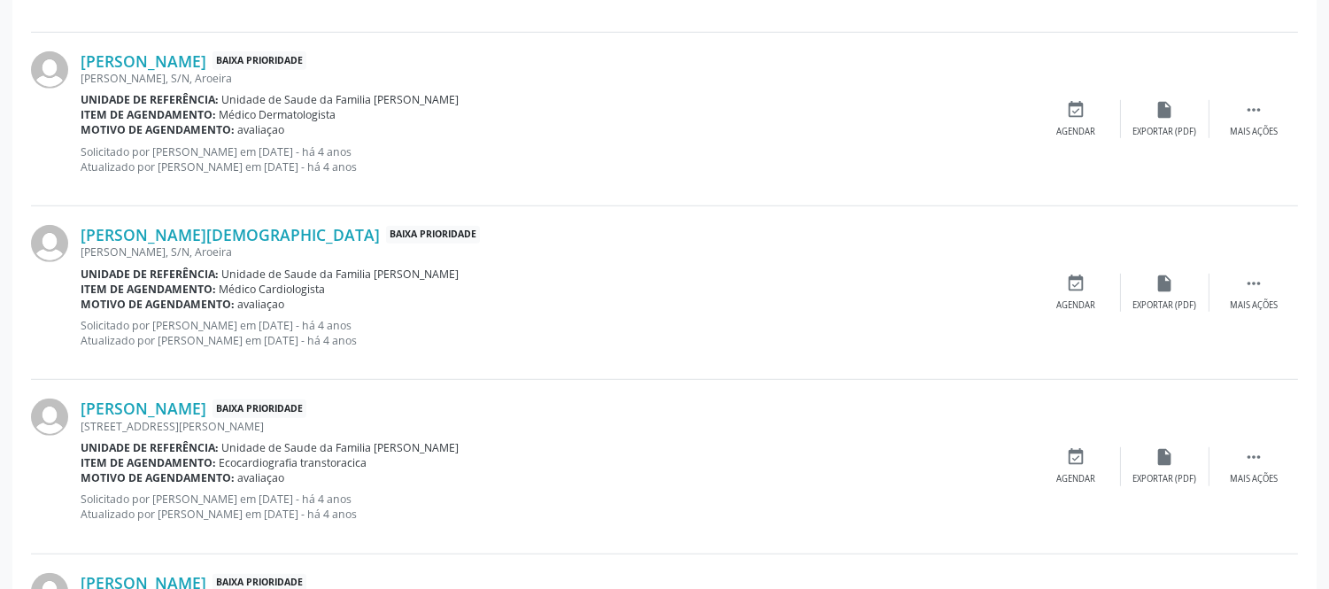
scroll to position [1940, 0]
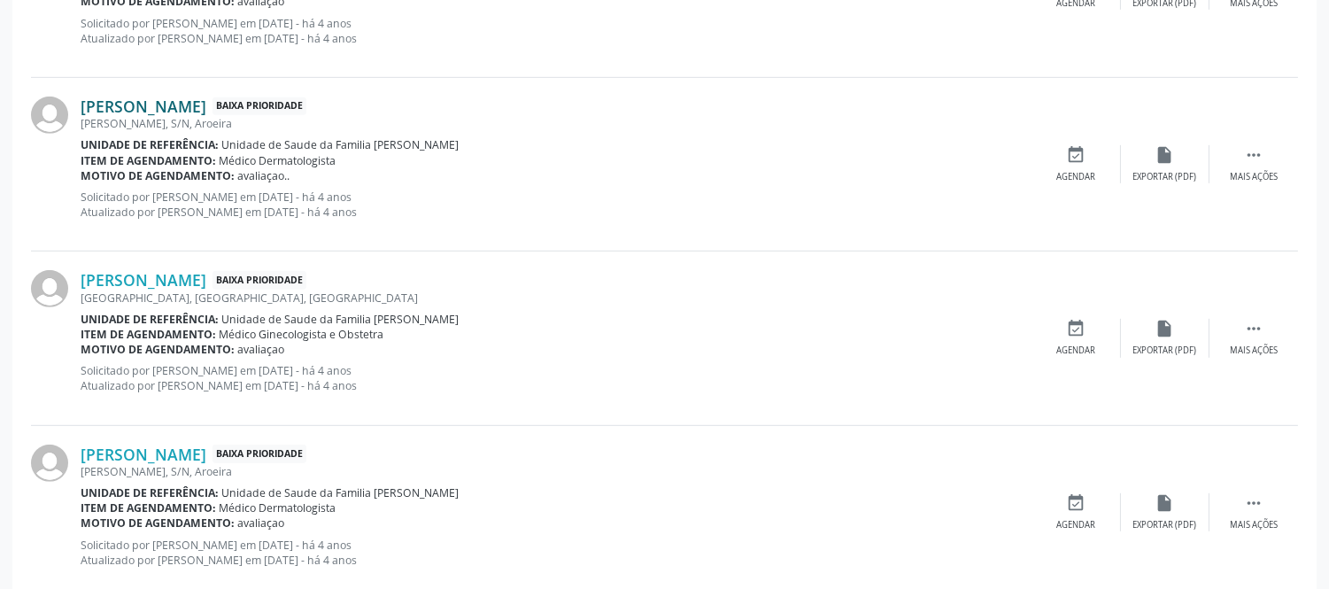
drag, startPoint x: 83, startPoint y: 92, endPoint x: 282, endPoint y: 100, distance: 198.6
click at [282, 100] on div "[PERSON_NAME] Baixa Prioridade [PERSON_NAME], S/N, Aroeira Unidade de referênci…" at bounding box center [664, 165] width 1267 height 174
copy link "oão [PERSON_NAME]"
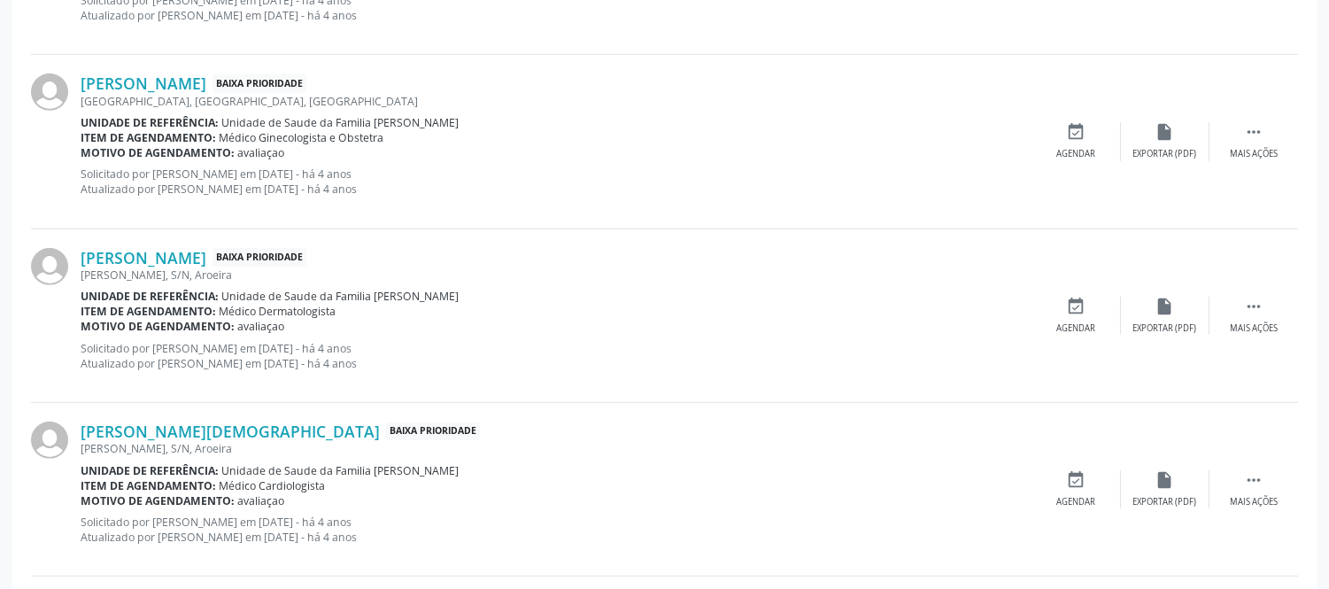
scroll to position [2333, 0]
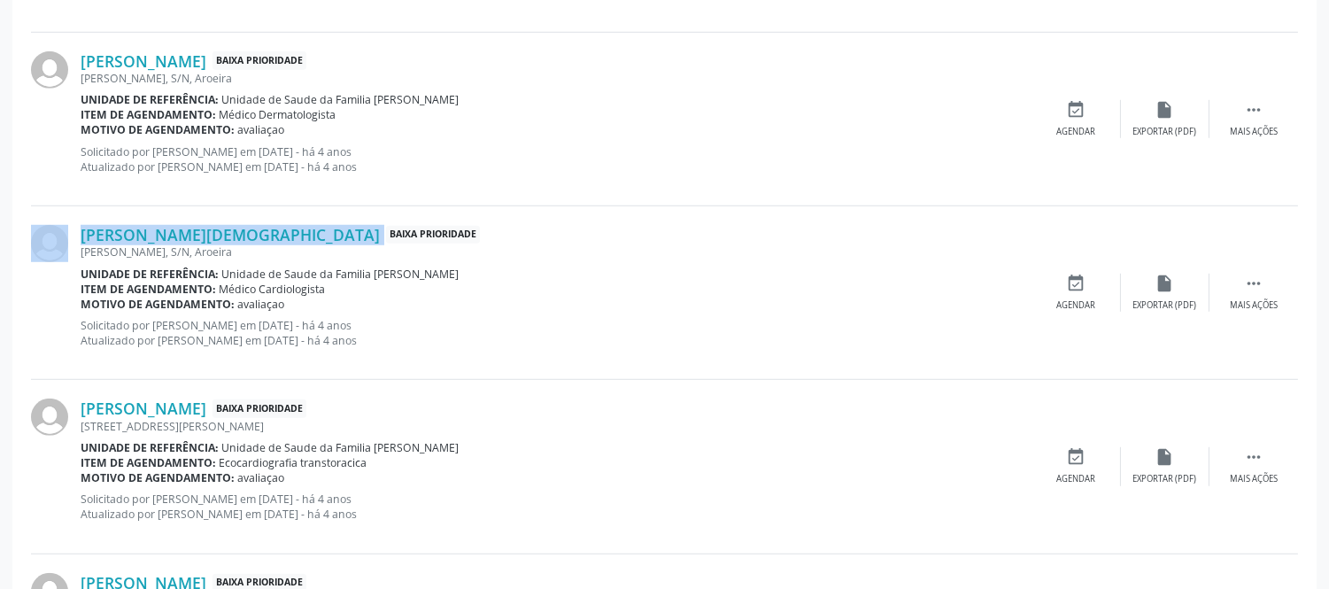
drag, startPoint x: 74, startPoint y: 217, endPoint x: 200, endPoint y: 235, distance: 127.0
click at [200, 235] on div "[PERSON_NAME][DEMOGRAPHIC_DATA] Baixa Prioridade [PERSON_NAME], S/N, Aroeira Un…" at bounding box center [664, 293] width 1267 height 174
click at [168, 233] on link "[PERSON_NAME][DEMOGRAPHIC_DATA]" at bounding box center [230, 234] width 299 height 19
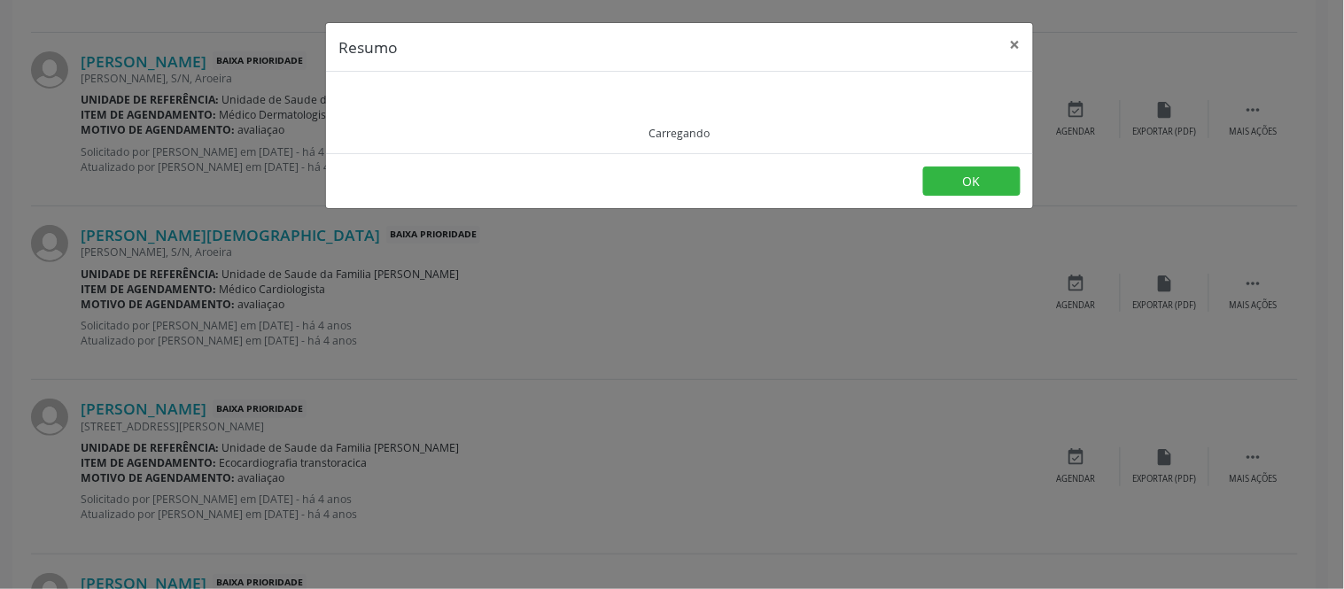
click at [83, 231] on div "Resumo × Carregando OK" at bounding box center [672, 294] width 1344 height 589
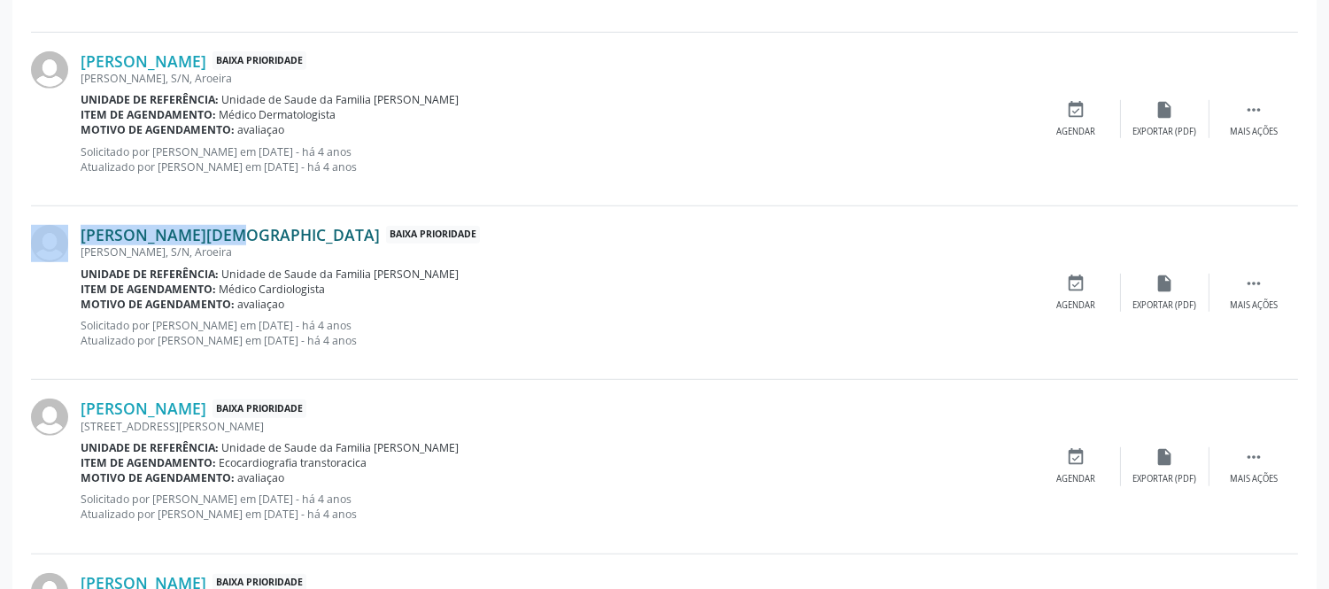
drag, startPoint x: 80, startPoint y: 220, endPoint x: 164, endPoint y: 229, distance: 84.6
click at [164, 229] on div "[PERSON_NAME][DEMOGRAPHIC_DATA] Baixa Prioridade [PERSON_NAME], S/N, Aroeira Un…" at bounding box center [664, 293] width 1267 height 174
click at [155, 206] on div "[PERSON_NAME][DEMOGRAPHIC_DATA] Baixa Prioridade [PERSON_NAME], S/N, Aroeira Un…" at bounding box center [664, 293] width 1267 height 174
drag, startPoint x: 91, startPoint y: 223, endPoint x: 192, endPoint y: 236, distance: 101.8
click at [192, 236] on div "[PERSON_NAME][DEMOGRAPHIC_DATA] Baixa Prioridade [PERSON_NAME], S/N, Aroeira Un…" at bounding box center [664, 293] width 1267 height 174
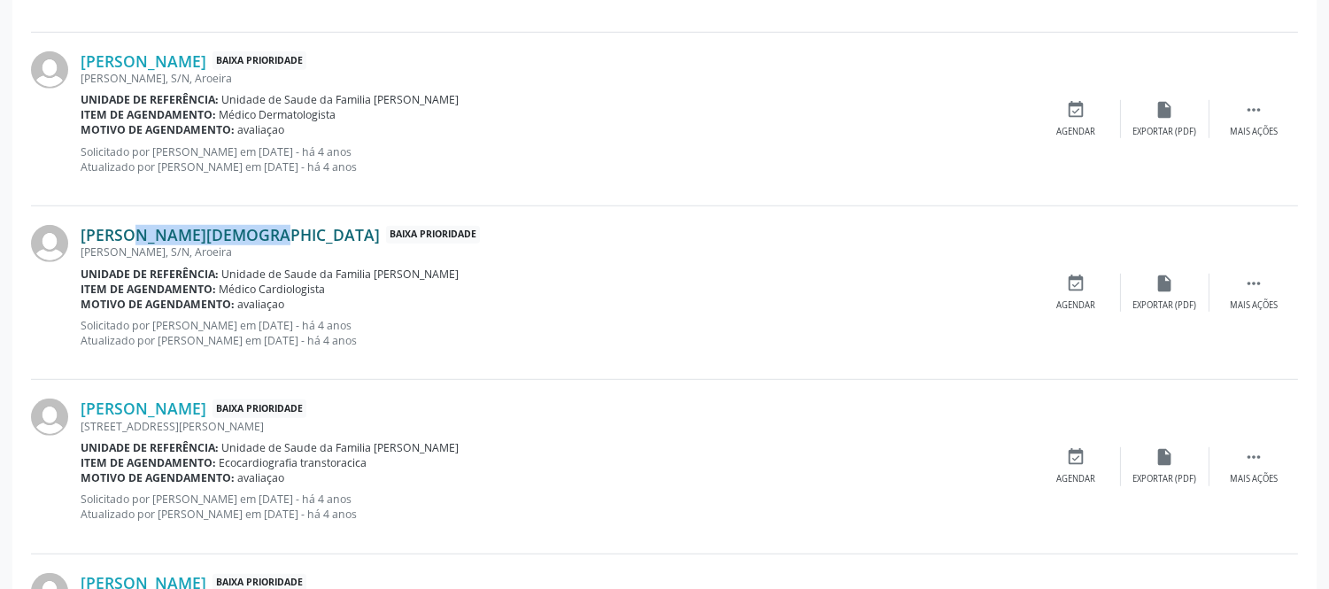
copy link "ilário de [DEMOGRAPHIC_DATA]"
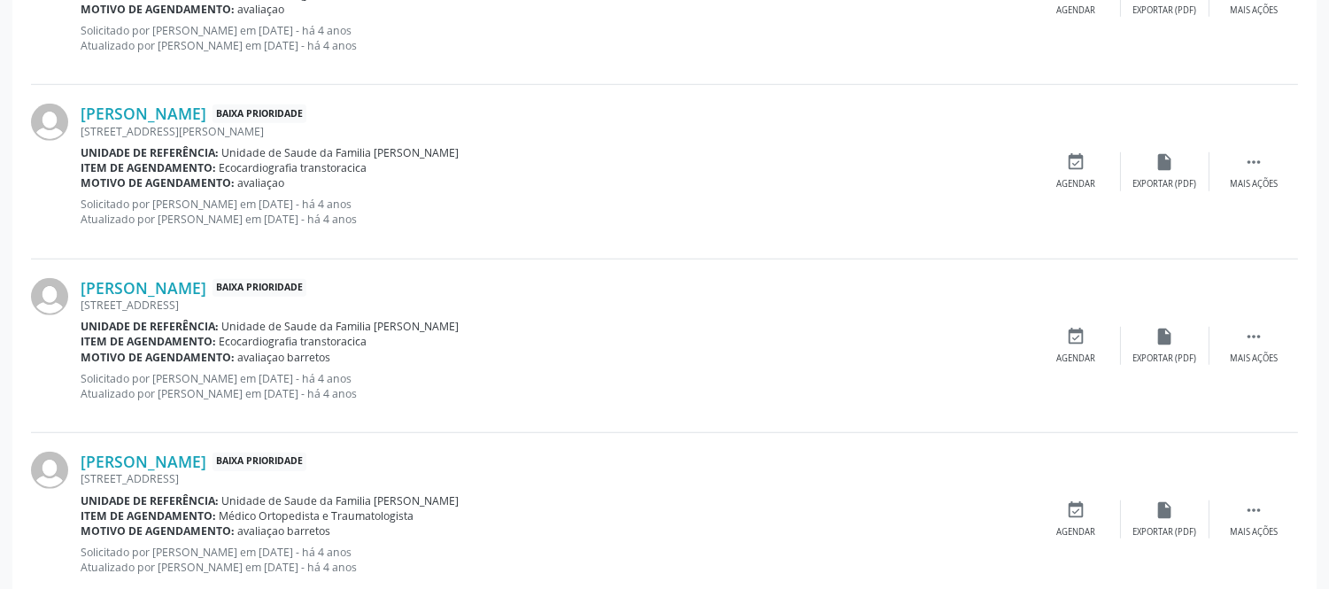
scroll to position [2726, 0]
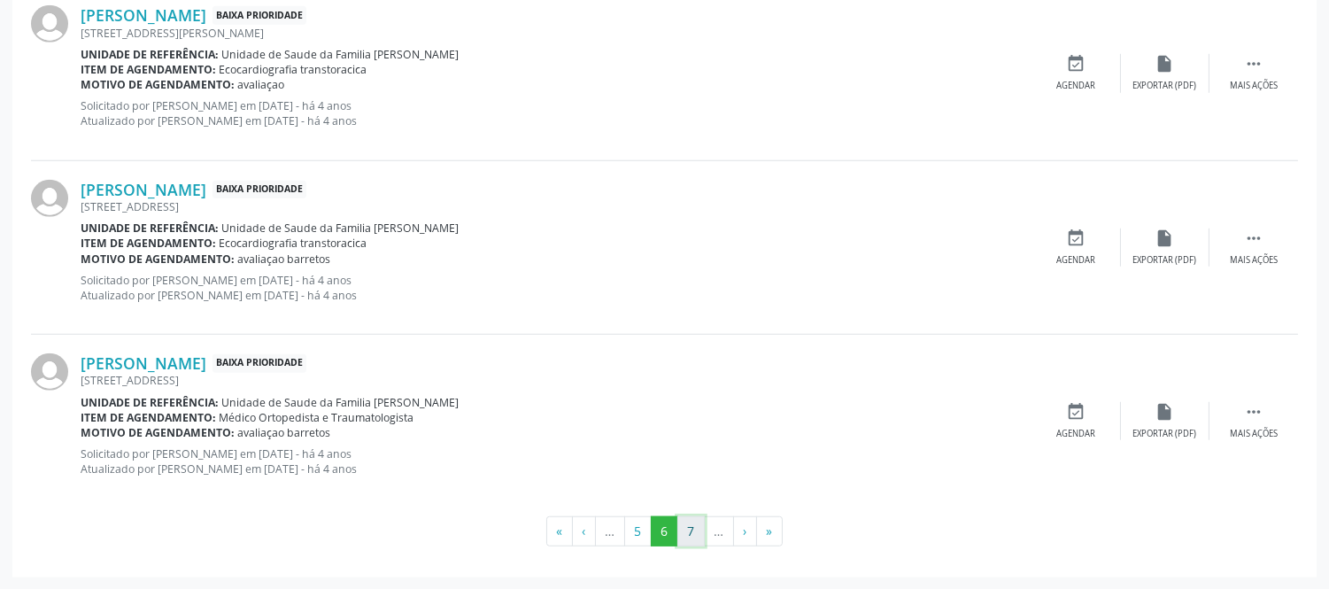
click at [686, 524] on button "7" at bounding box center [691, 531] width 27 height 30
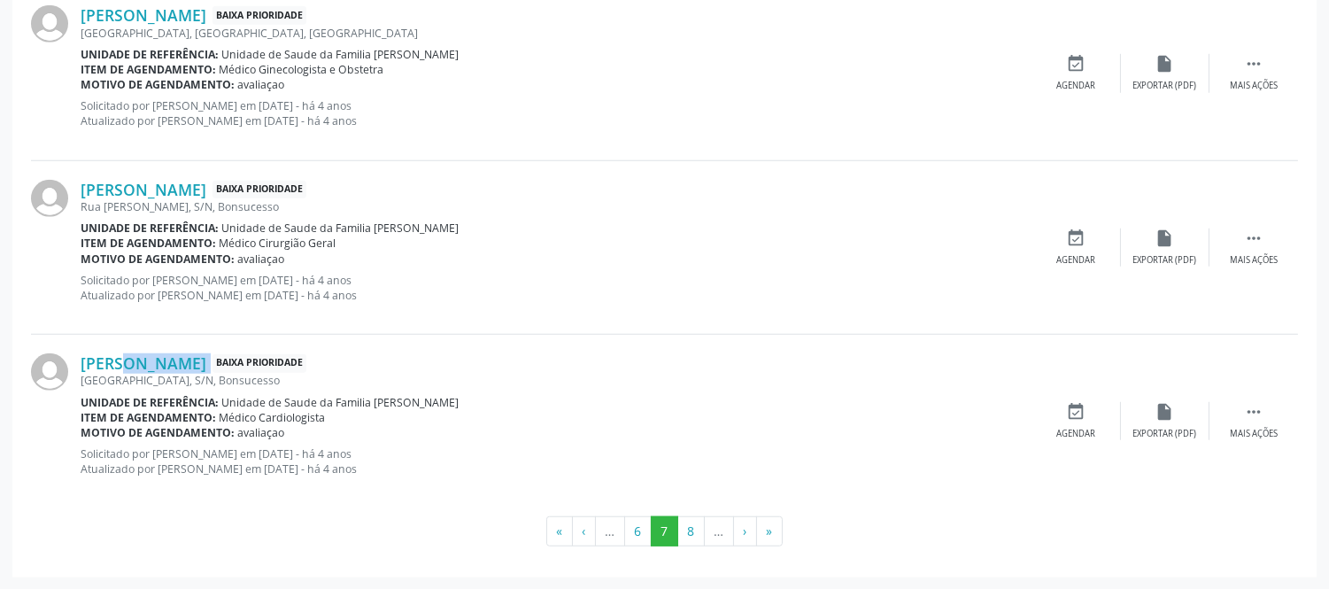
drag, startPoint x: 81, startPoint y: 348, endPoint x: 234, endPoint y: 369, distance: 153.8
click at [234, 369] on div "[PERSON_NAME] Baixa Prioridade [GEOGRAPHIC_DATA], S/N, [GEOGRAPHIC_DATA] Unidad…" at bounding box center [664, 421] width 1267 height 173
drag, startPoint x: 76, startPoint y: 359, endPoint x: 228, endPoint y: 363, distance: 151.5
click at [228, 363] on div "[PERSON_NAME] Baixa Prioridade [GEOGRAPHIC_DATA], S/N, [GEOGRAPHIC_DATA] Unidad…" at bounding box center [664, 421] width 1267 height 173
copy div "[PERSON_NAME]"
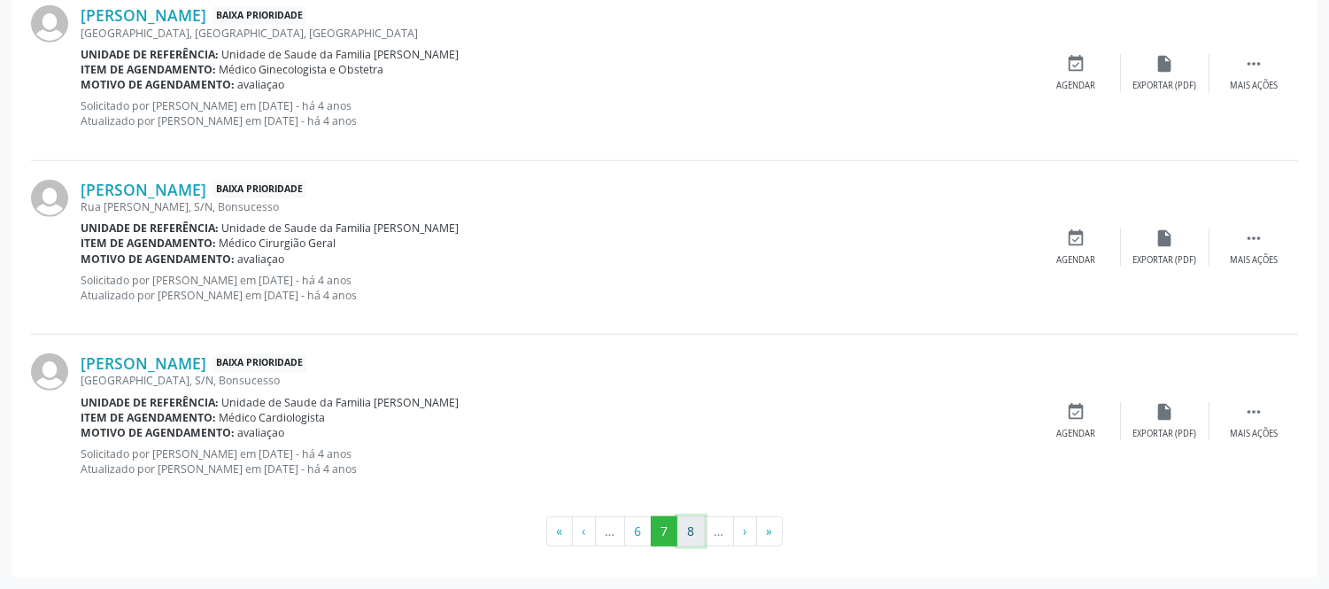
click at [700, 532] on button "8" at bounding box center [691, 531] width 27 height 30
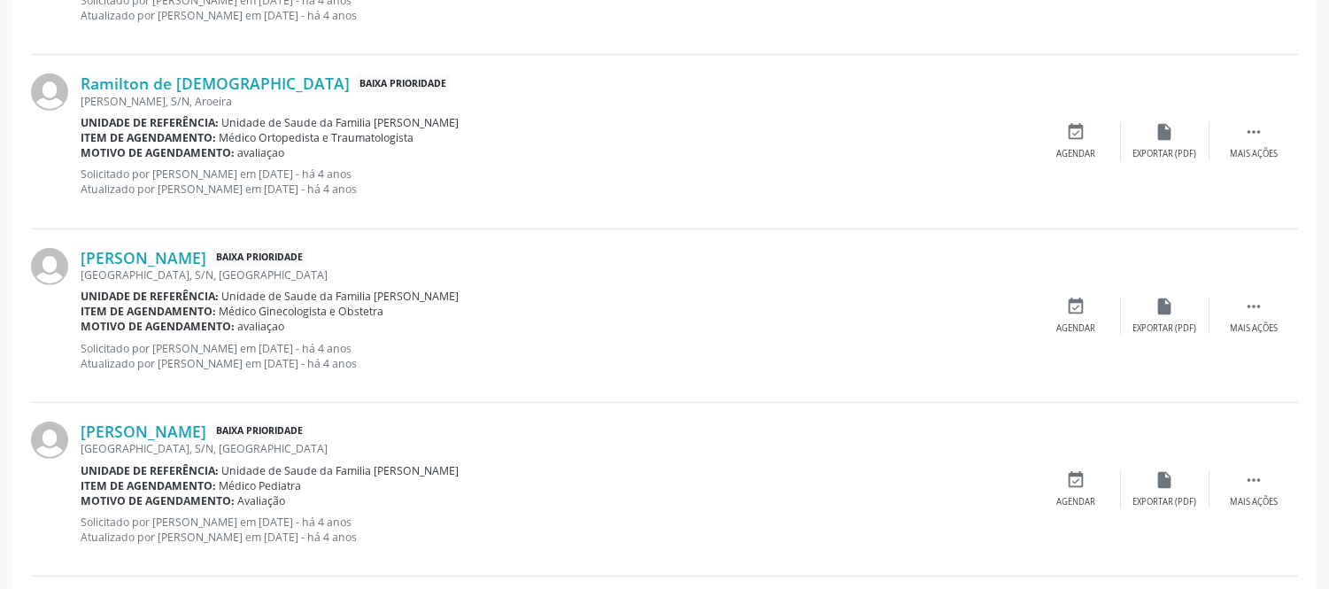
scroll to position [2038, 0]
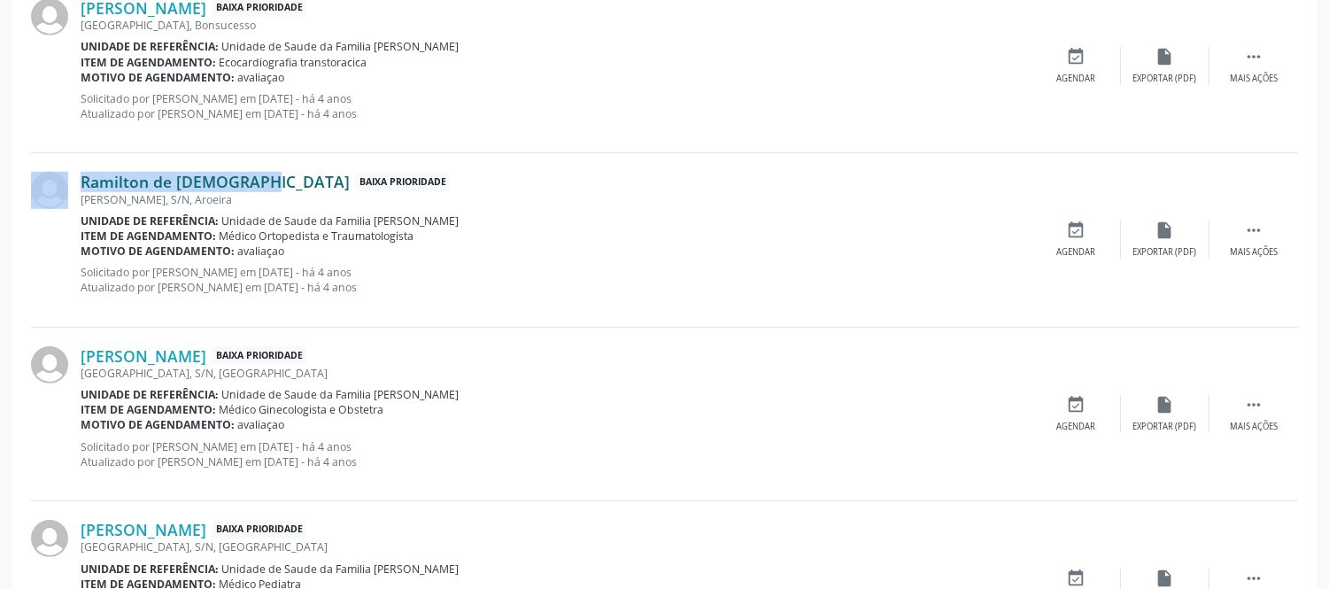
drag, startPoint x: 73, startPoint y: 173, endPoint x: 211, endPoint y: 181, distance: 138.4
click at [211, 181] on div "Ramilton de [DEMOGRAPHIC_DATA] Baixa Prioridade [PERSON_NAME], S/N, Aroeira Uni…" at bounding box center [664, 240] width 1267 height 174
